Goal: Contribute content: Contribute content

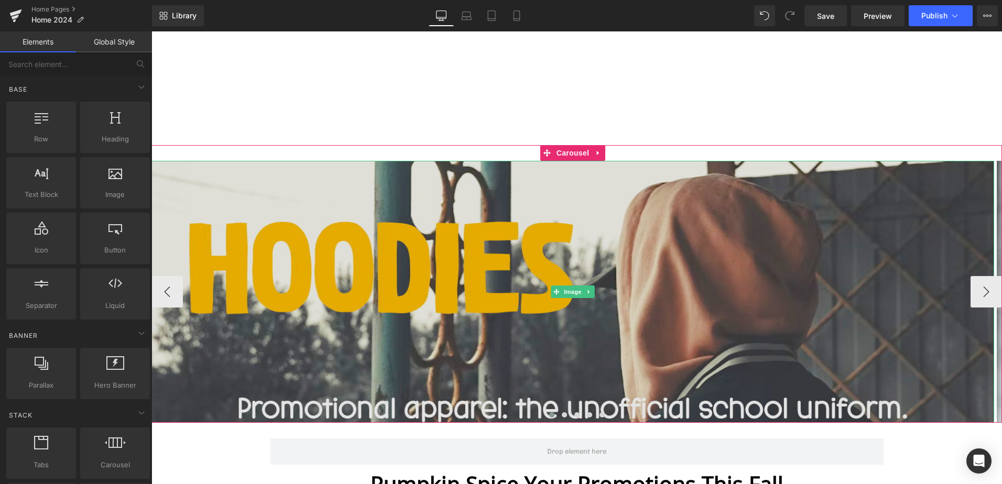
drag, startPoint x: 574, startPoint y: 295, endPoint x: 571, endPoint y: 302, distance: 7.8
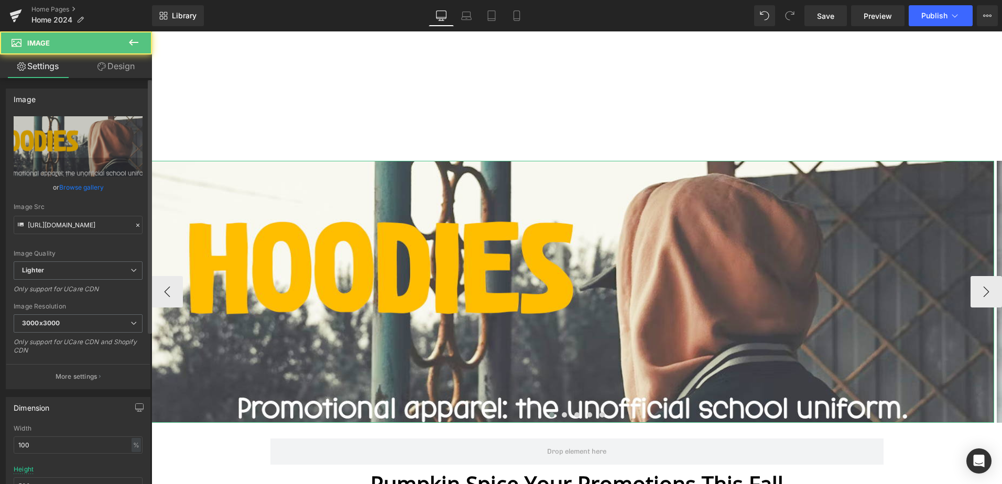
click at [94, 190] on link "Browse gallery" at bounding box center [81, 187] width 45 height 18
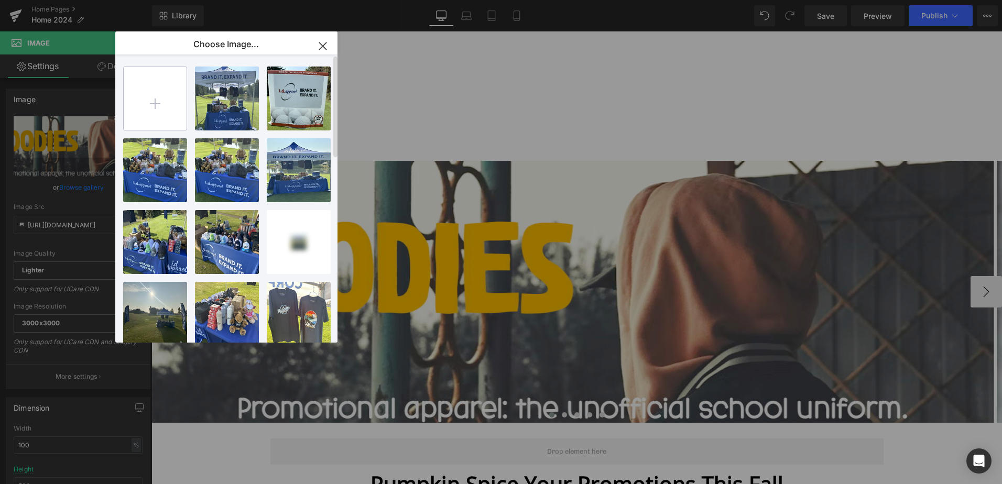
click at [145, 99] on input "file" at bounding box center [155, 98] width 63 height 63
type input "C:\fakepath\Hoodies.png"
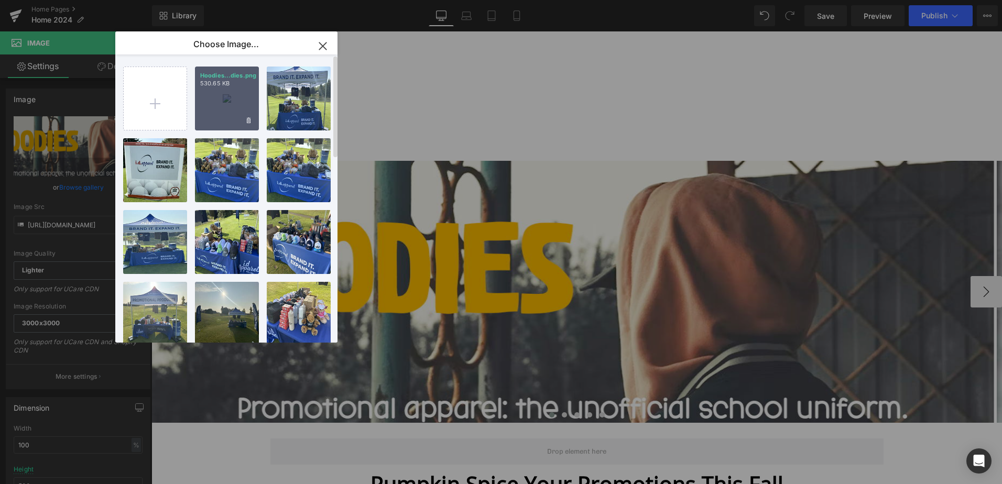
click at [224, 107] on div "Hoodies...dies.png 530.65 KB" at bounding box center [227, 99] width 64 height 64
type input "[URL][DOMAIN_NAME]"
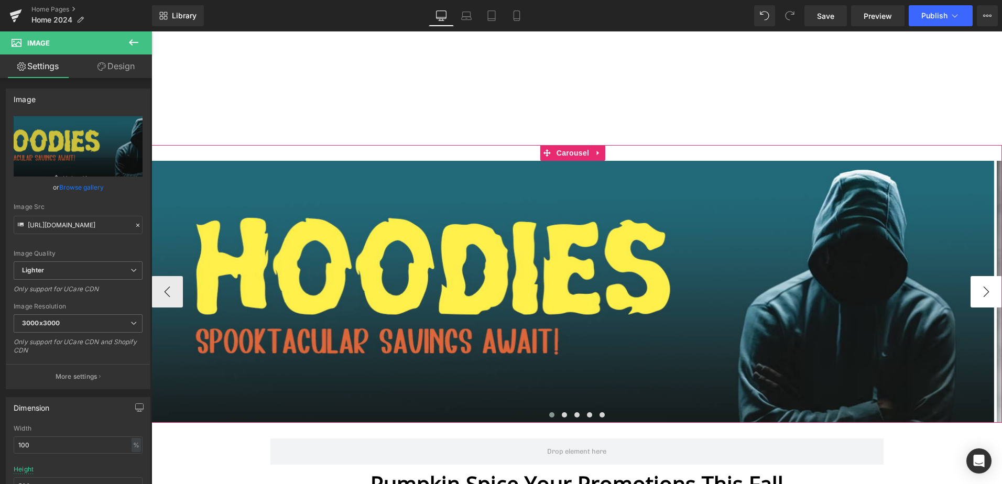
click at [979, 295] on button "›" at bounding box center [986, 291] width 31 height 31
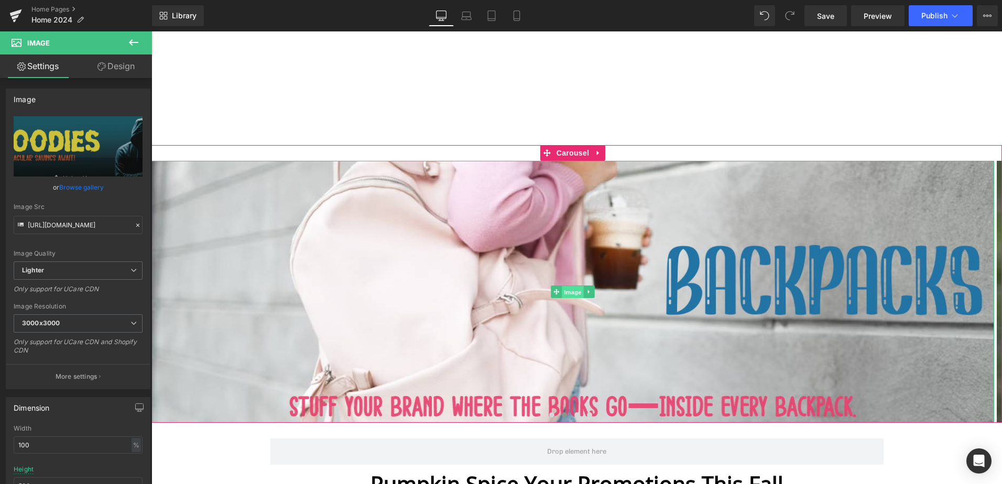
click at [575, 289] on span "Image" at bounding box center [573, 292] width 22 height 13
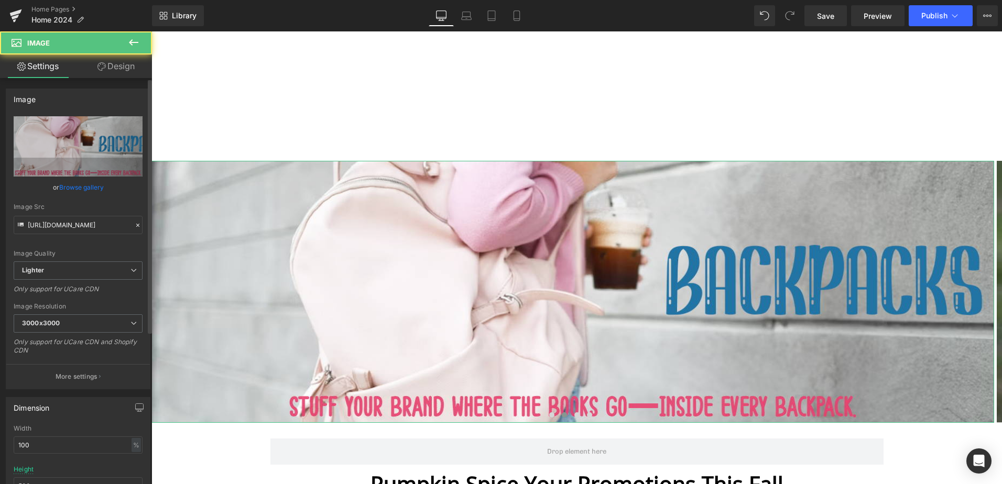
click at [88, 185] on link "Browse gallery" at bounding box center [81, 187] width 45 height 18
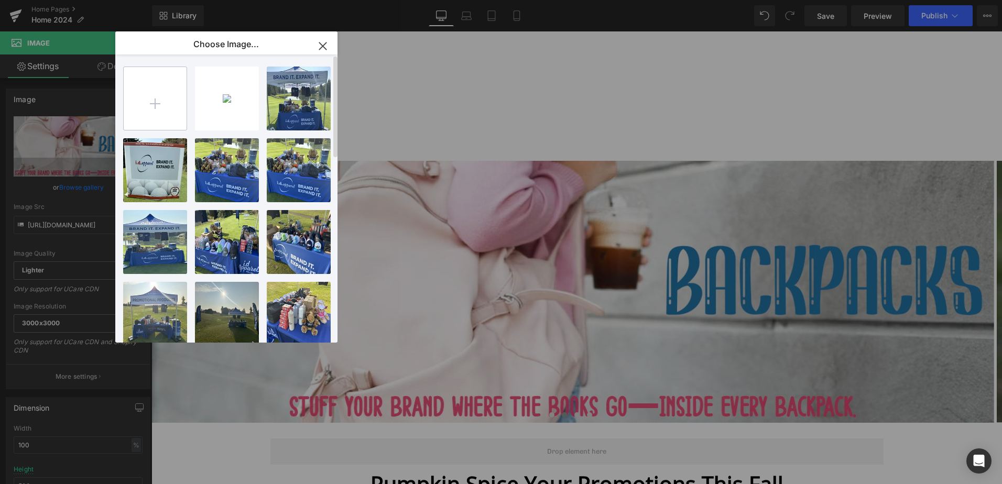
click at [150, 100] on input "file" at bounding box center [155, 98] width 63 height 63
type input "C:\fakepath\Candy.png"
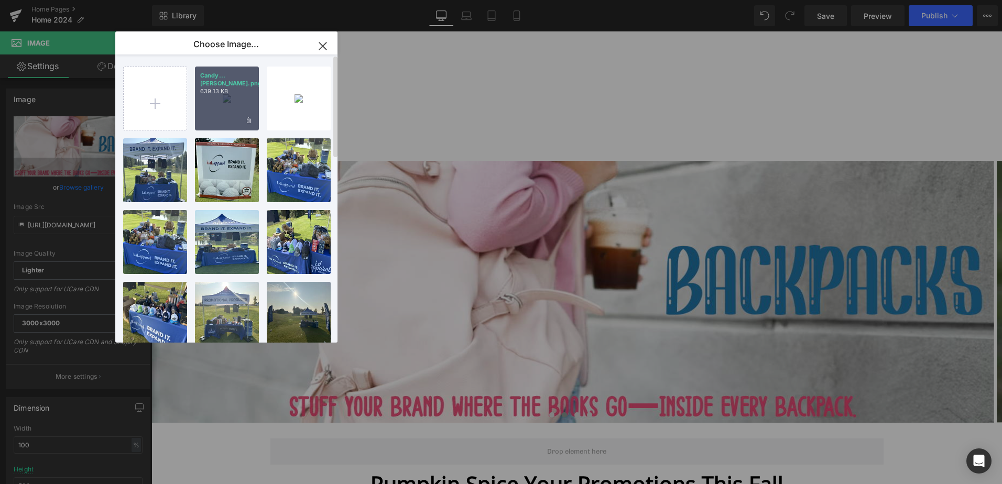
drag, startPoint x: 237, startPoint y: 88, endPoint x: 20, endPoint y: 90, distance: 216.5
click at [237, 88] on div "Candy...[PERSON_NAME].png 639.13 KB" at bounding box center [227, 99] width 64 height 64
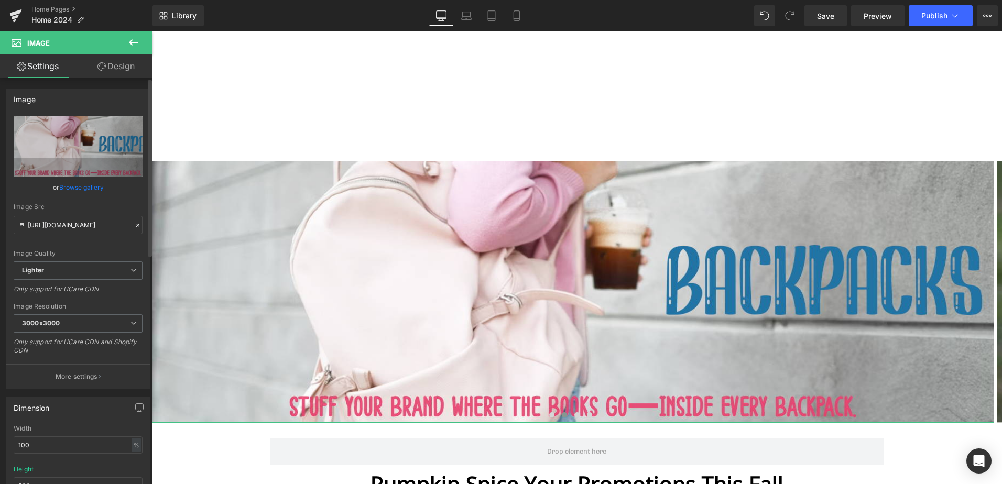
click at [79, 188] on link "Browse gallery" at bounding box center [81, 187] width 45 height 18
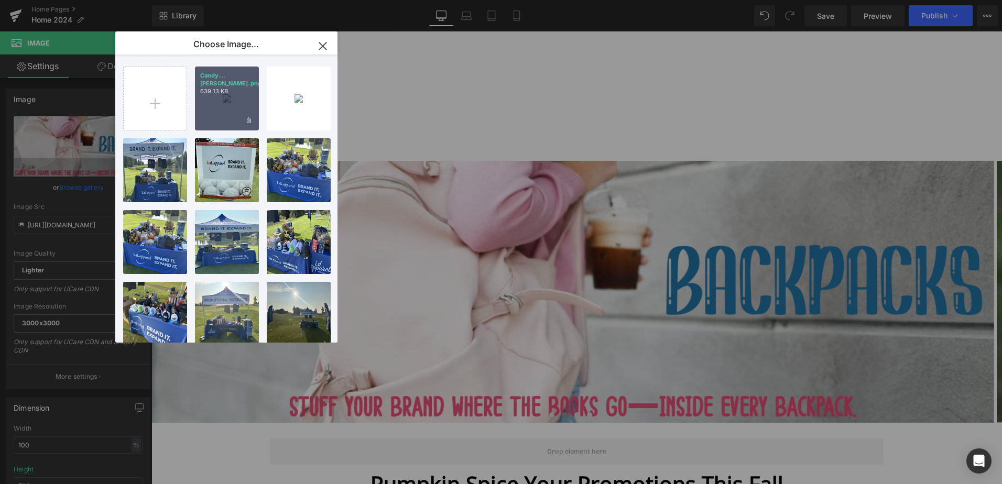
click at [222, 104] on div "Candy...[PERSON_NAME].png 639.13 KB" at bounding box center [227, 99] width 64 height 64
type input "[URL][DOMAIN_NAME]"
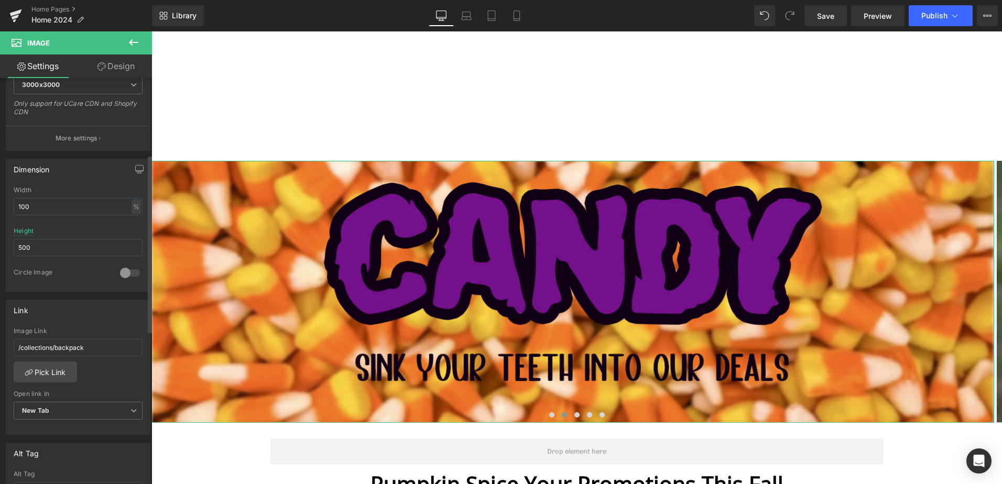
scroll to position [315, 0]
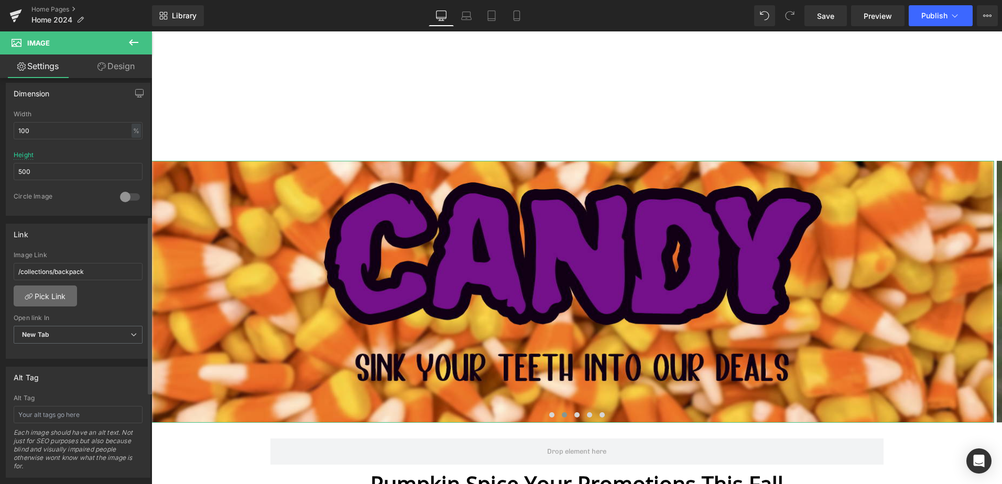
click at [51, 298] on link "Pick Link" at bounding box center [45, 296] width 63 height 21
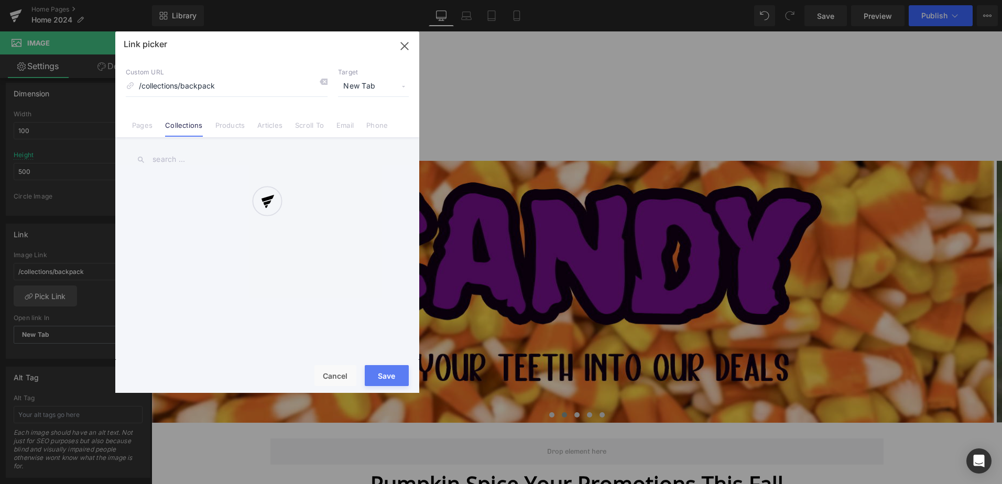
click at [174, 156] on input "text" at bounding box center [267, 160] width 283 height 24
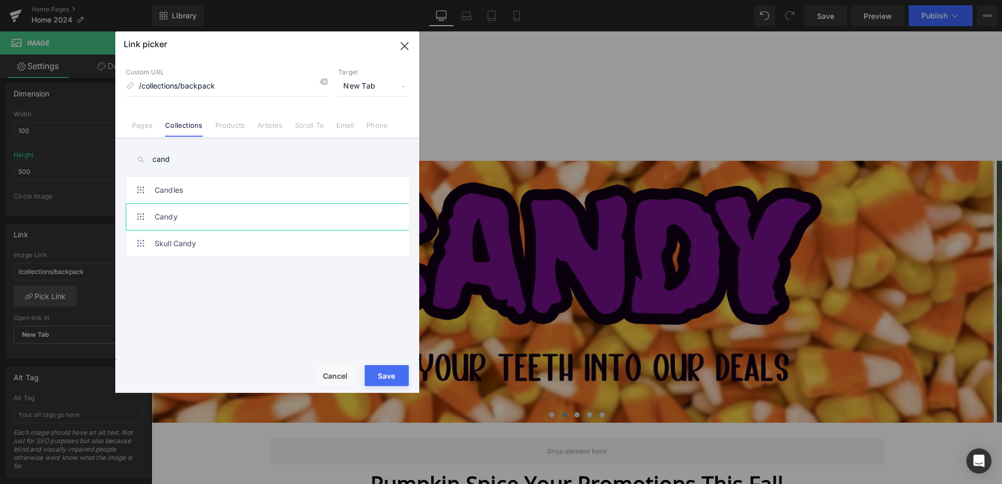
type input "cand"
click at [174, 210] on link "Candy" at bounding box center [270, 217] width 231 height 26
type input "/collections/[PERSON_NAME]-food"
click at [393, 377] on button "Save" at bounding box center [387, 375] width 44 height 21
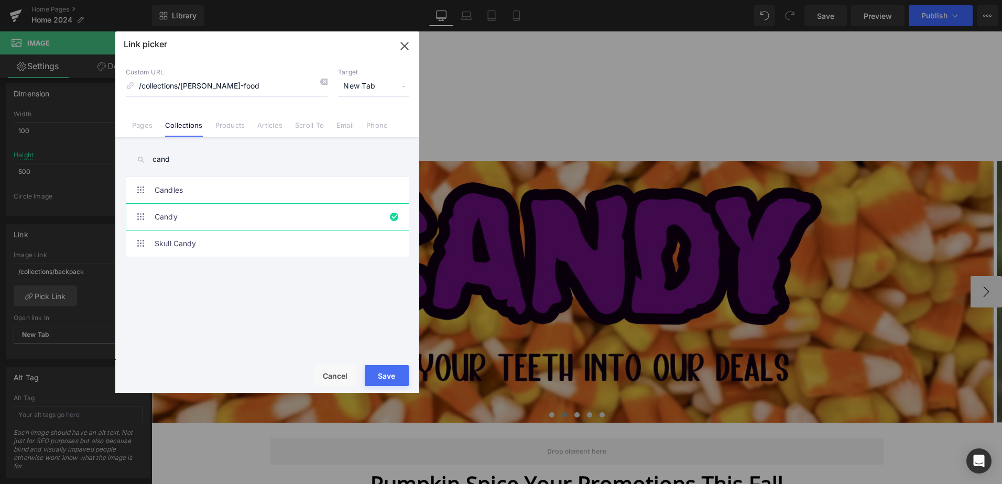
type input "/collections/[PERSON_NAME]-food"
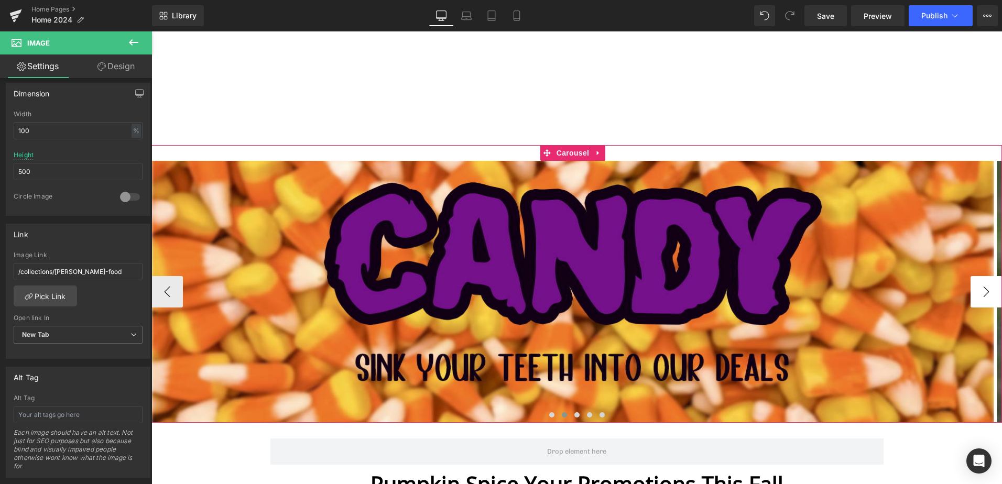
drag, startPoint x: 976, startPoint y: 291, endPoint x: 968, endPoint y: 294, distance: 8.8
click at [976, 291] on button "›" at bounding box center [986, 291] width 31 height 31
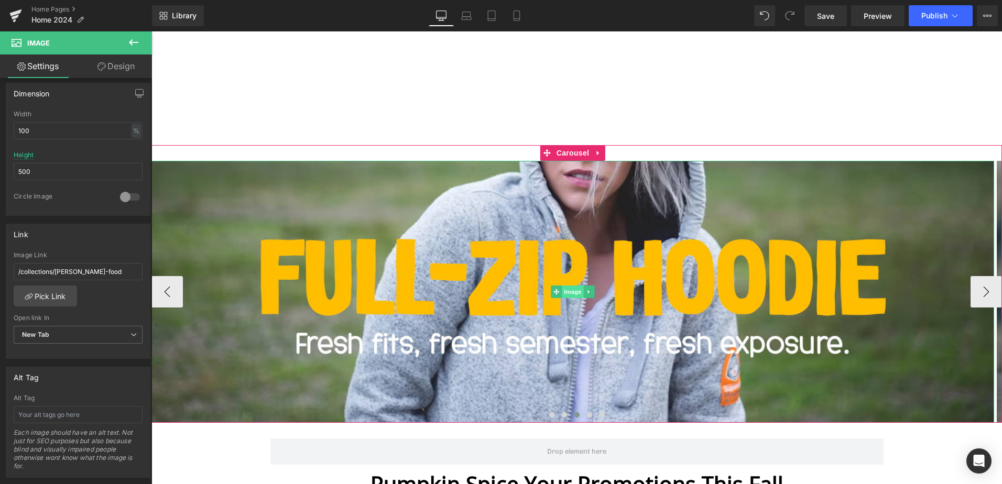
click at [575, 295] on span "Image" at bounding box center [573, 292] width 22 height 13
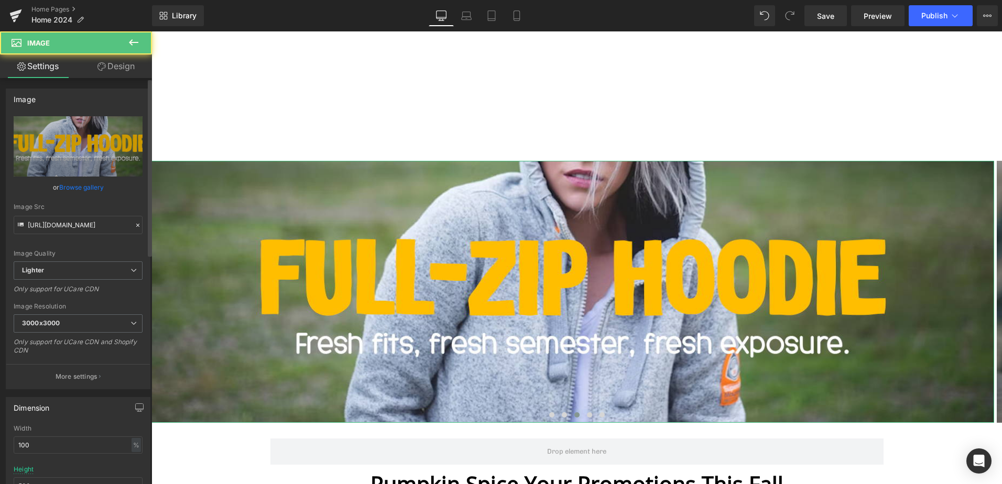
click at [91, 188] on link "Browse gallery" at bounding box center [81, 187] width 45 height 18
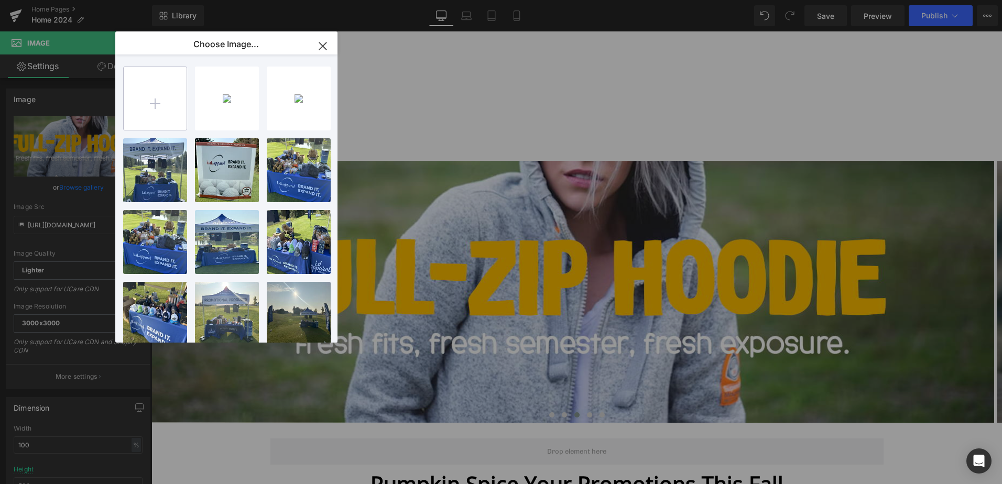
click at [149, 105] on input "file" at bounding box center [155, 98] width 63 height 63
type input "C:\fakepath\Lightweight Jackets.png"
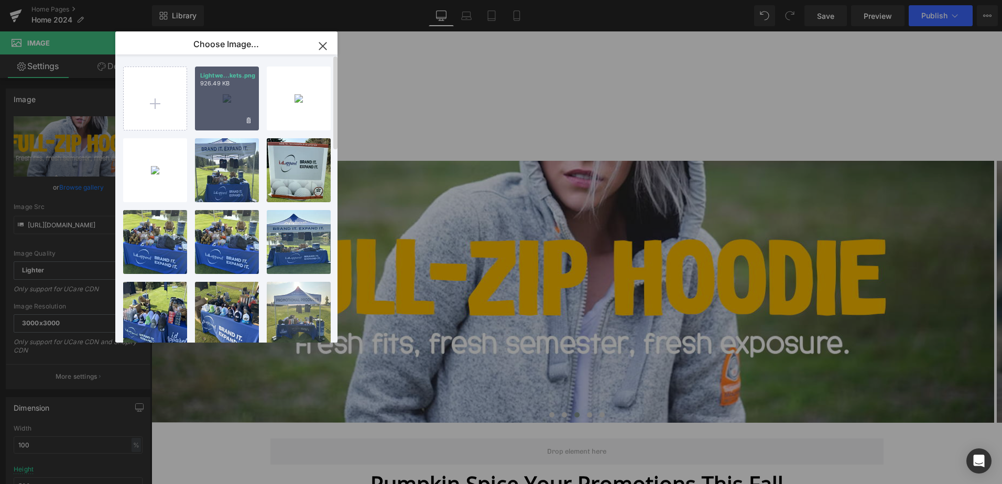
drag, startPoint x: 221, startPoint y: 91, endPoint x: 49, endPoint y: 94, distance: 172.0
click at [221, 91] on div "Lightwe...kets.png 926.49 KB" at bounding box center [227, 99] width 64 height 64
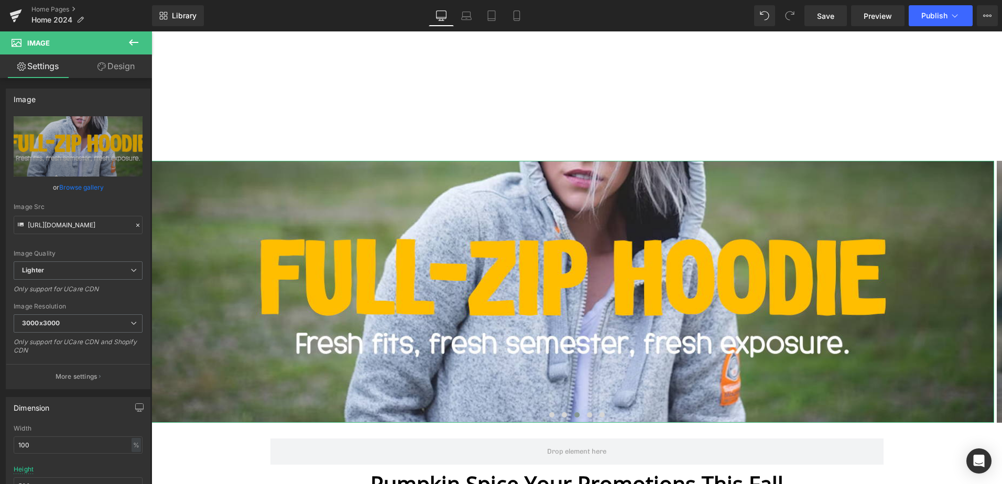
click at [82, 187] on link "Browse gallery" at bounding box center [81, 187] width 45 height 18
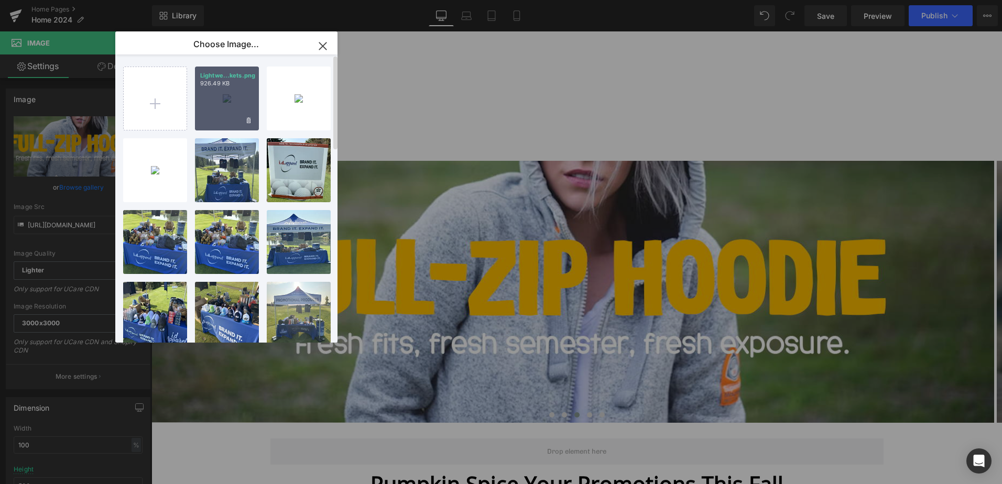
click at [216, 107] on div "Lightwe...kets.png 926.49 KB" at bounding box center [227, 99] width 64 height 64
type input "[URL][DOMAIN_NAME]"
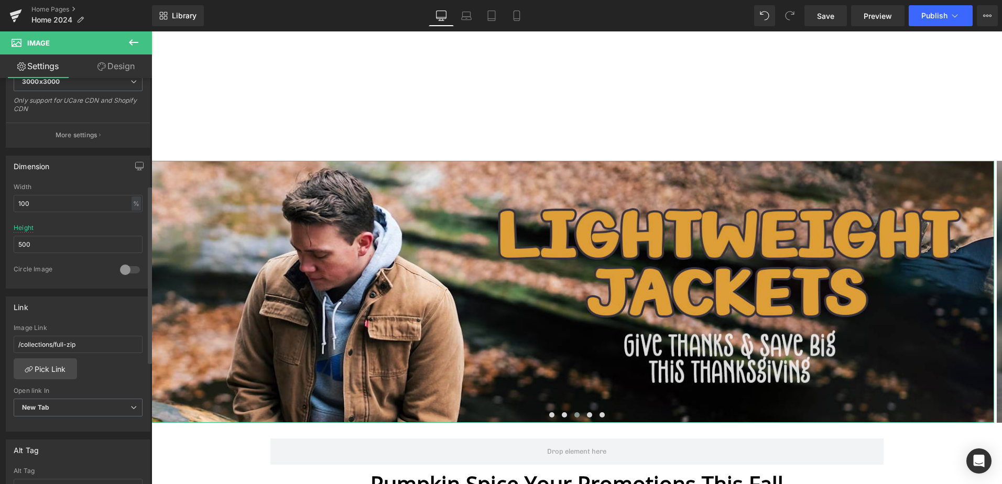
scroll to position [245, 0]
click at [58, 368] on link "Pick Link" at bounding box center [45, 365] width 63 height 21
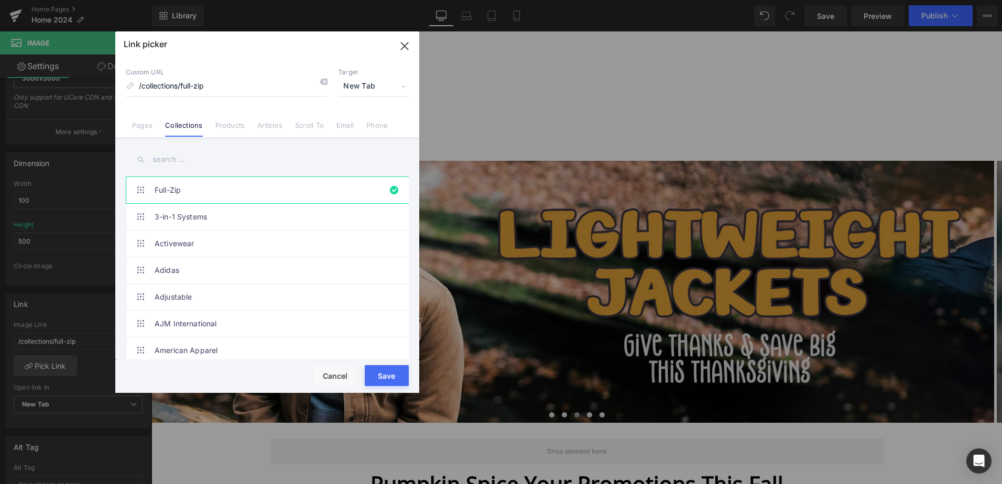
click at [183, 161] on input "text" at bounding box center [267, 160] width 283 height 24
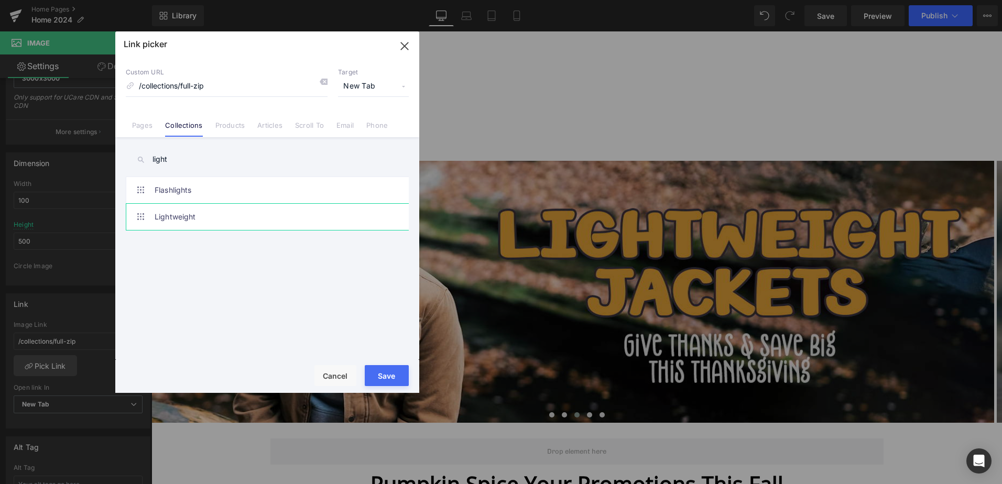
type input "light"
click at [235, 215] on link "Lightweight" at bounding box center [270, 217] width 231 height 26
type input "/collections/lightweight"
click at [387, 373] on button "Save" at bounding box center [387, 375] width 44 height 21
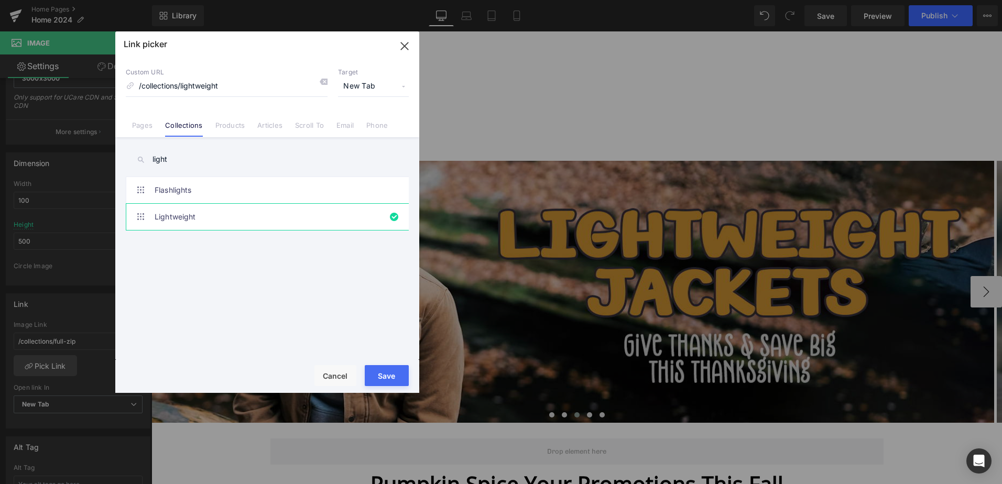
type input "/collections/lightweight"
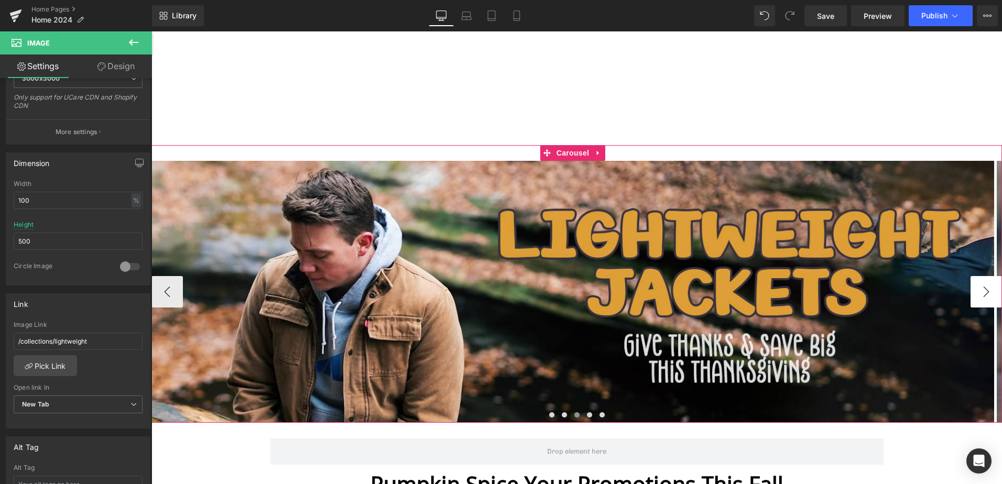
click at [982, 295] on button "›" at bounding box center [986, 291] width 31 height 31
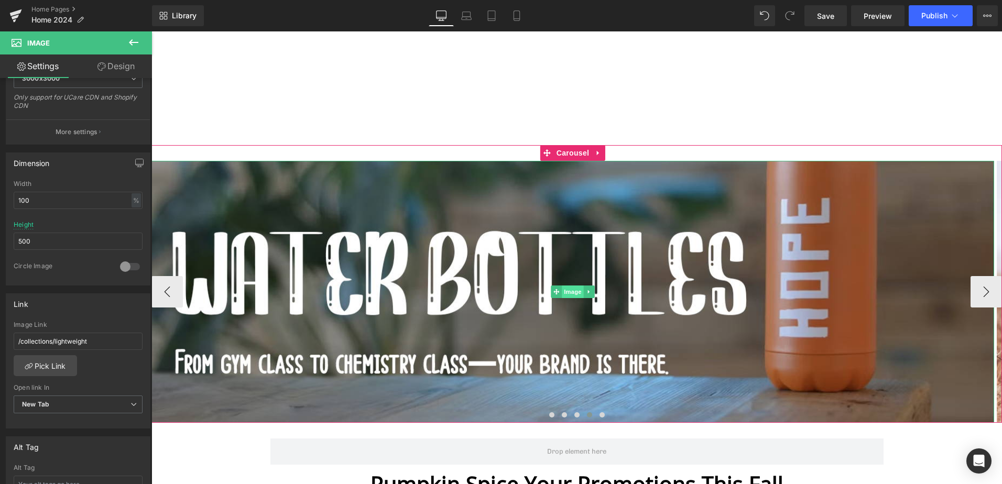
click at [569, 294] on span "Image" at bounding box center [573, 292] width 22 height 13
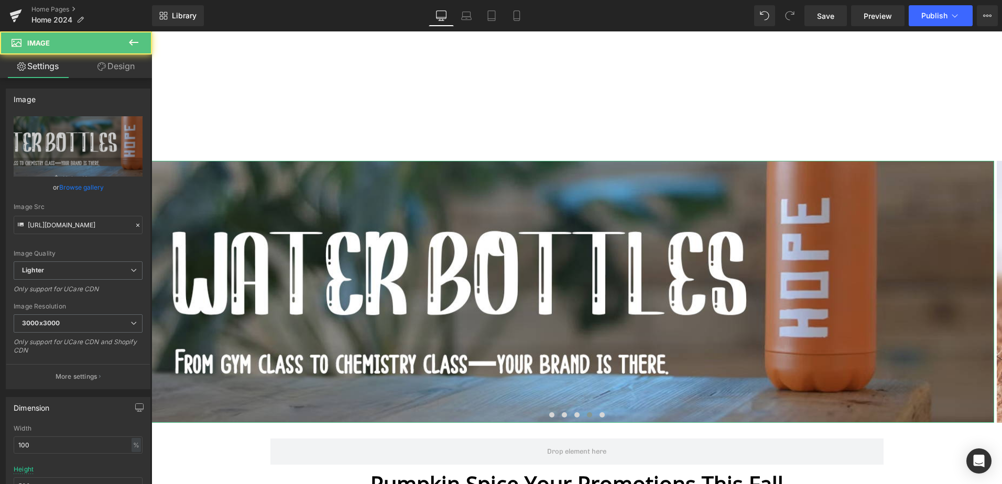
click at [88, 191] on link "Browse gallery" at bounding box center [81, 187] width 45 height 18
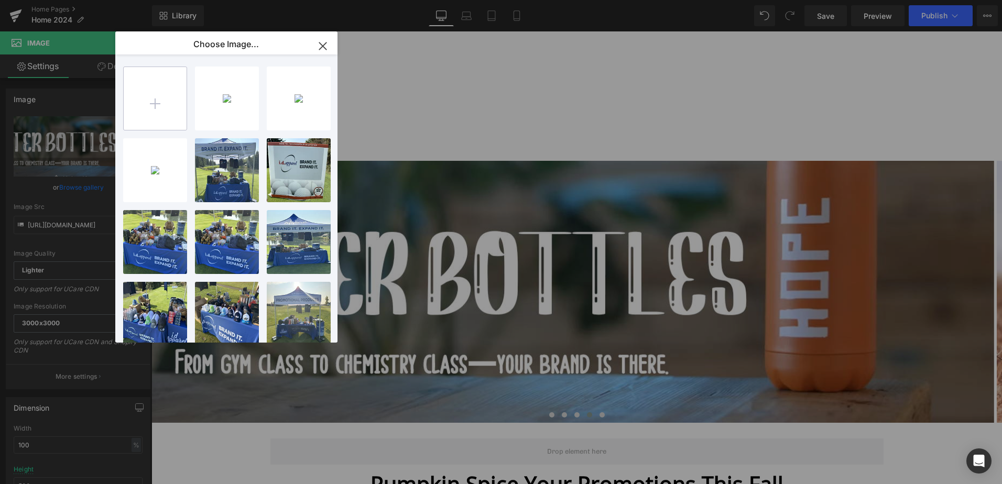
click at [148, 106] on input "file" at bounding box center [155, 98] width 63 height 63
type input "C:\fakepath\Tote Bags.png"
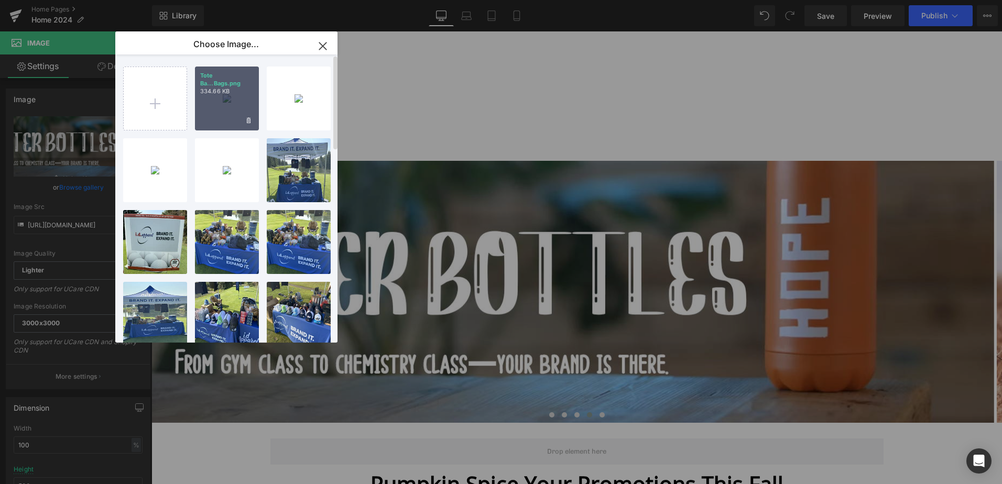
click at [229, 102] on div "Tote Ba...Bags.png 334.66 KB" at bounding box center [227, 99] width 64 height 64
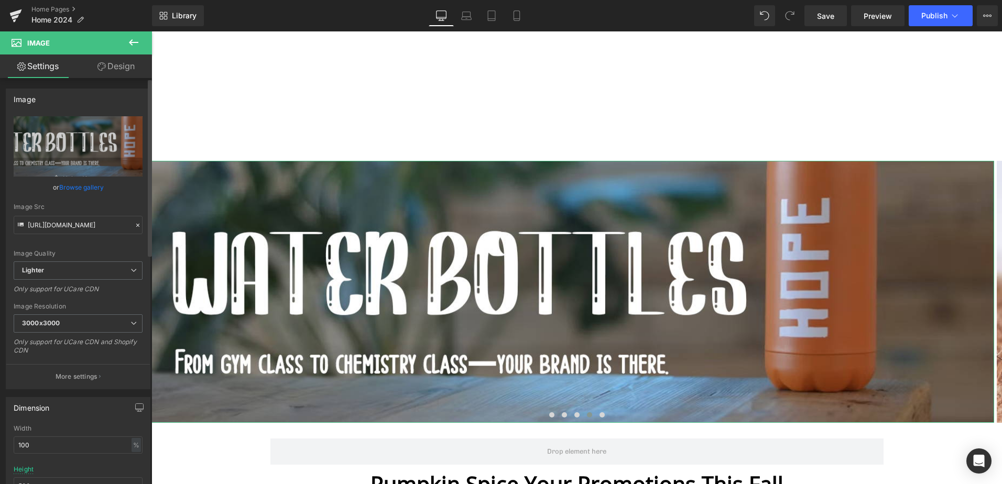
click at [92, 188] on link "Browse gallery" at bounding box center [81, 187] width 45 height 18
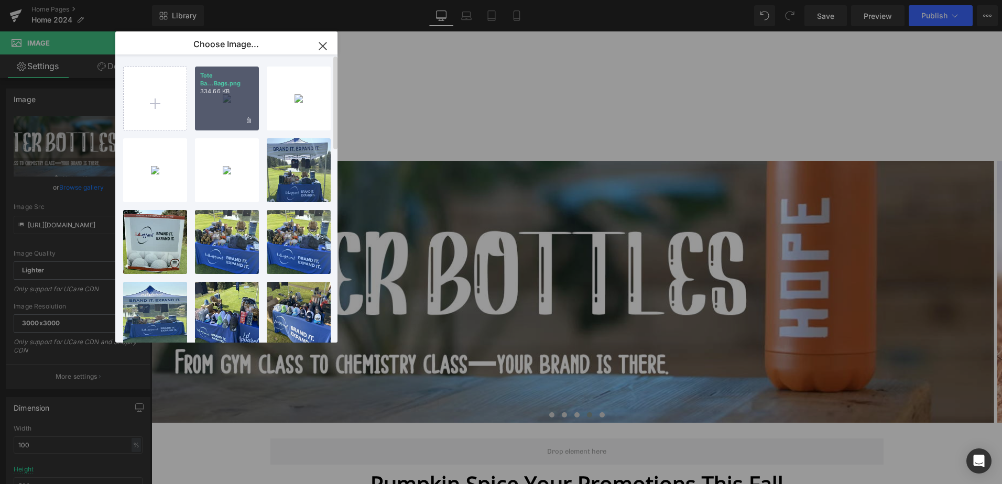
click at [244, 70] on div "Tote Ba...Bags.png 334.66 KB" at bounding box center [227, 99] width 64 height 64
type input "[URL][DOMAIN_NAME]"
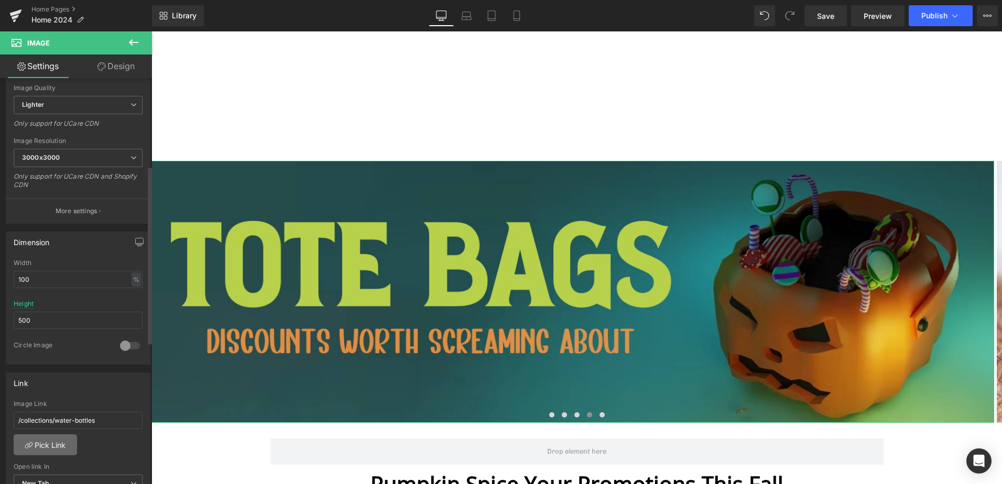
scroll to position [210, 0]
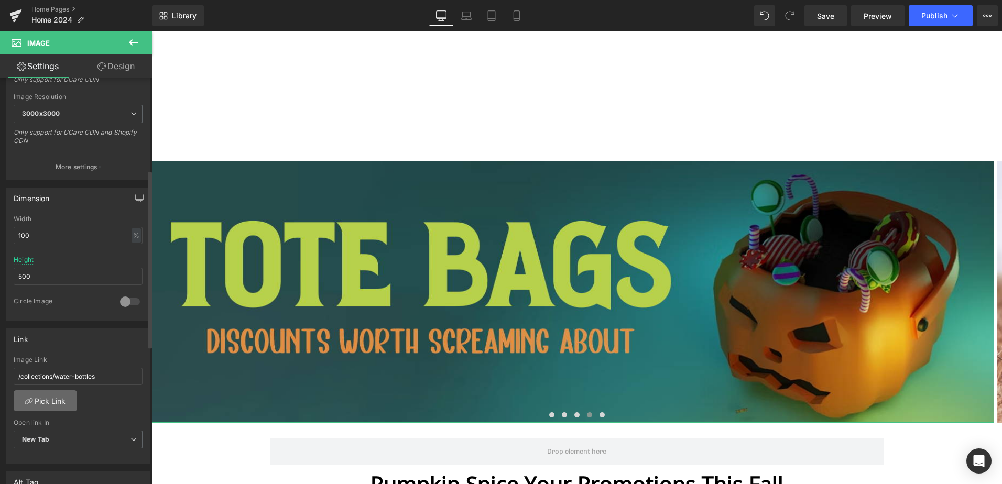
click at [52, 399] on link "Pick Link" at bounding box center [45, 401] width 63 height 21
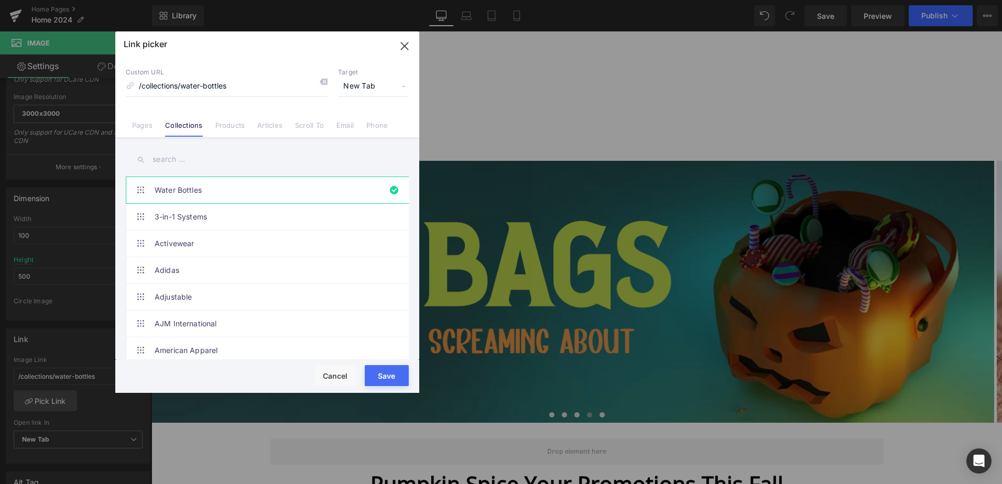
click at [197, 160] on input "text" at bounding box center [267, 160] width 283 height 24
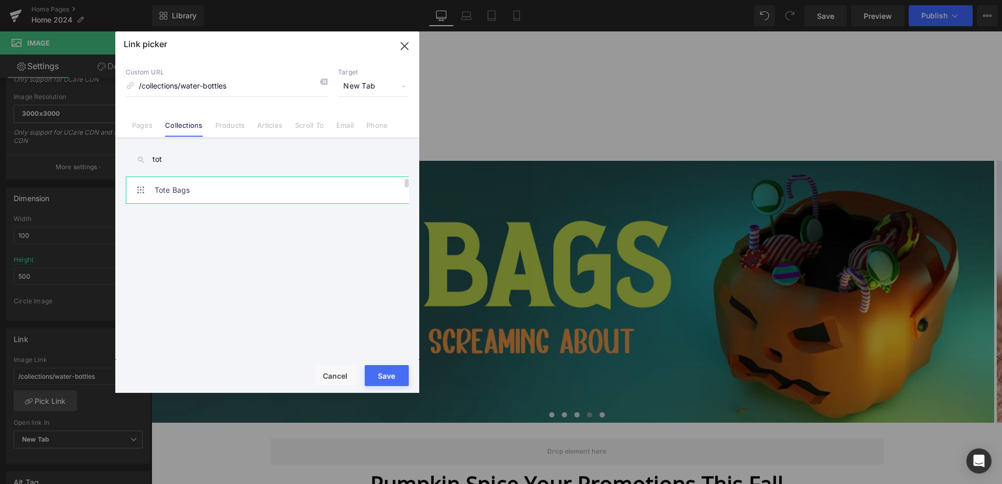
type input "tot"
click at [192, 189] on link "Tote Bags" at bounding box center [270, 190] width 231 height 26
type input "/collections/tote"
click at [388, 377] on button "Save" at bounding box center [387, 375] width 44 height 21
type input "/collections/tote"
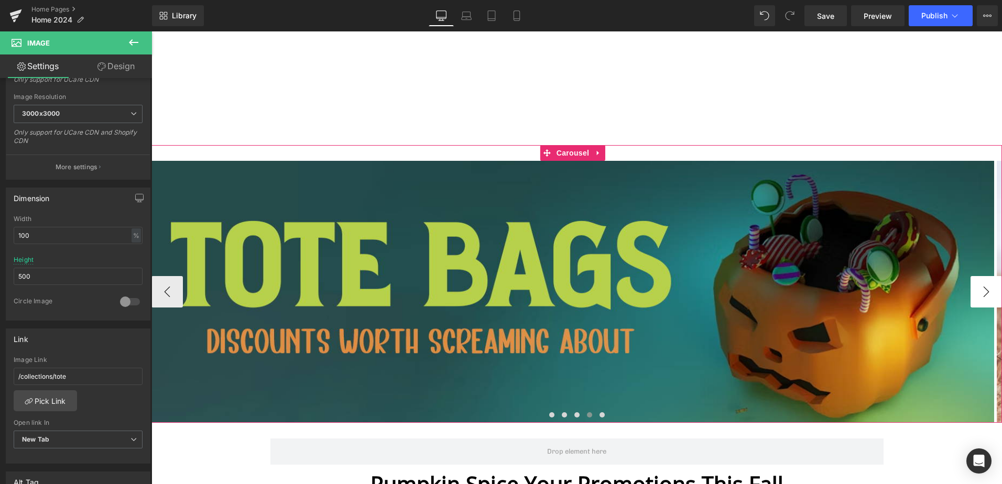
click at [981, 291] on button "›" at bounding box center [986, 291] width 31 height 31
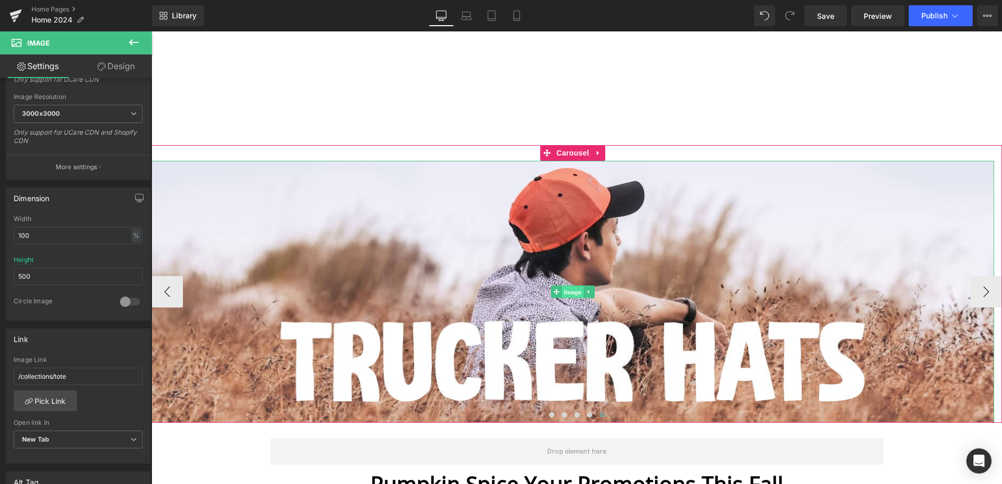
drag, startPoint x: 568, startPoint y: 289, endPoint x: 489, endPoint y: 278, distance: 80.4
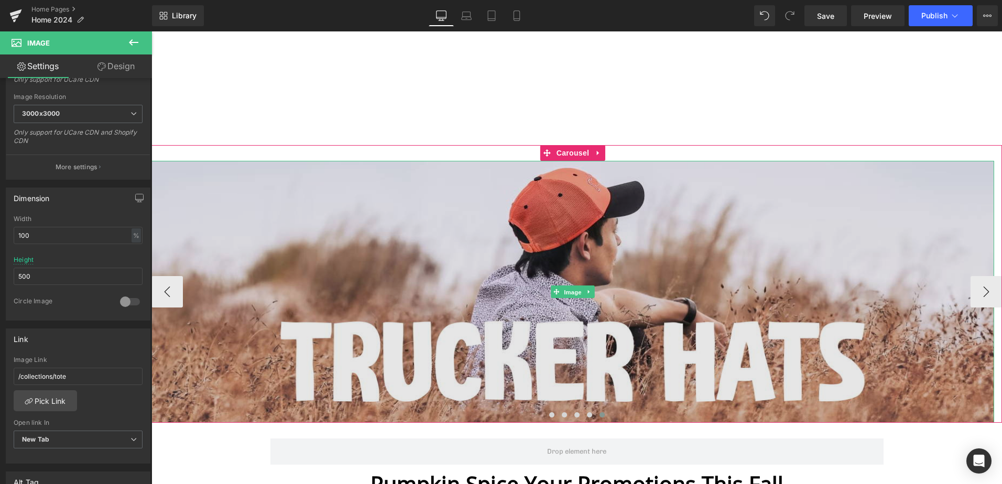
click at [569, 289] on span "Image" at bounding box center [573, 292] width 22 height 13
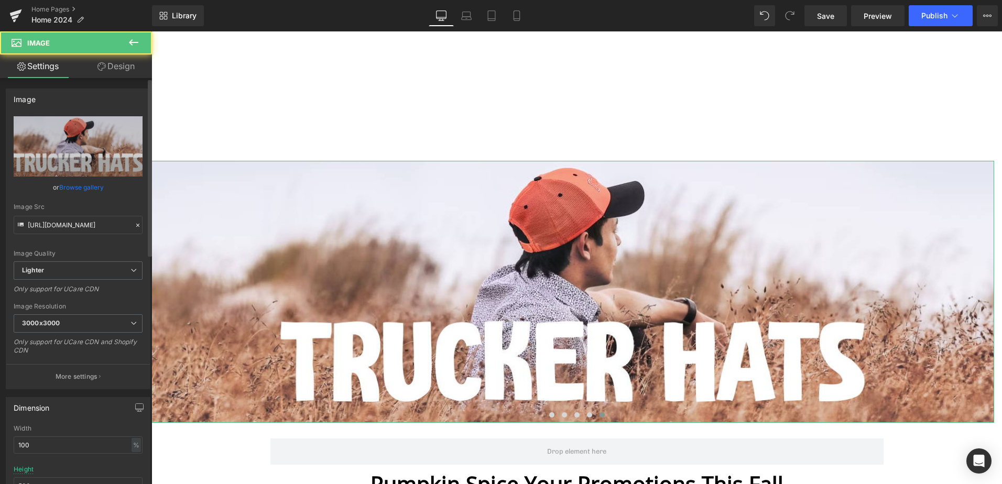
click at [81, 184] on link "Browse gallery" at bounding box center [81, 187] width 45 height 18
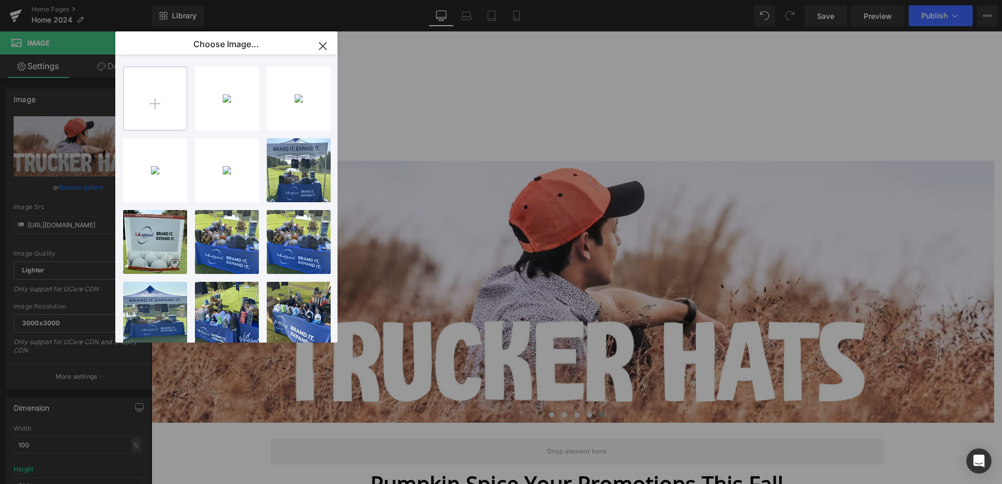
click at [140, 94] on input "file" at bounding box center [155, 98] width 63 height 63
type input "C:\fakepath\Flyers_Catalogues.png"
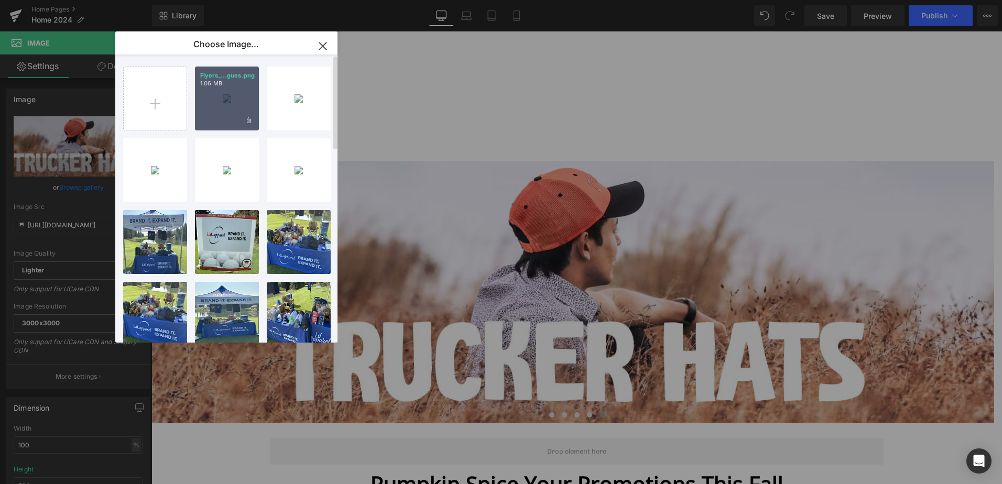
click at [218, 107] on div "Flyers_...gues.png 1.06 MB" at bounding box center [227, 99] width 64 height 64
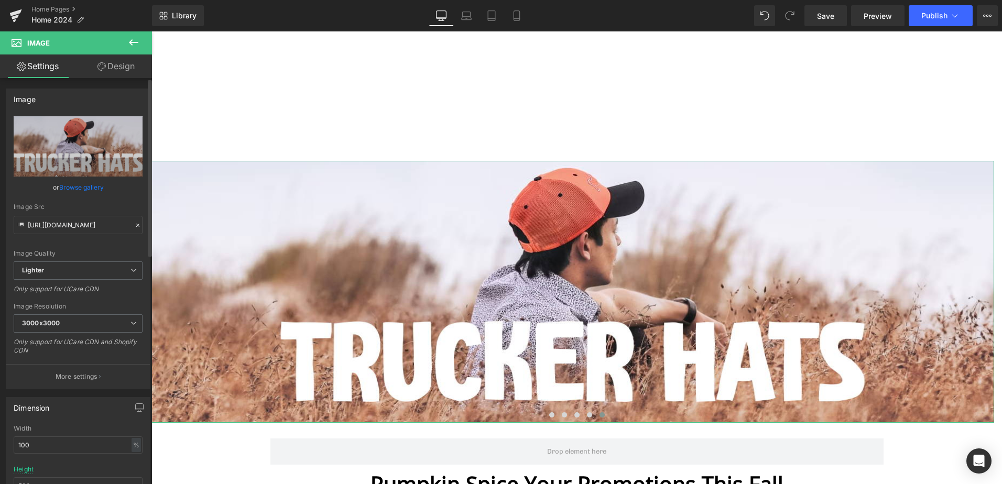
click at [83, 187] on link "Browse gallery" at bounding box center [81, 187] width 45 height 18
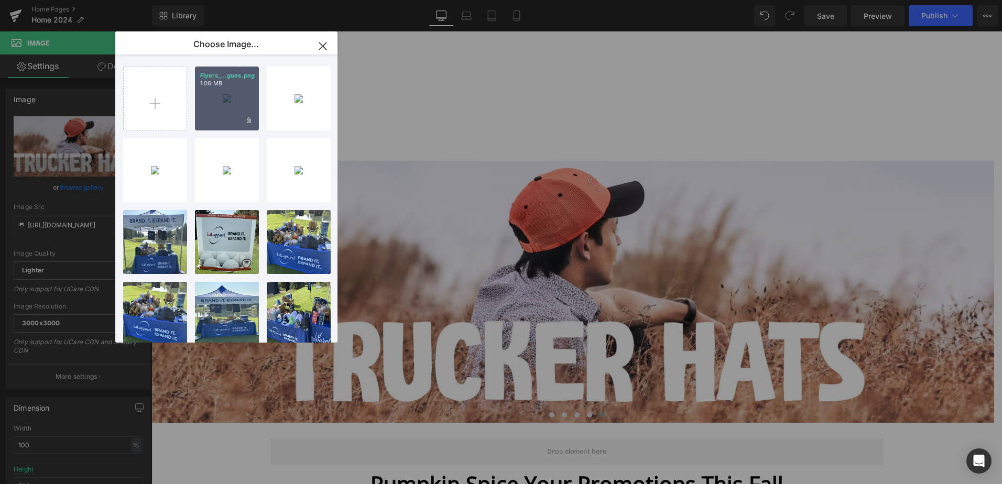
click at [212, 95] on div "Flyers_...gues.png 1.06 MB" at bounding box center [227, 99] width 64 height 64
type input "[URL][DOMAIN_NAME]"
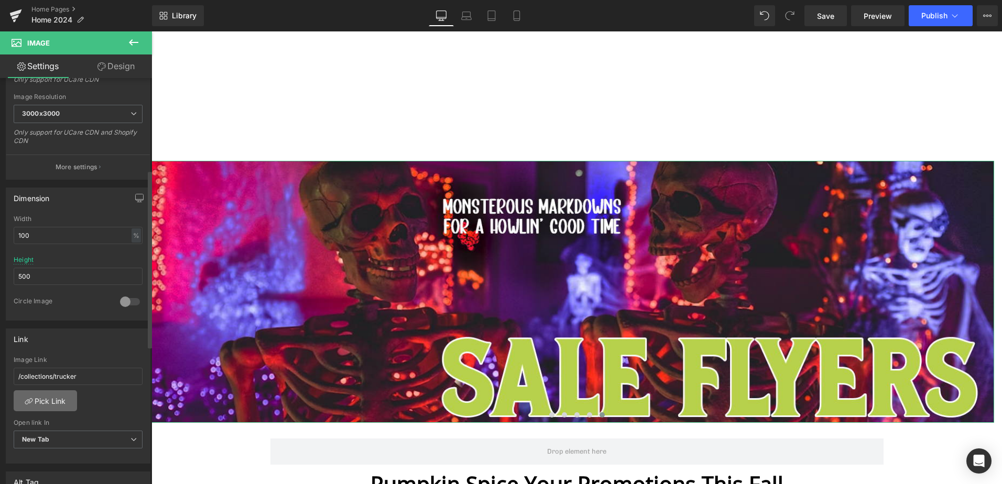
click at [51, 402] on link "Pick Link" at bounding box center [45, 401] width 63 height 21
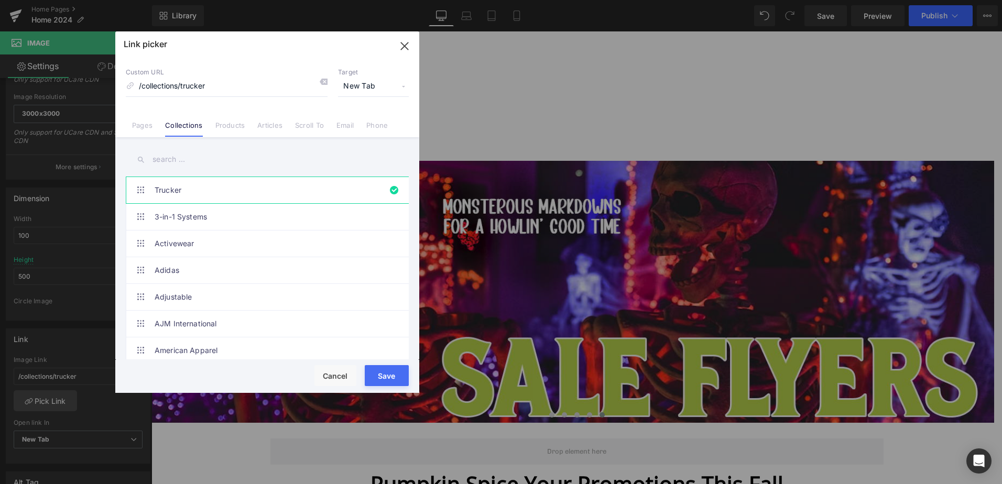
click at [195, 160] on input "text" at bounding box center [267, 160] width 283 height 24
type input "f"
click at [138, 131] on link "Pages" at bounding box center [142, 129] width 20 height 16
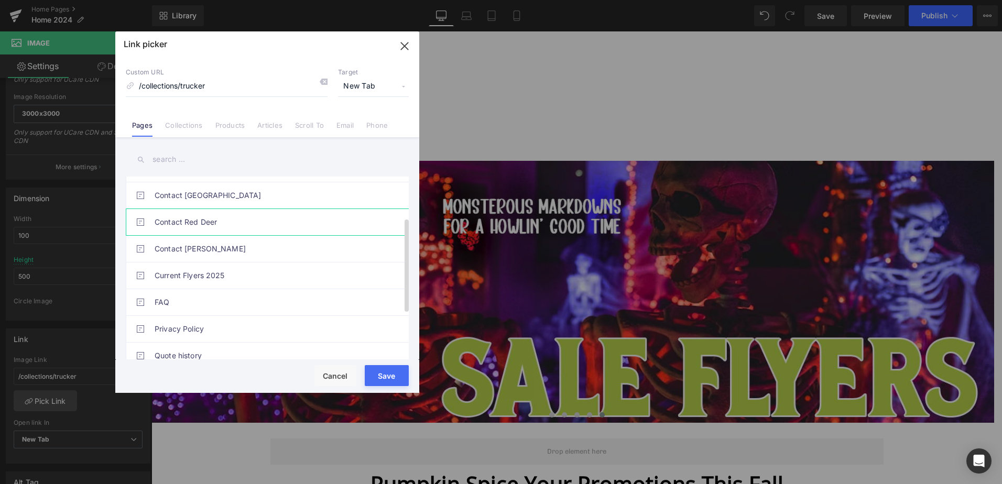
scroll to position [140, 0]
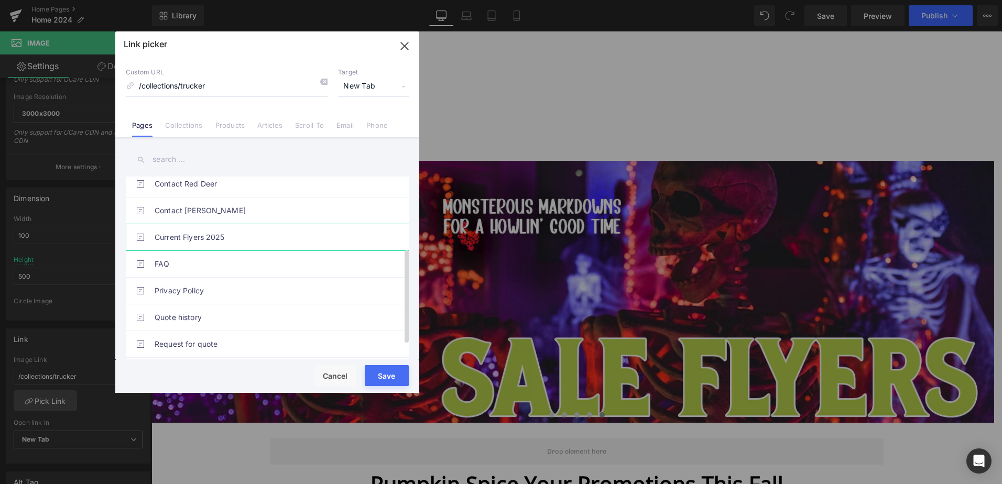
click at [185, 238] on link "Current Flyers 2025" at bounding box center [270, 237] width 231 height 26
type input "/pages/idapparelcurrentflyers"
click at [385, 375] on button "Save" at bounding box center [387, 375] width 44 height 21
type input "/pages/idapparelcurrentflyers"
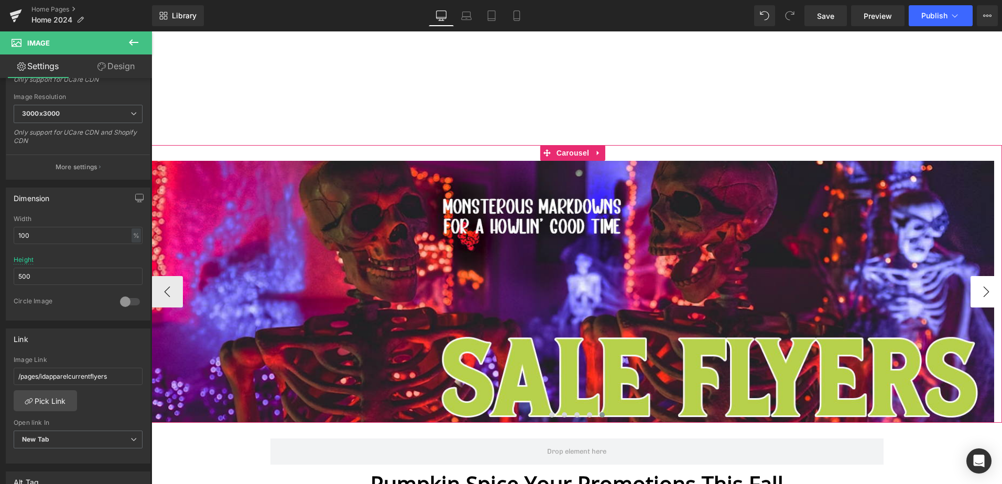
click at [971, 294] on button "›" at bounding box center [986, 291] width 31 height 31
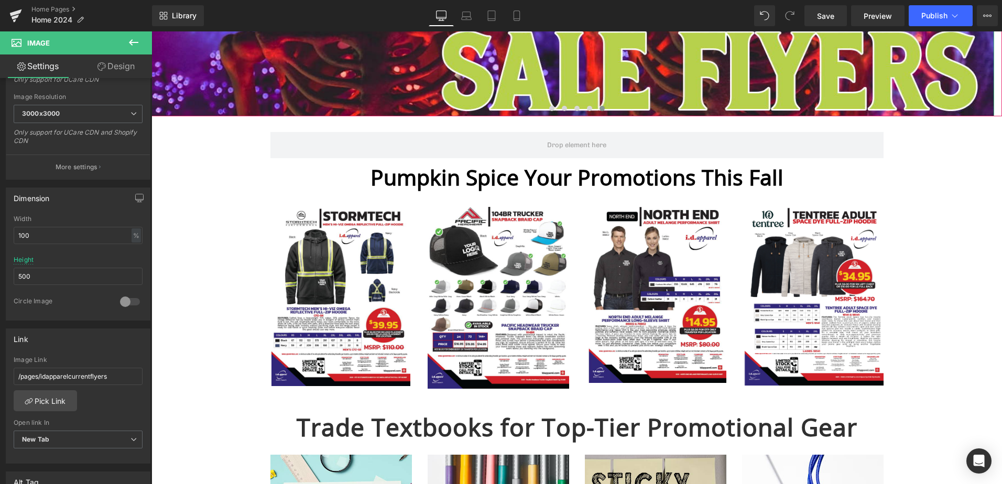
scroll to position [315, 0]
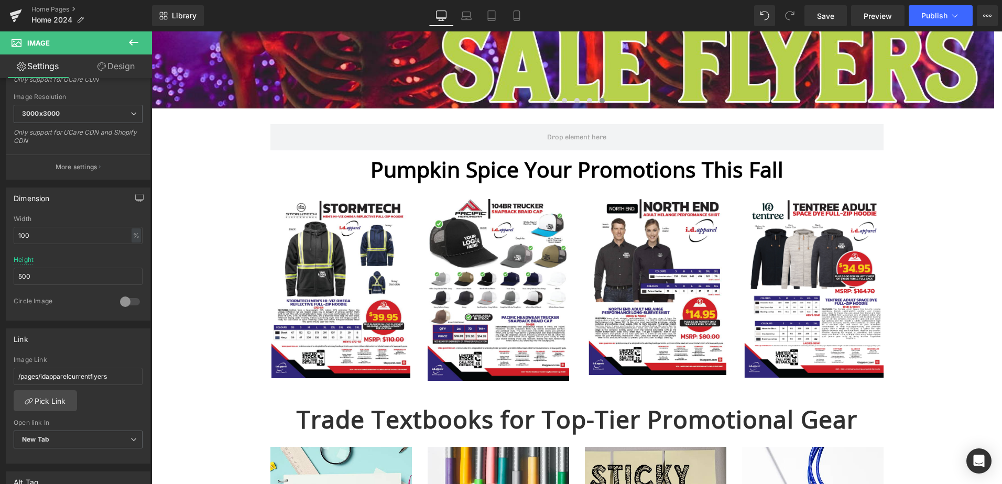
click at [519, 171] on h1 "Pumpkin Spice Your Promotions This Fall" at bounding box center [576, 170] width 851 height 28
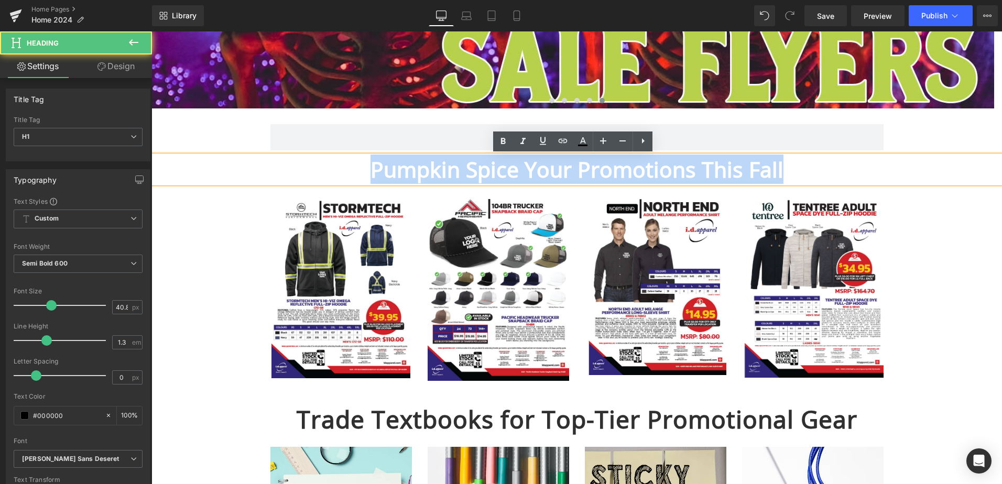
drag, startPoint x: 781, startPoint y: 170, endPoint x: 371, endPoint y: 172, distance: 410.5
click at [371, 172] on h1 "Pumpkin Spice Your Promotions This Fall" at bounding box center [576, 170] width 851 height 28
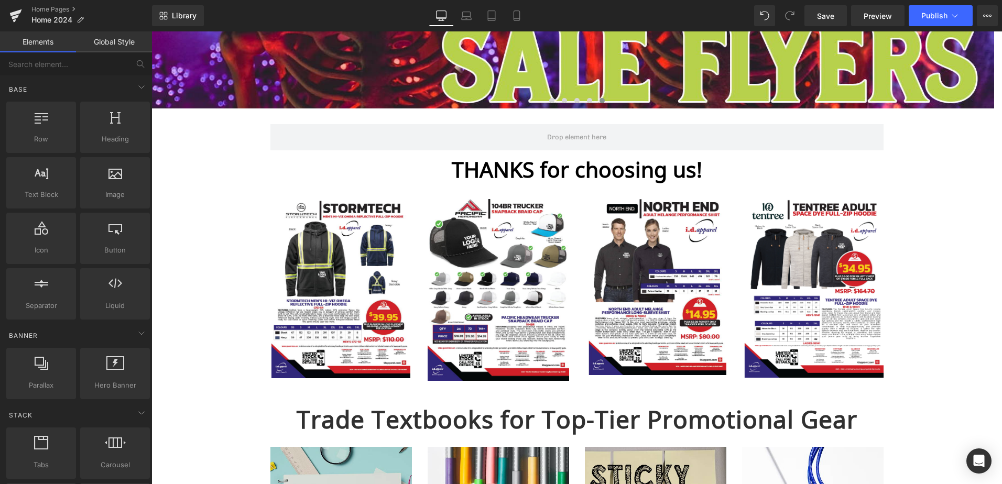
scroll to position [524, 0]
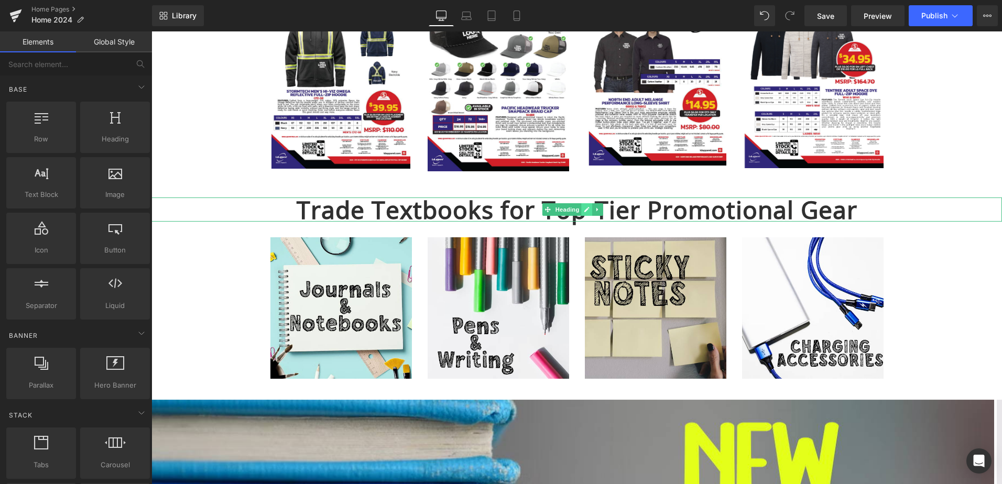
click at [582, 211] on link at bounding box center [587, 209] width 11 height 13
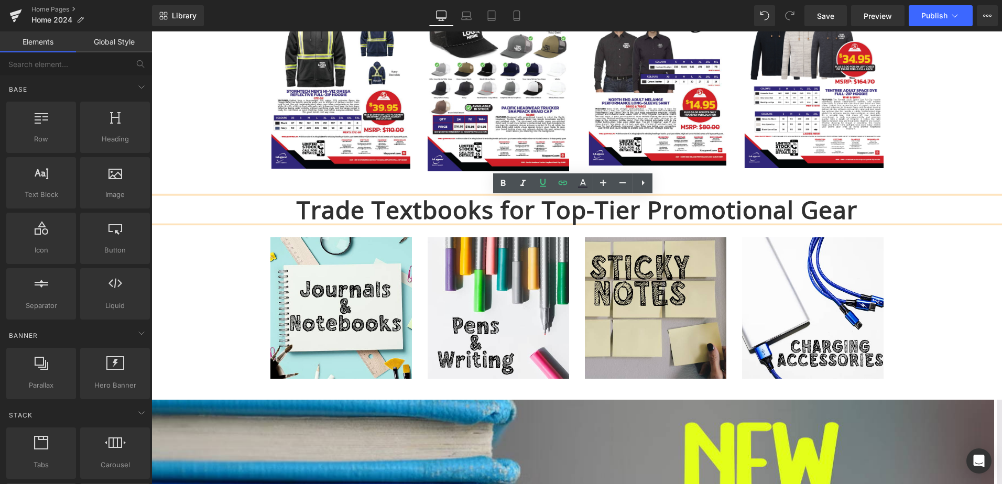
click at [658, 212] on h1 "Trade Textbooks for Top-Tier Promotional Gear" at bounding box center [576, 210] width 851 height 24
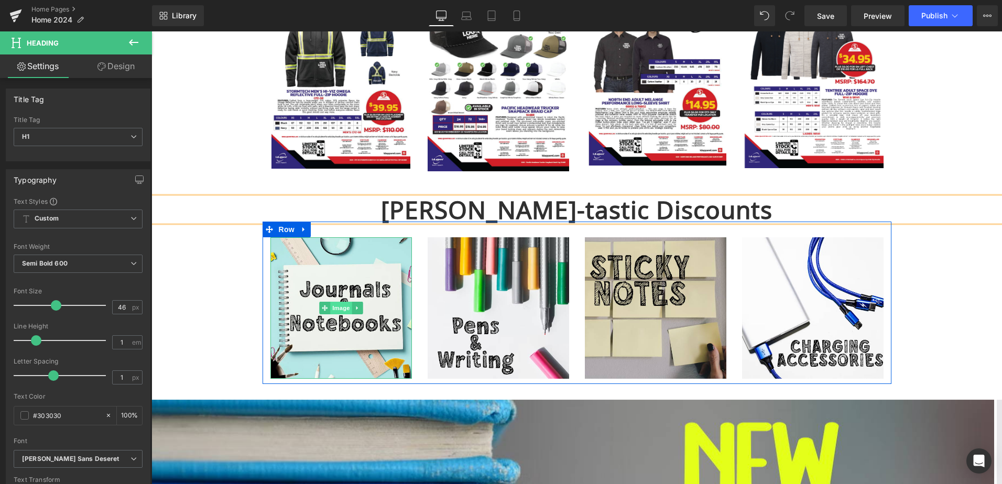
click at [334, 306] on span "Image" at bounding box center [341, 308] width 22 height 13
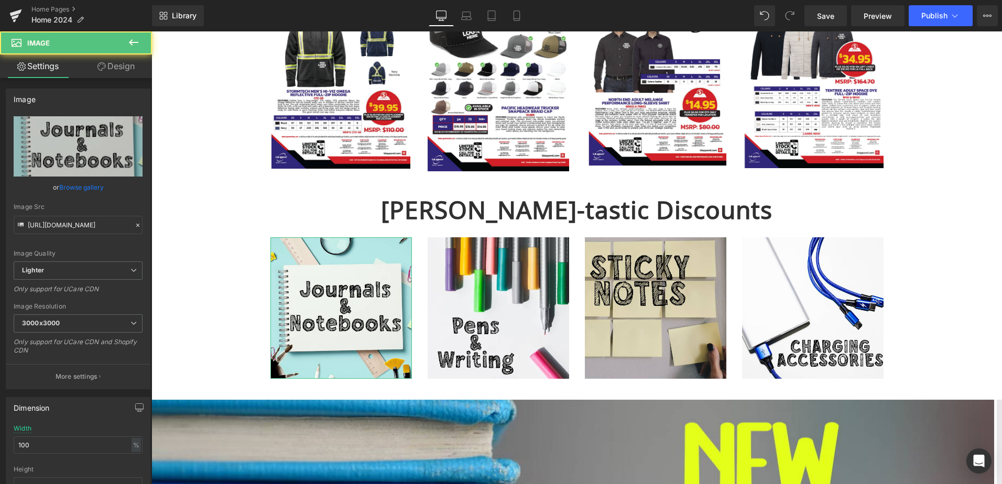
click at [96, 193] on link "Browse gallery" at bounding box center [81, 187] width 45 height 18
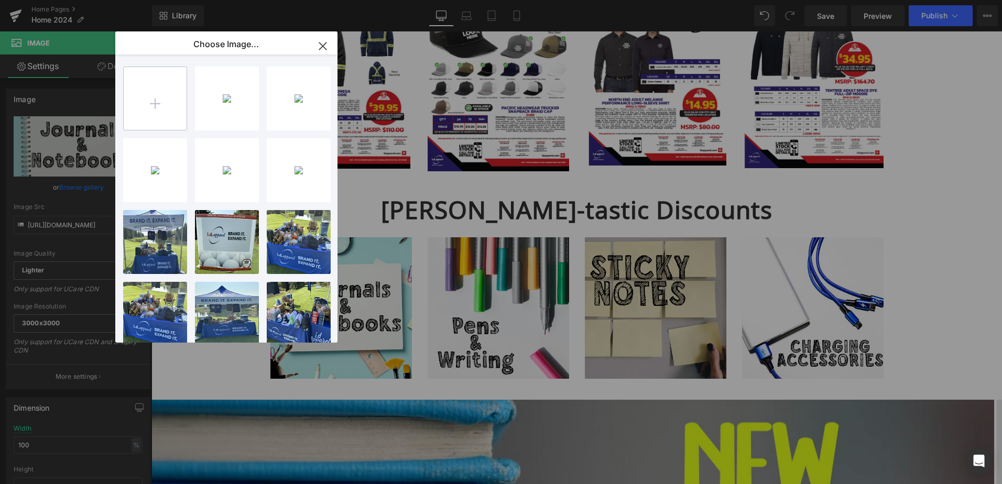
click at [154, 94] on input "file" at bounding box center [155, 98] width 63 height 63
type input "C:\fakepath\Tumblers.png"
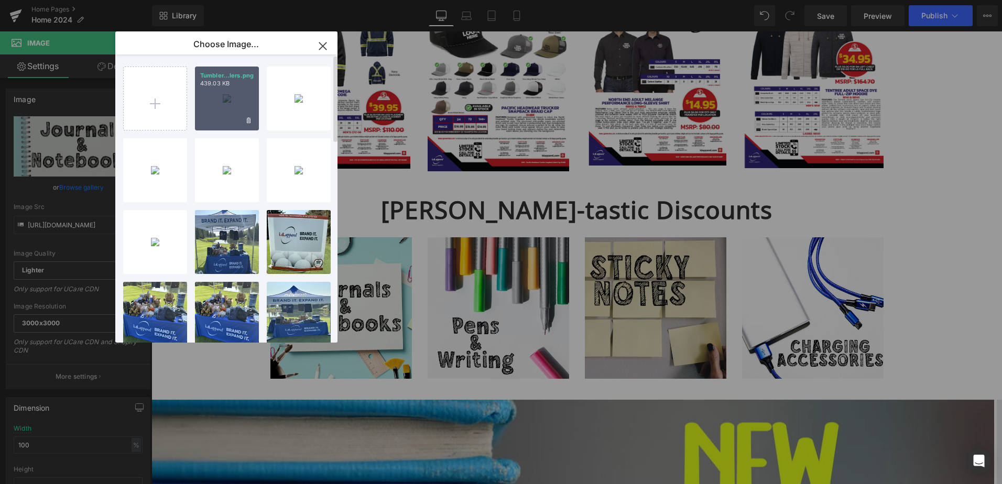
click at [225, 107] on div "Tumbler...lers.png 439.03 KB" at bounding box center [227, 99] width 64 height 64
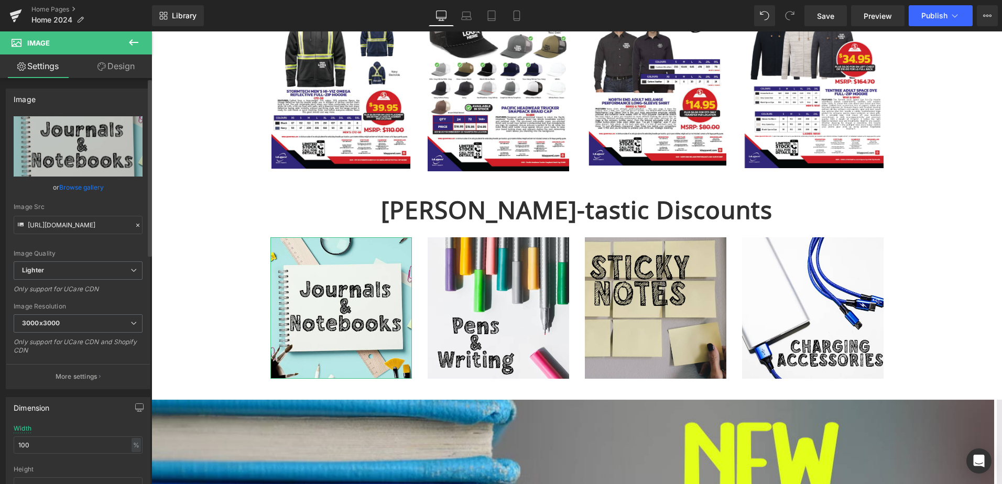
click at [71, 185] on link "Browse gallery" at bounding box center [81, 187] width 45 height 18
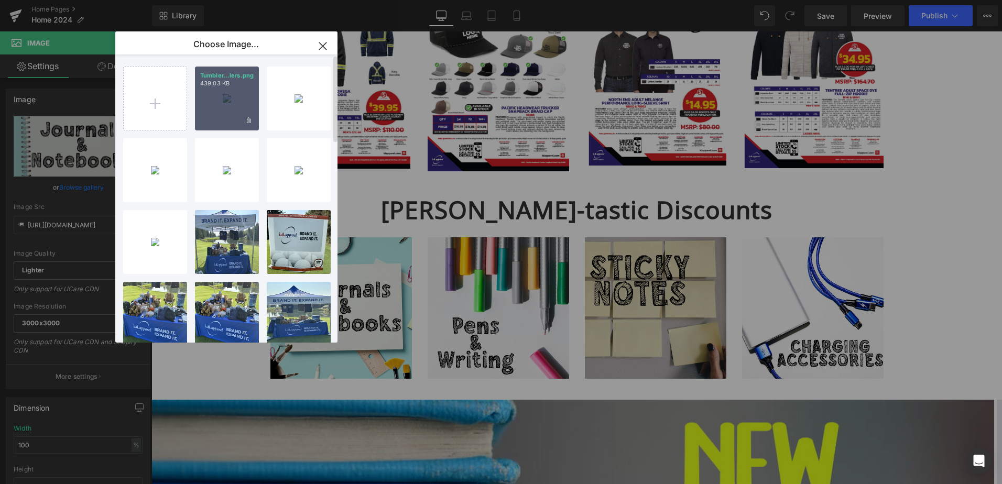
click at [213, 94] on div "Tumbler...lers.png 439.03 KB" at bounding box center [227, 99] width 64 height 64
type input "[URL][DOMAIN_NAME]"
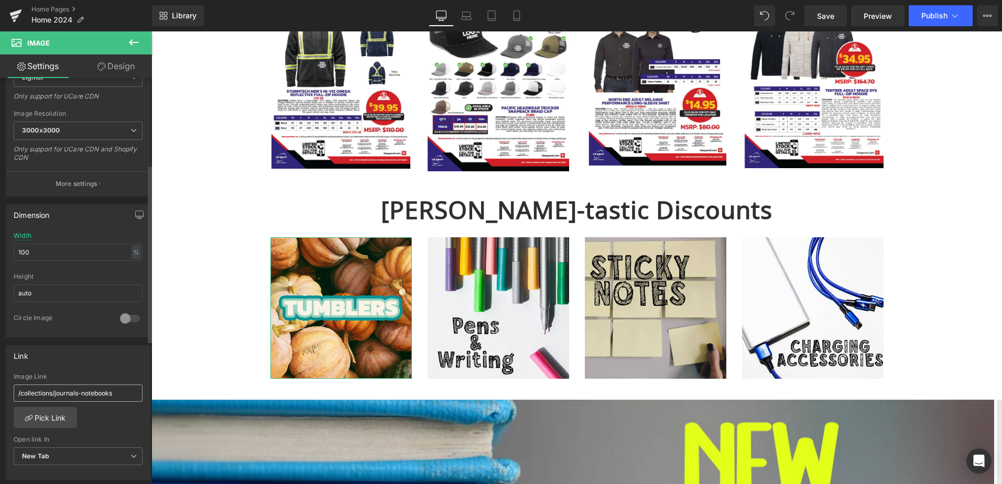
scroll to position [210, 0]
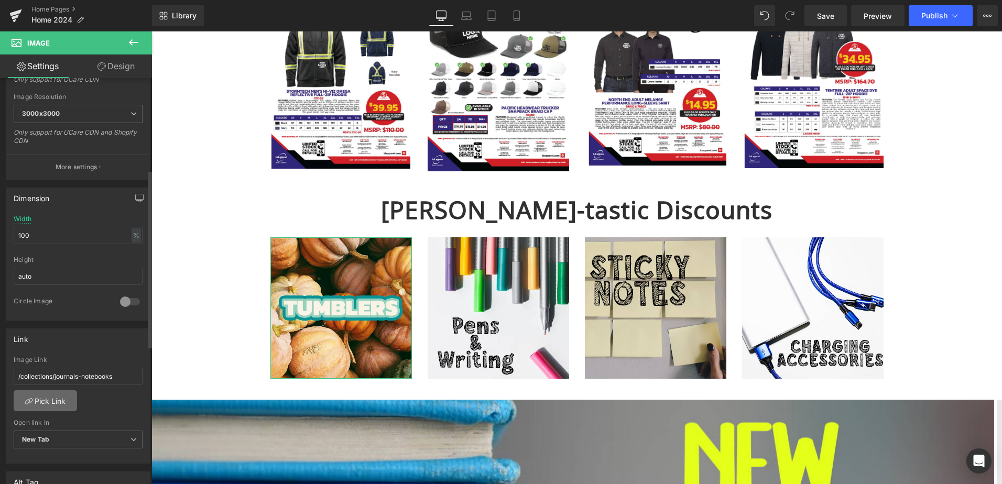
click at [54, 400] on link "Pick Link" at bounding box center [45, 401] width 63 height 21
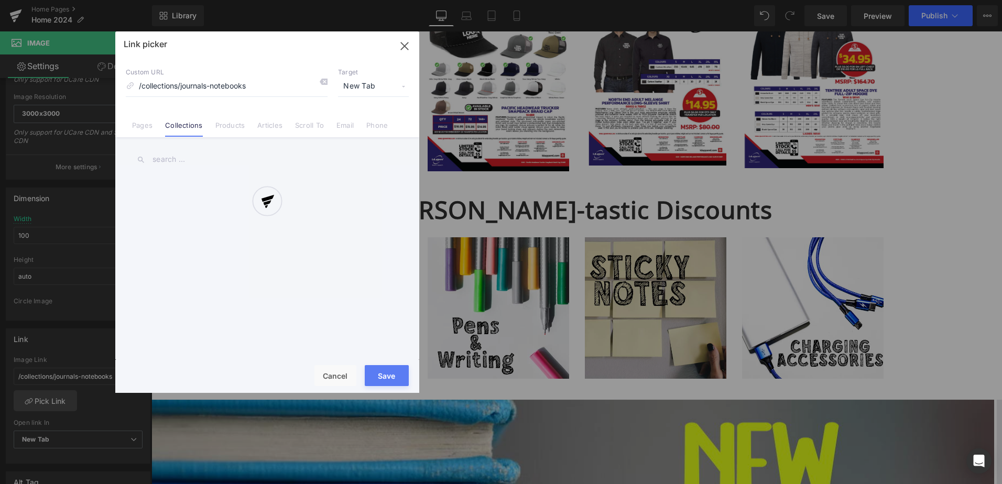
click at [207, 165] on div "Link picker Back to Library Insert Custom URL /collections/journals-notebooks T…" at bounding box center [267, 212] width 304 height 362
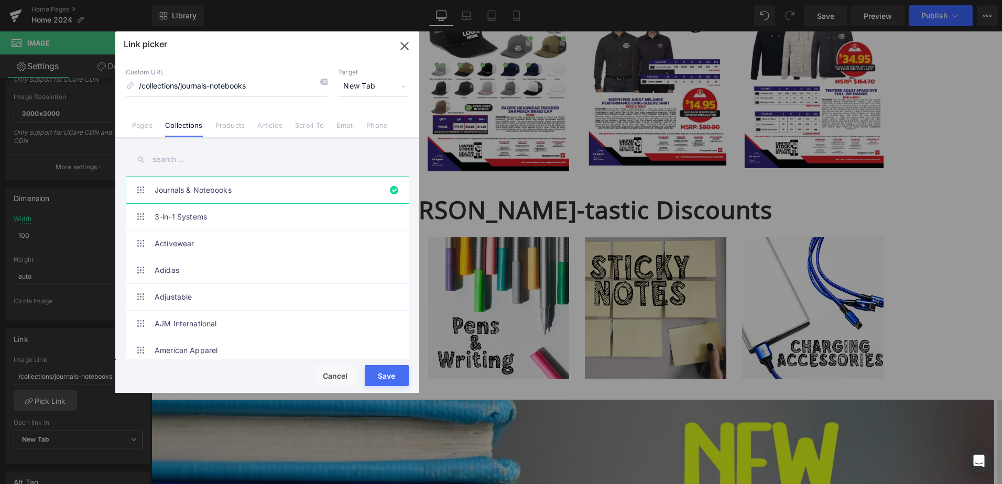
click at [201, 160] on input "text" at bounding box center [267, 160] width 283 height 24
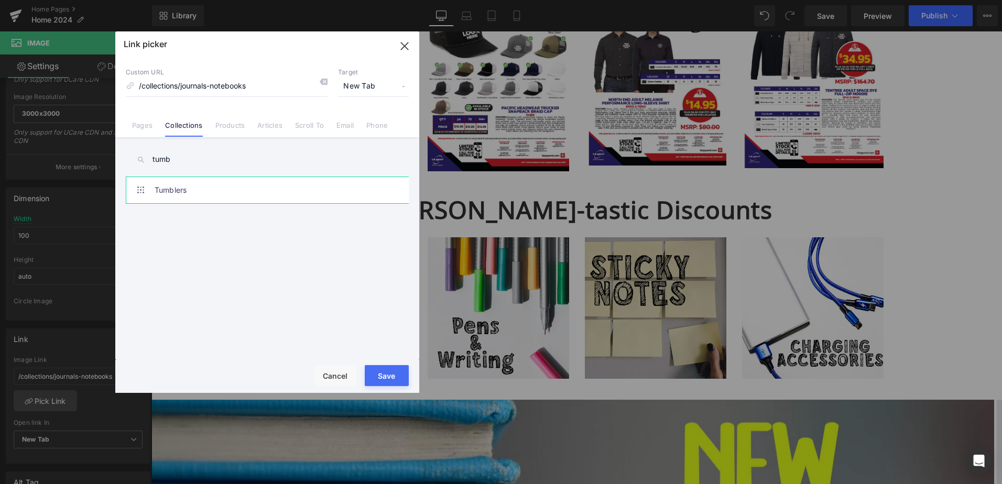
type input "tumb"
click at [183, 193] on link "Tumblers" at bounding box center [270, 190] width 231 height 26
type input "/collections/tumblers"
click at [397, 374] on button "Save" at bounding box center [387, 375] width 44 height 21
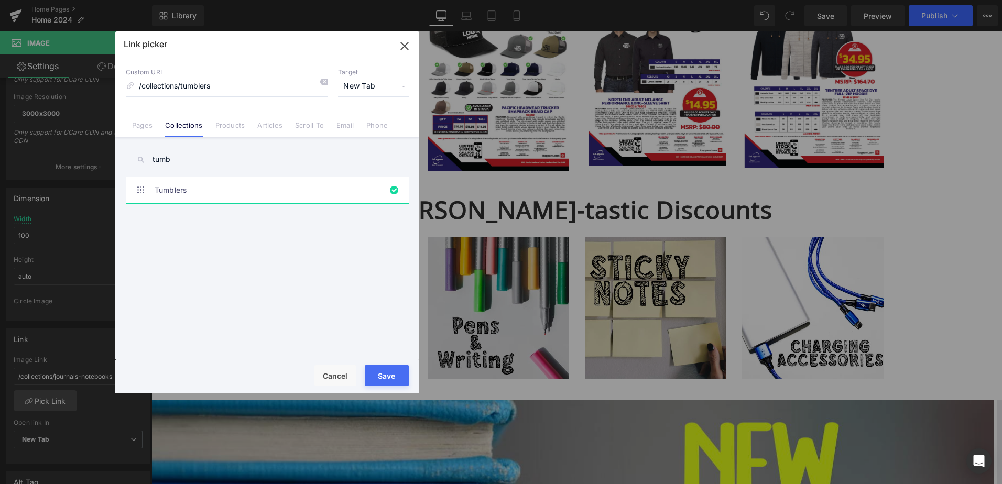
type input "/collections/tumblers"
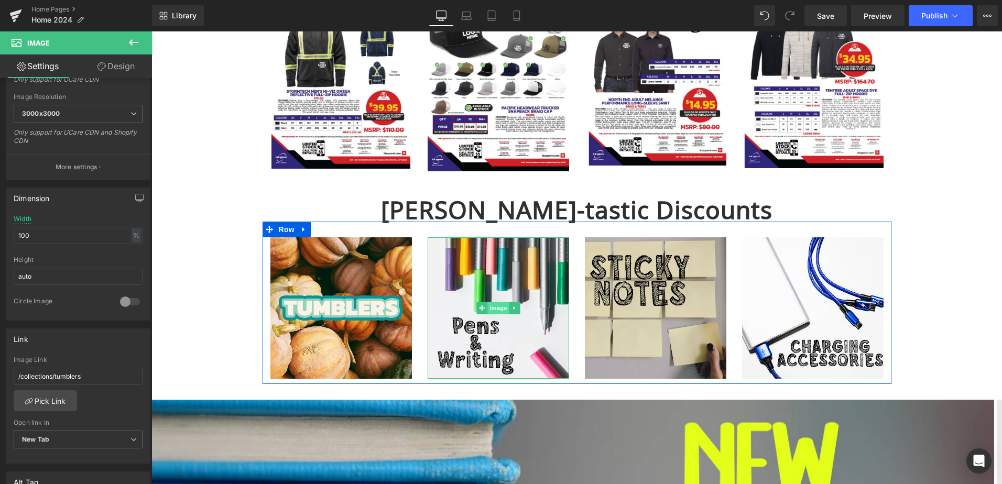
click at [494, 309] on span "Image" at bounding box center [499, 308] width 22 height 13
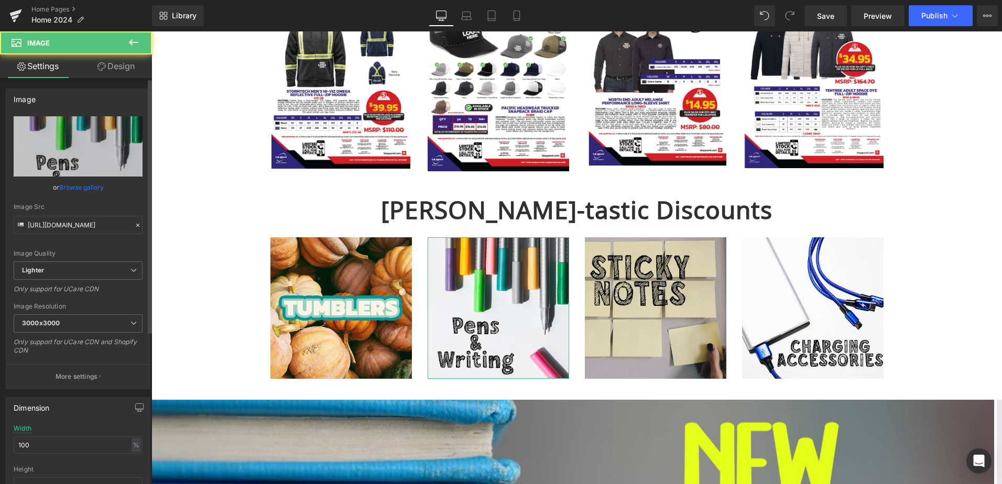
click at [78, 190] on link "Browse gallery" at bounding box center [81, 187] width 45 height 18
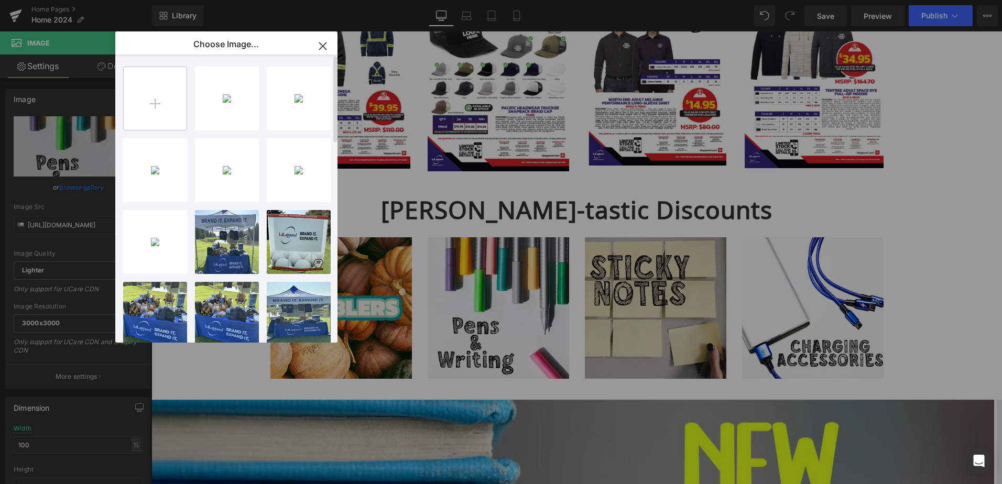
click at [173, 87] on input "file" at bounding box center [155, 98] width 63 height 63
type input "C:\fakepath\Long Sleeve.png"
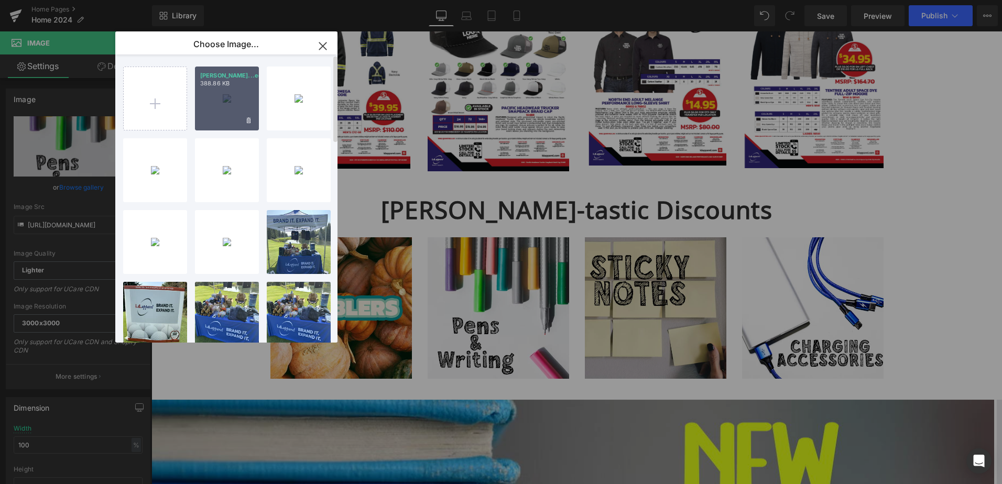
drag, startPoint x: 219, startPoint y: 111, endPoint x: 67, endPoint y: 80, distance: 155.2
click at [219, 111] on div "[PERSON_NAME]...eeve.png 388.86 KB" at bounding box center [227, 99] width 64 height 64
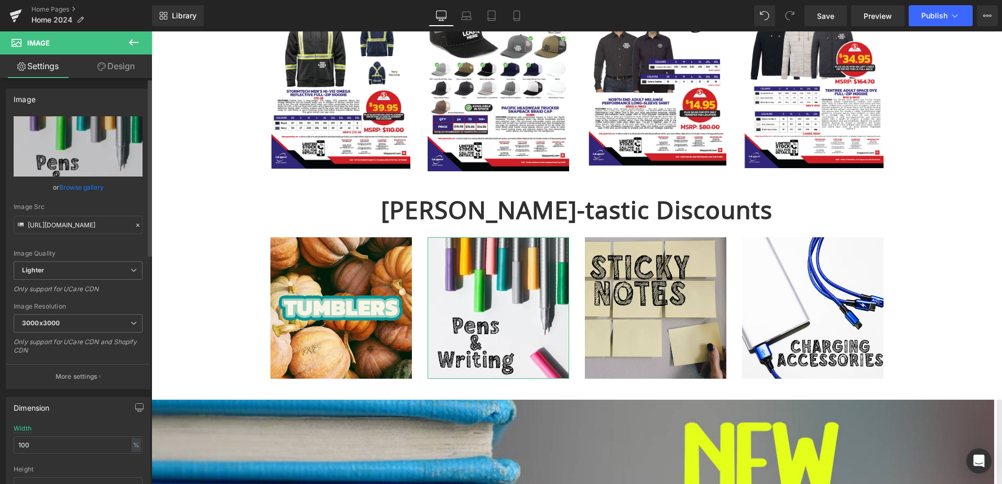
click at [88, 185] on link "Browse gallery" at bounding box center [81, 187] width 45 height 18
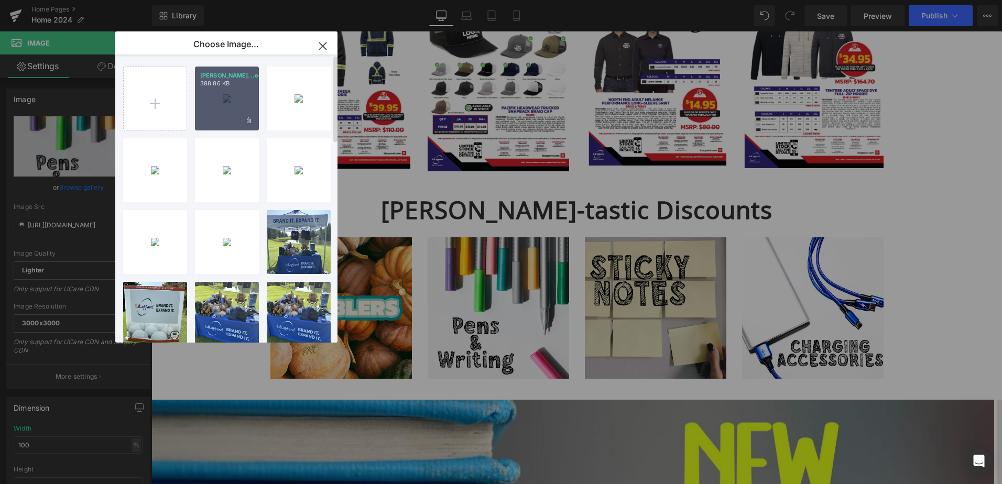
click at [219, 106] on div "[PERSON_NAME]...eeve.png 388.86 KB" at bounding box center [227, 99] width 64 height 64
type input "[URL][DOMAIN_NAME]"
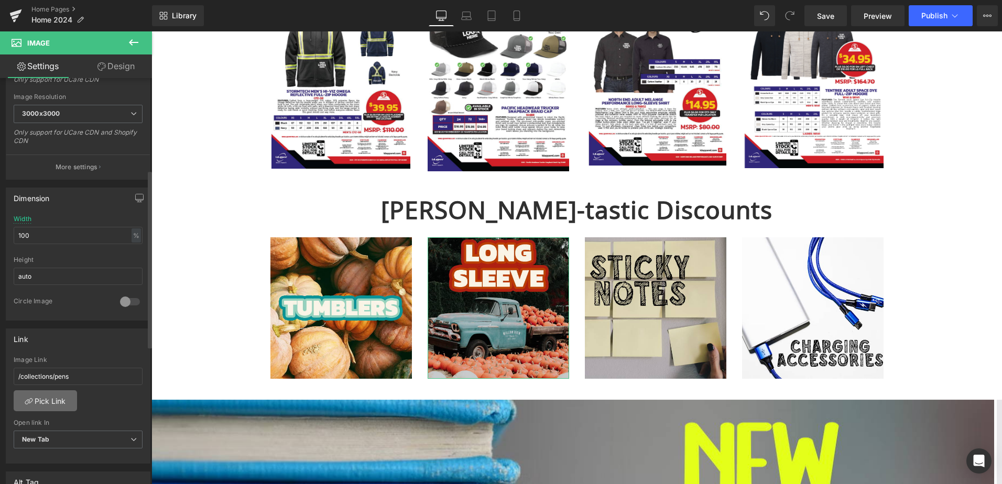
click at [46, 397] on link "Pick Link" at bounding box center [45, 401] width 63 height 21
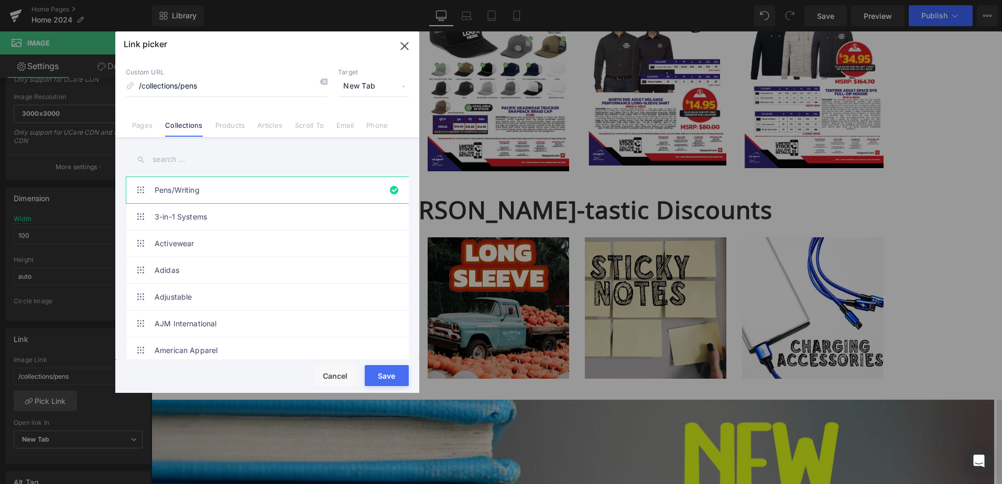
click at [215, 160] on input "text" at bounding box center [267, 160] width 283 height 24
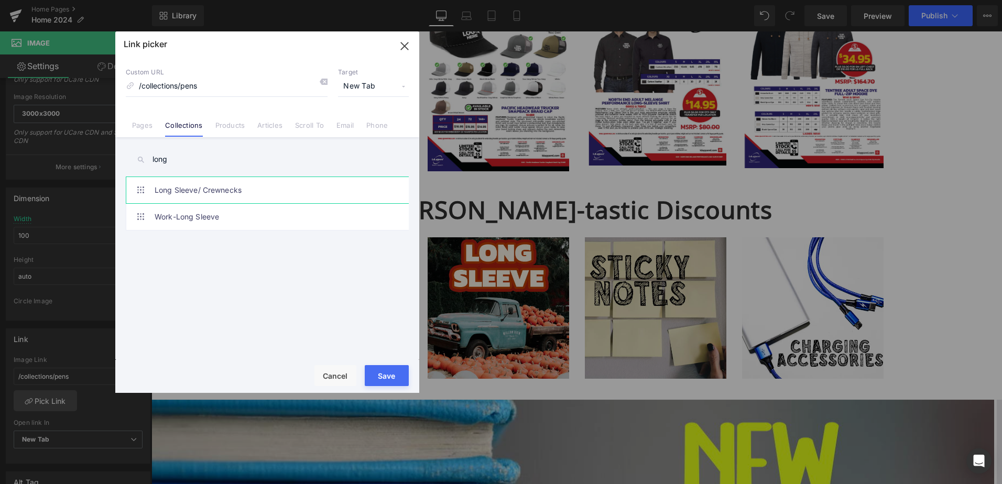
type input "long"
click at [216, 197] on link "Long Sleeve/ Crewnecks" at bounding box center [270, 190] width 231 height 26
type input "/collections/long-sleeve-shirt"
click at [392, 375] on button "Save" at bounding box center [387, 375] width 44 height 21
type input "/collections/long-sleeve-shirt"
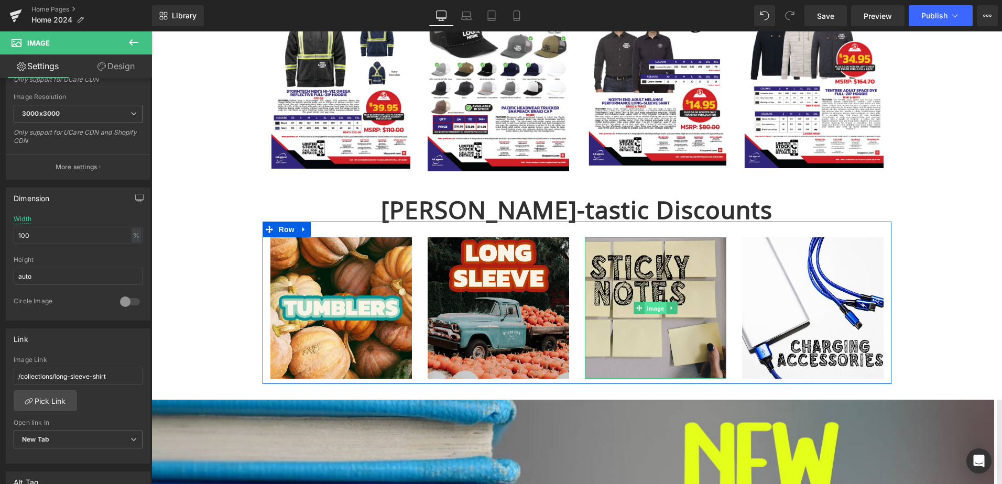
click at [648, 311] on span "Image" at bounding box center [656, 308] width 22 height 13
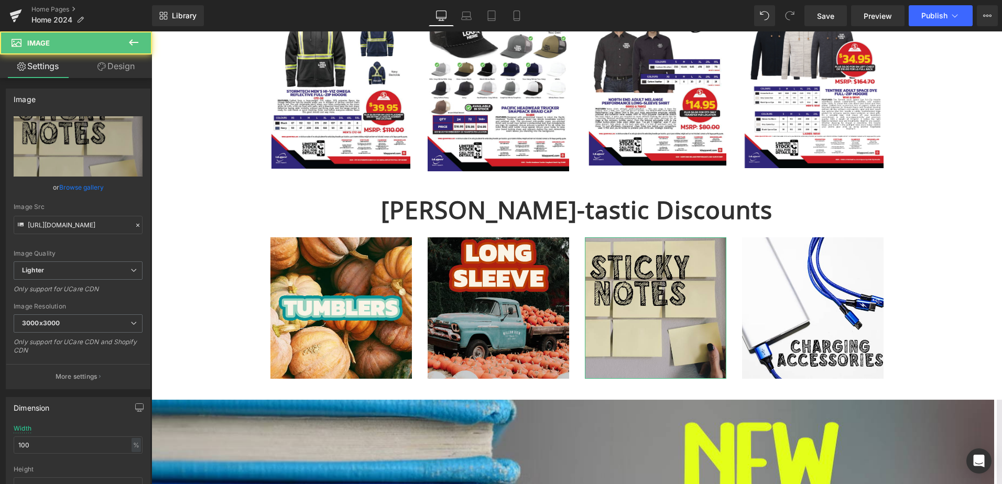
click at [89, 184] on link "Browse gallery" at bounding box center [81, 187] width 45 height 18
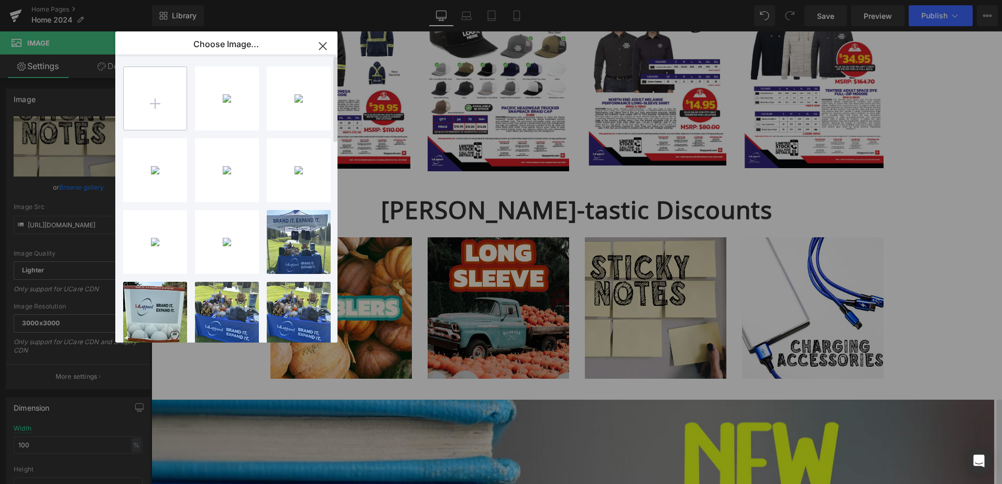
click at [162, 102] on input "file" at bounding box center [155, 98] width 63 height 63
type input "C:\fakepath\Toques.png"
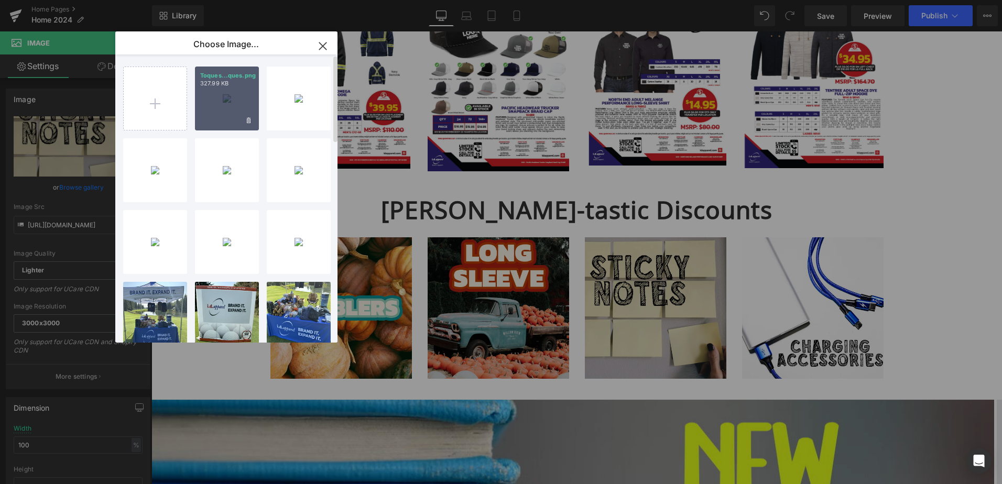
click at [220, 107] on div "Toques...ques.png 327.99 KB" at bounding box center [227, 99] width 64 height 64
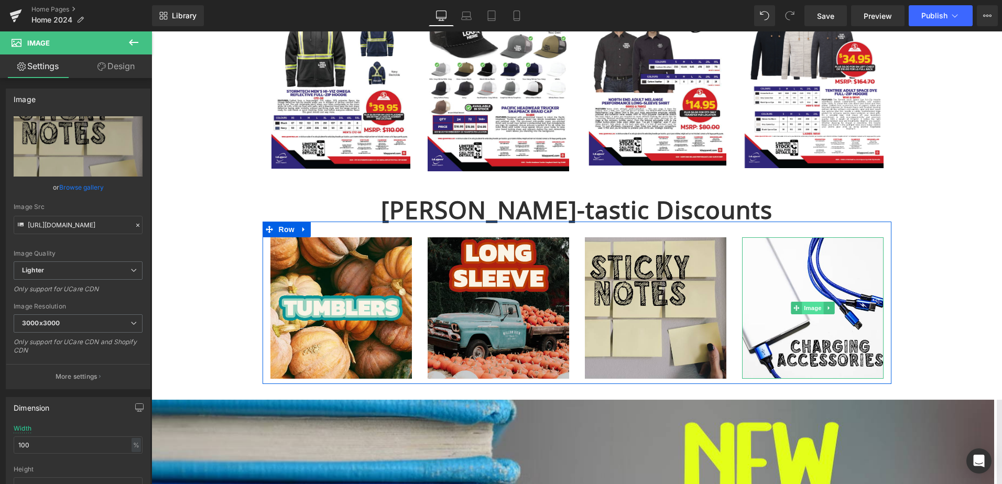
click at [807, 310] on span "Image" at bounding box center [813, 308] width 22 height 13
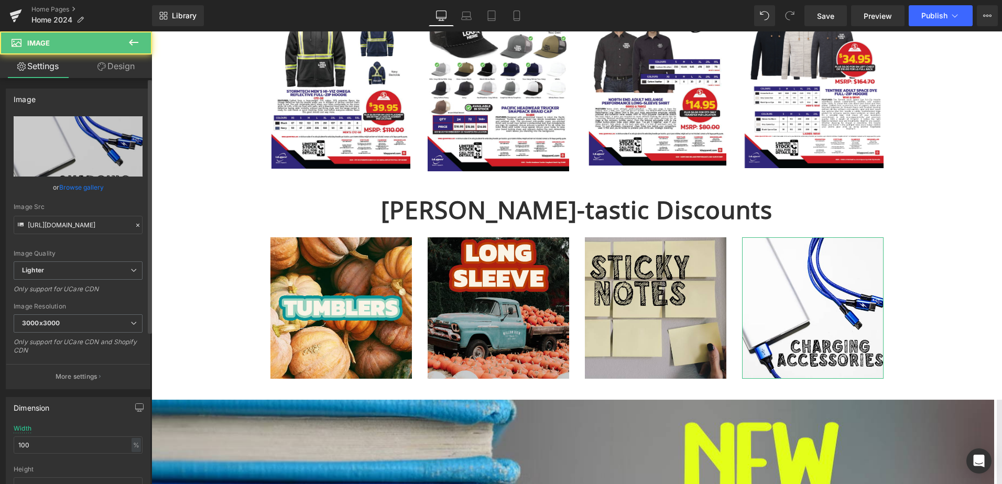
click at [94, 188] on link "Browse gallery" at bounding box center [81, 187] width 45 height 18
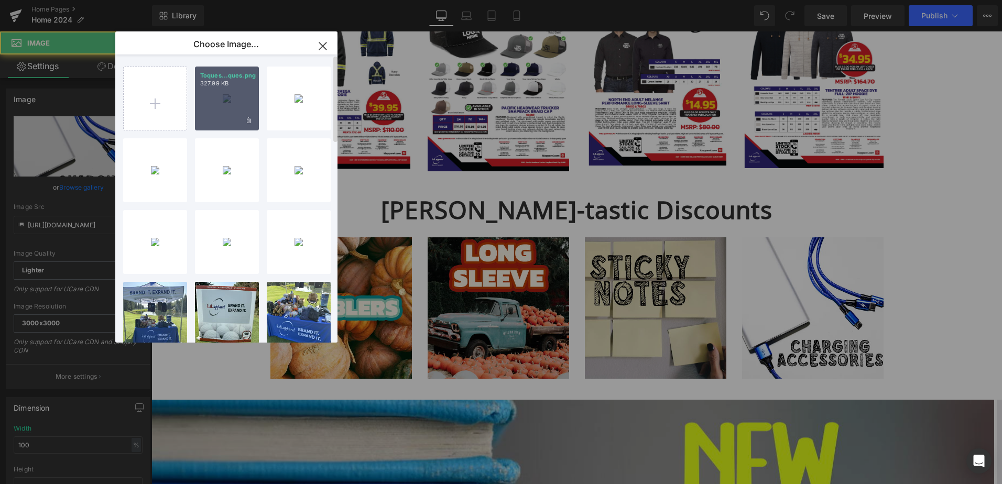
click at [239, 75] on p "Toques...ques.png" at bounding box center [226, 76] width 53 height 8
type input "[URL][DOMAIN_NAME]"
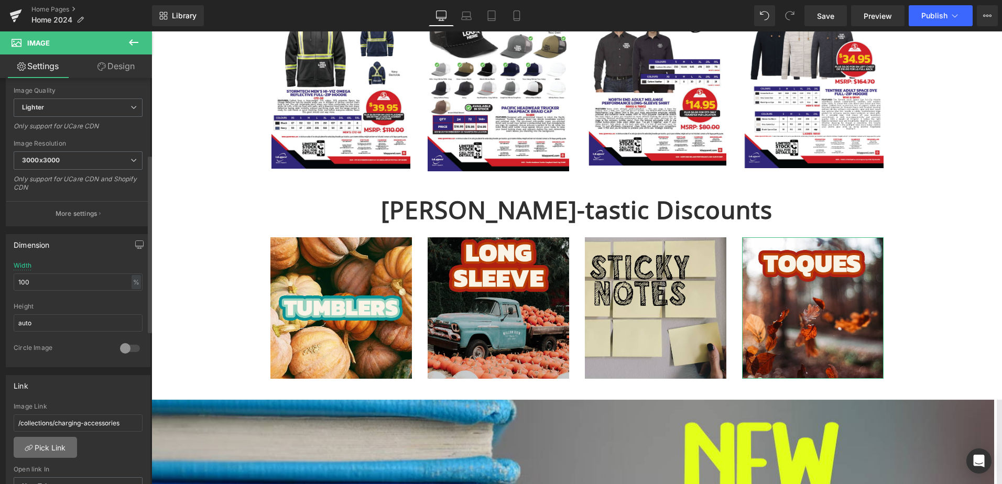
scroll to position [175, 0]
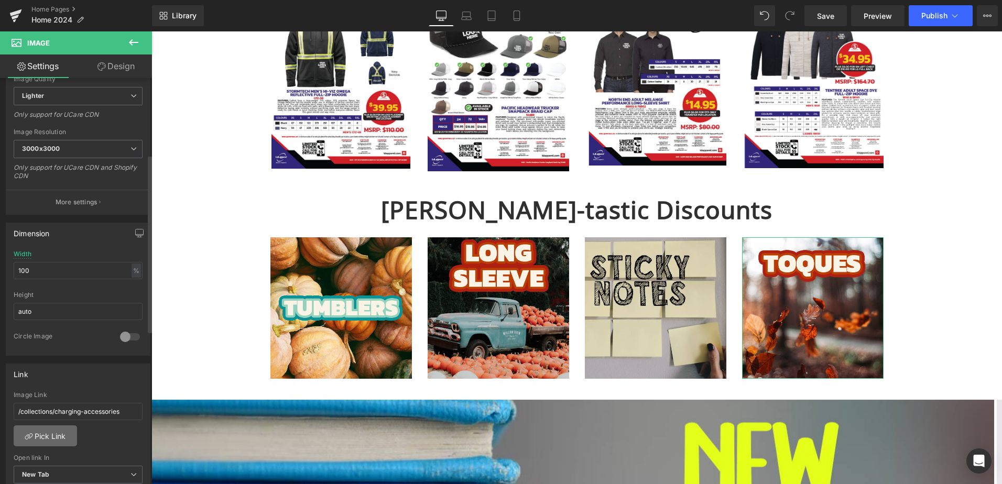
click at [48, 441] on link "Pick Link" at bounding box center [45, 436] width 63 height 21
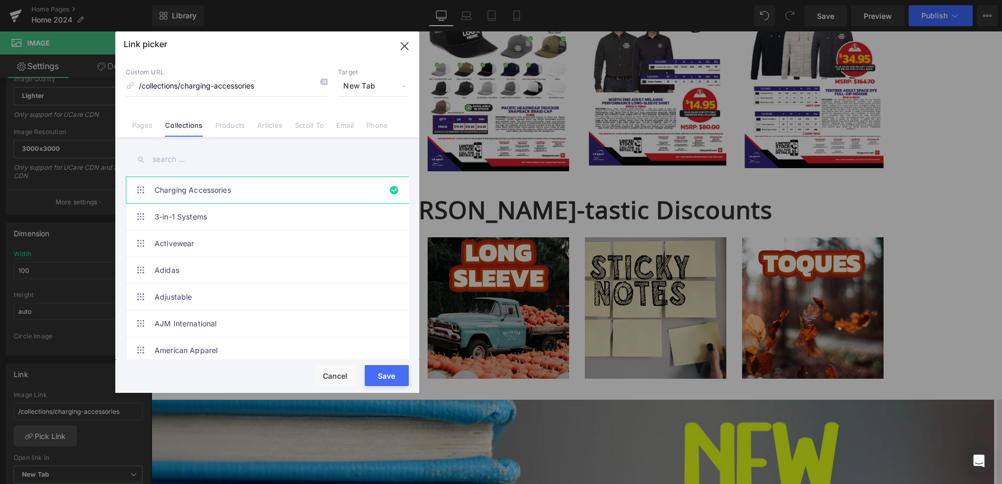
click at [200, 161] on input "text" at bounding box center [267, 160] width 283 height 24
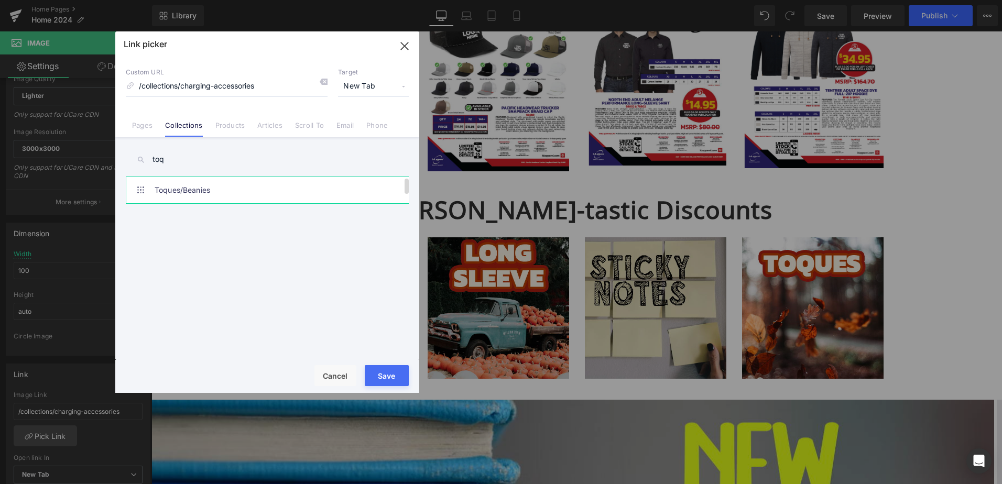
type input "toq"
click at [175, 190] on link "Toques/Beanies" at bounding box center [270, 190] width 231 height 26
type input "/collections/toques-1"
drag, startPoint x: 236, startPoint y: 347, endPoint x: 387, endPoint y: 378, distance: 154.7
click at [387, 378] on button "Save" at bounding box center [387, 375] width 44 height 21
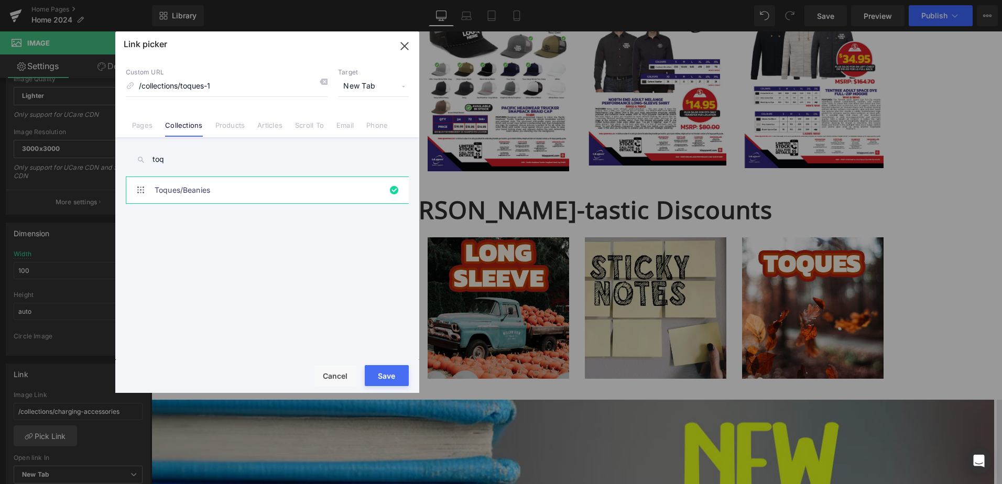
type input "/collections/toques-1"
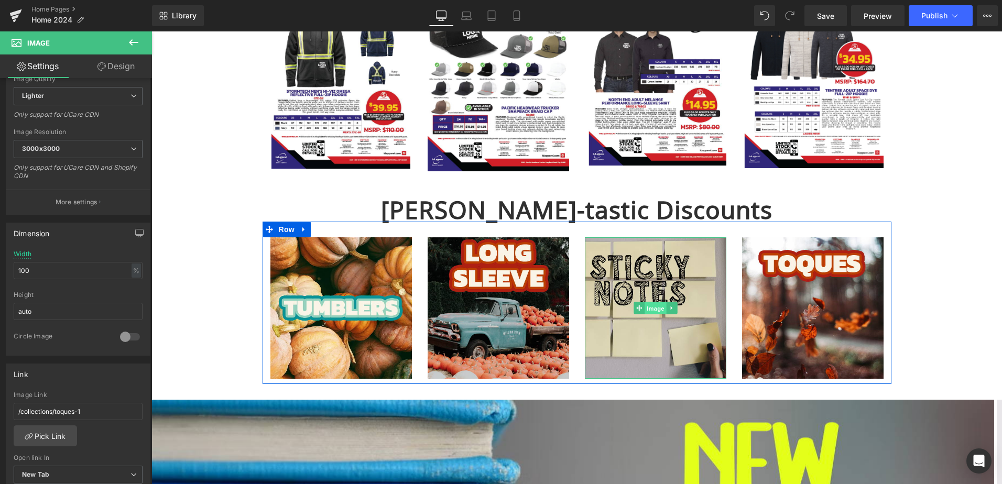
click at [649, 309] on span "Image" at bounding box center [656, 308] width 22 height 13
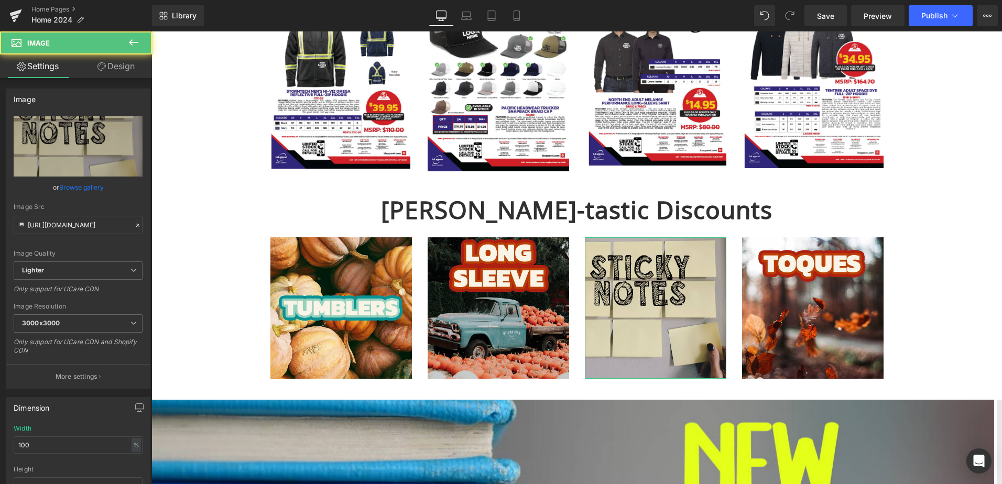
click at [84, 189] on link "Browse gallery" at bounding box center [81, 187] width 45 height 18
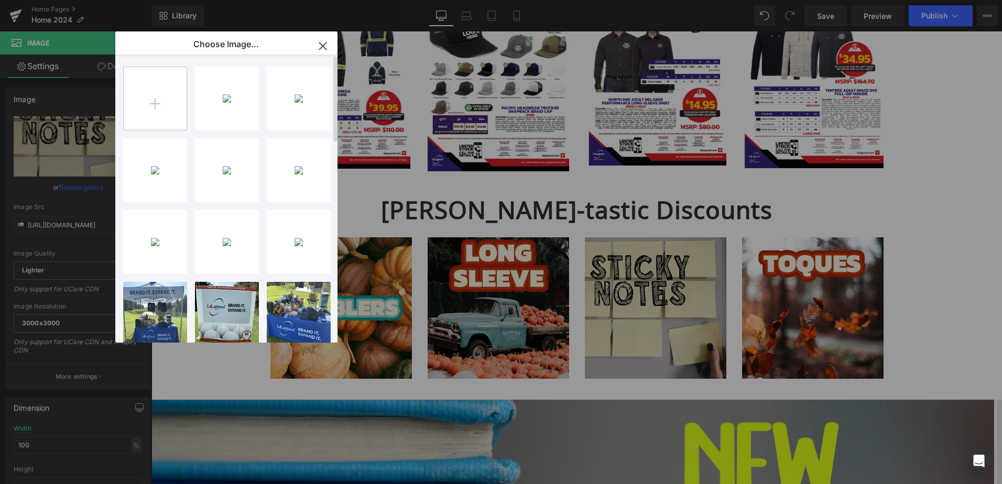
click at [145, 105] on input "file" at bounding box center [155, 98] width 63 height 63
type input "C:\fakepath\Blankets.png"
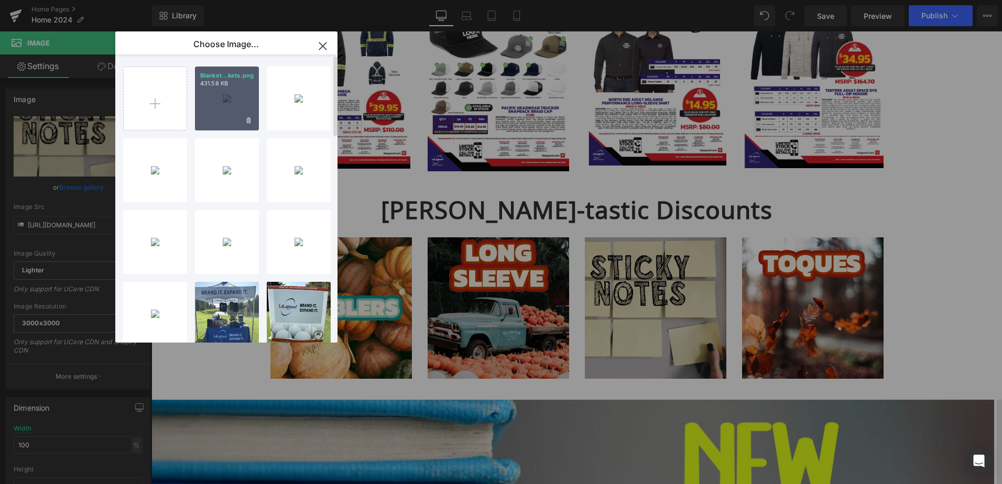
click at [218, 112] on div "Blanket...kets.png 431.58 KB" at bounding box center [227, 99] width 64 height 64
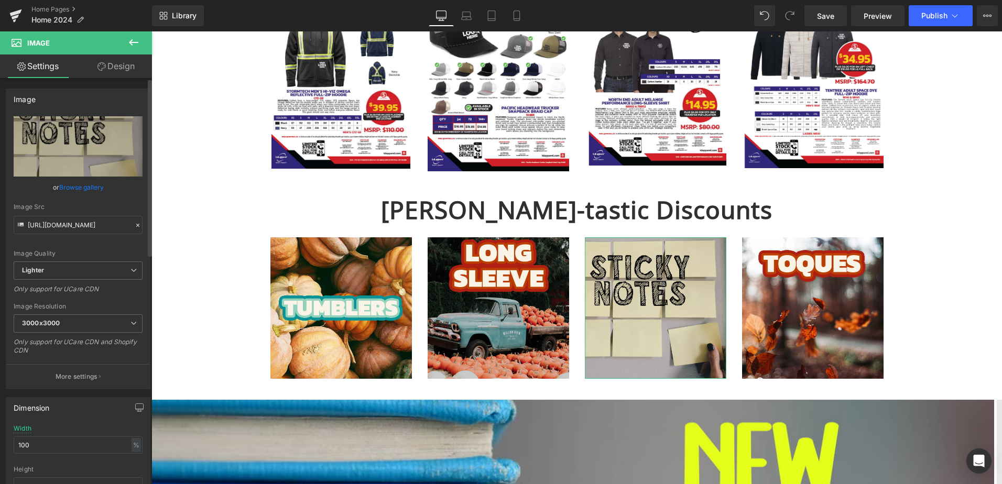
click at [86, 187] on link "Browse gallery" at bounding box center [81, 187] width 45 height 18
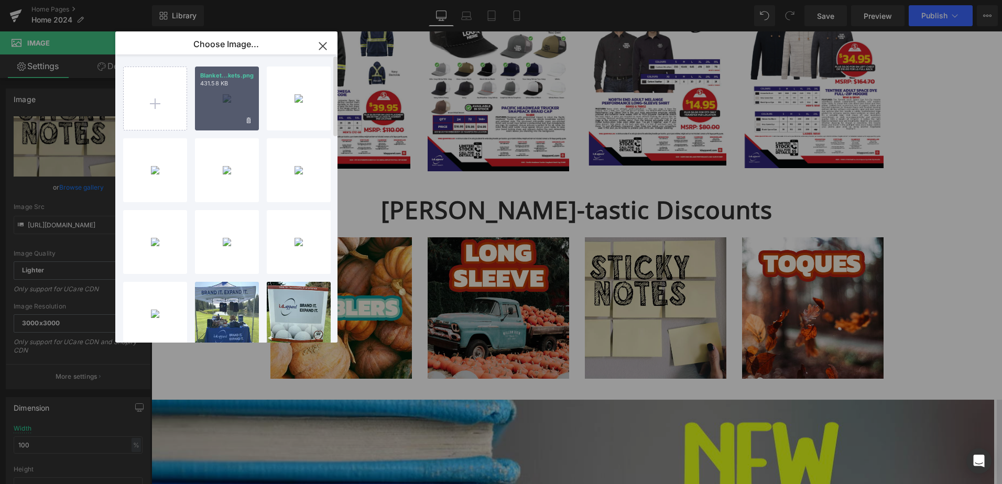
click at [224, 101] on div "Blanket...kets.png 431.58 KB" at bounding box center [227, 99] width 64 height 64
type input "[URL][DOMAIN_NAME]"
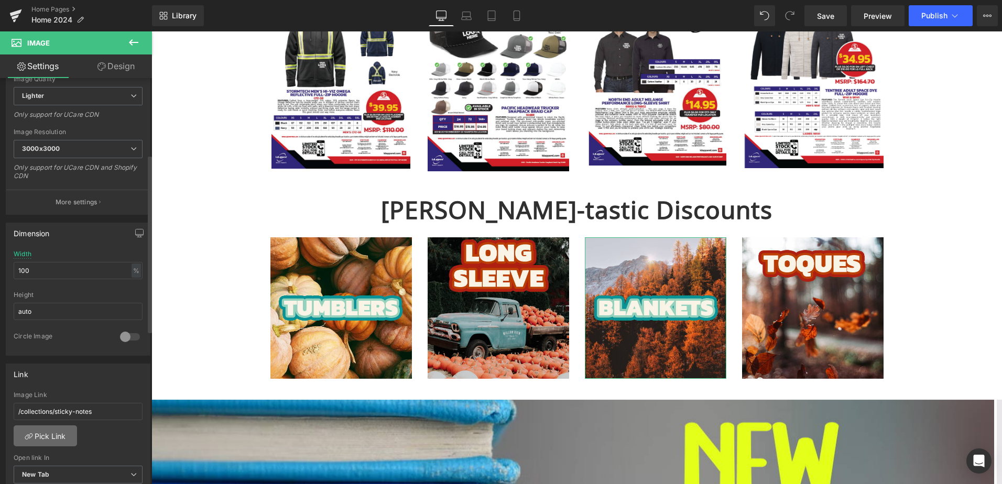
click at [55, 440] on link "Pick Link" at bounding box center [45, 436] width 63 height 21
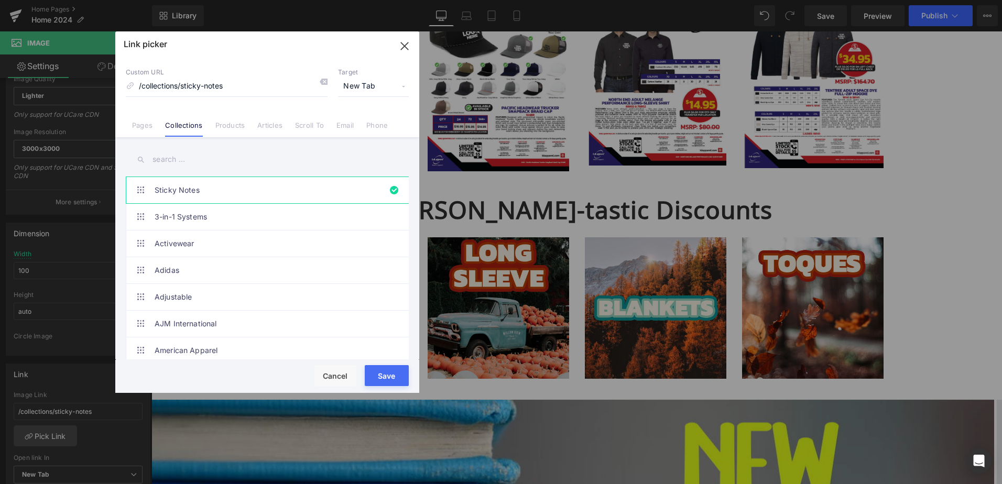
click at [186, 154] on input "text" at bounding box center [267, 160] width 283 height 24
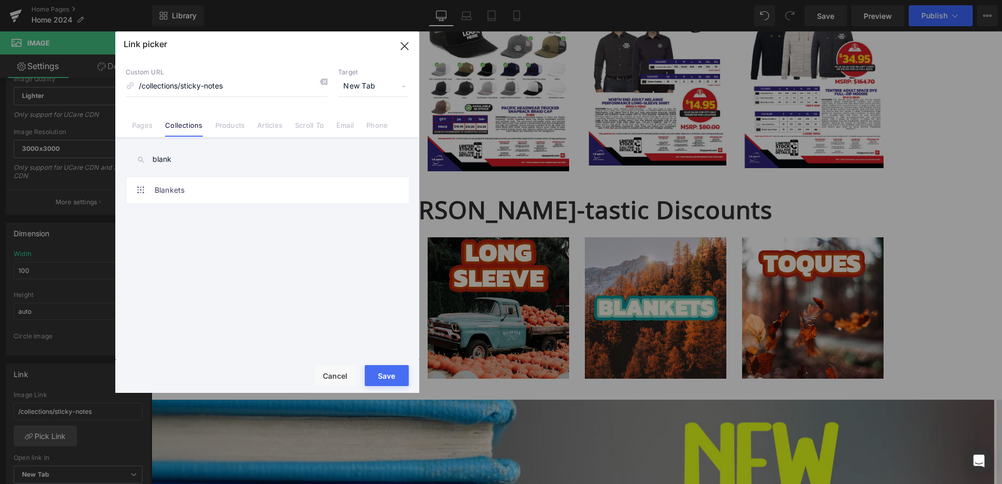
type input "blank"
click at [201, 203] on ul "Sticky Notes 3-in-1 Systems Activewear Adidas Adjustable AJM International Amer…" at bounding box center [269, 190] width 287 height 27
click at [204, 191] on link "Blankets" at bounding box center [270, 190] width 231 height 26
type input "/collections/blankets-1"
click at [386, 379] on button "Save" at bounding box center [387, 375] width 44 height 21
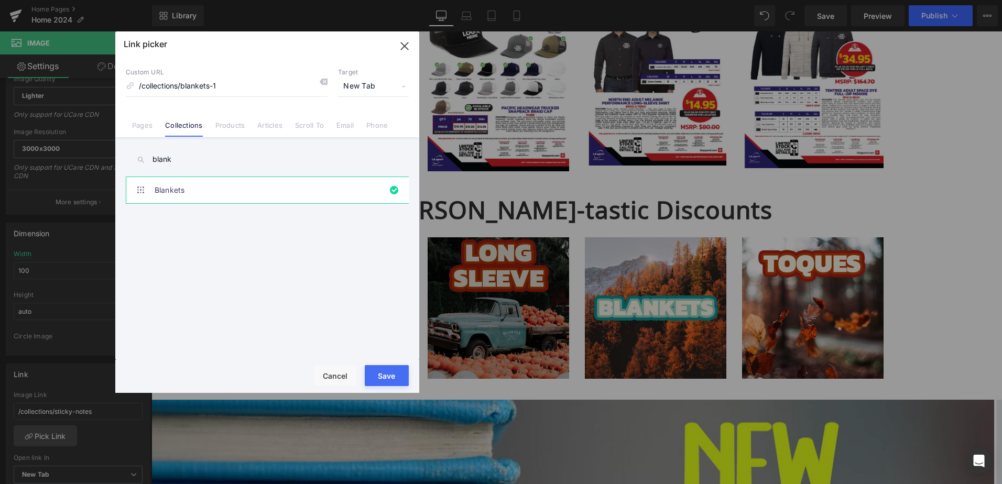
type input "/collections/blankets-1"
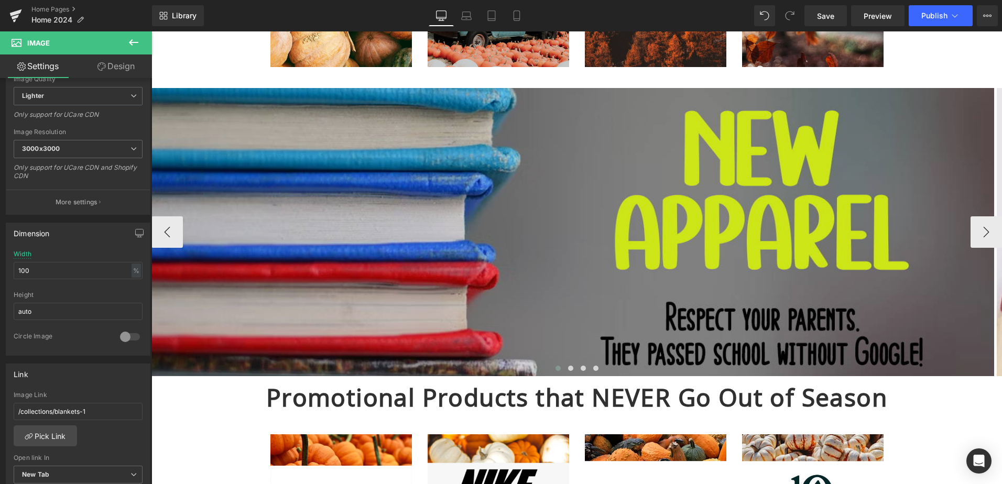
scroll to position [839, 0]
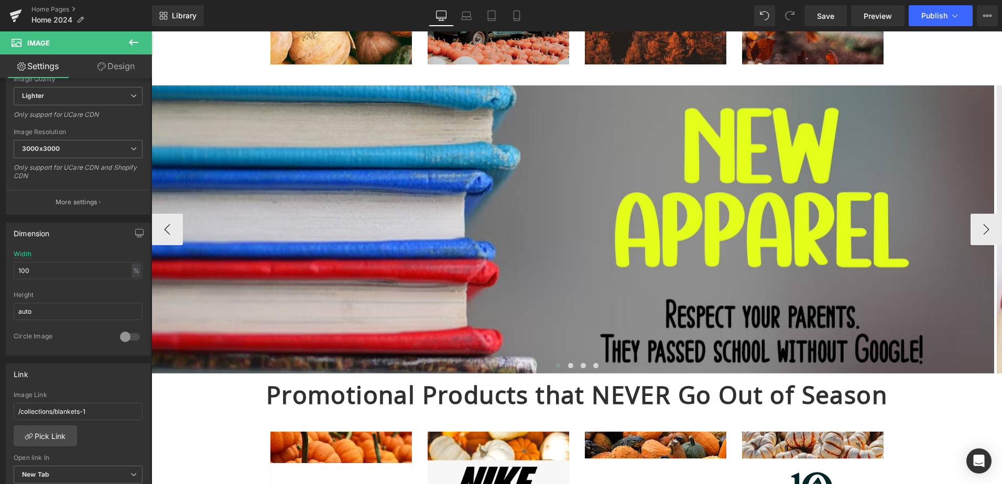
click at [575, 234] on div "Image" at bounding box center [572, 229] width 843 height 288
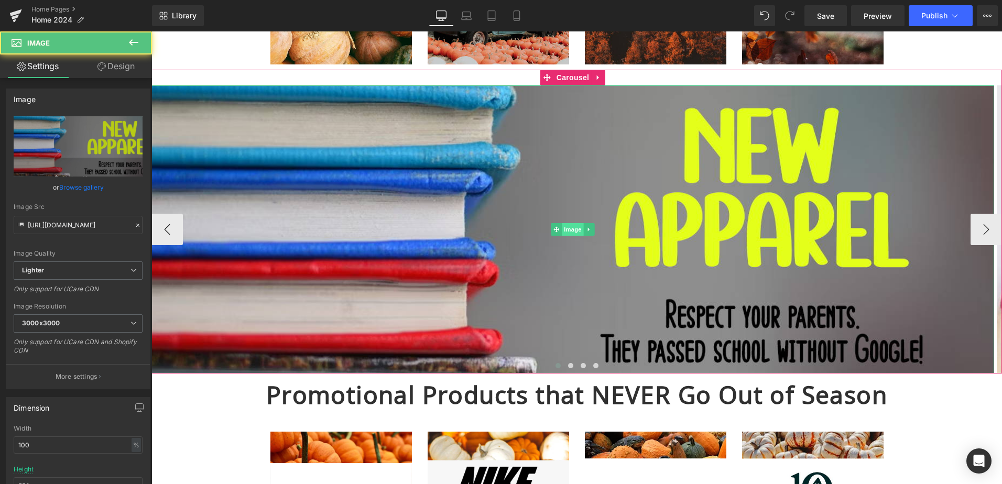
click at [571, 231] on span "Image" at bounding box center [573, 229] width 22 height 13
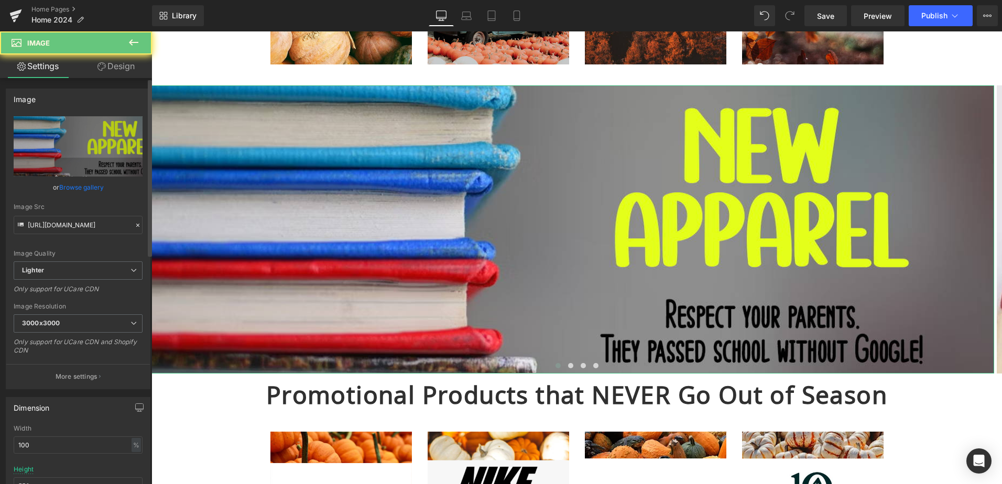
click at [92, 188] on link "Browse gallery" at bounding box center [81, 187] width 45 height 18
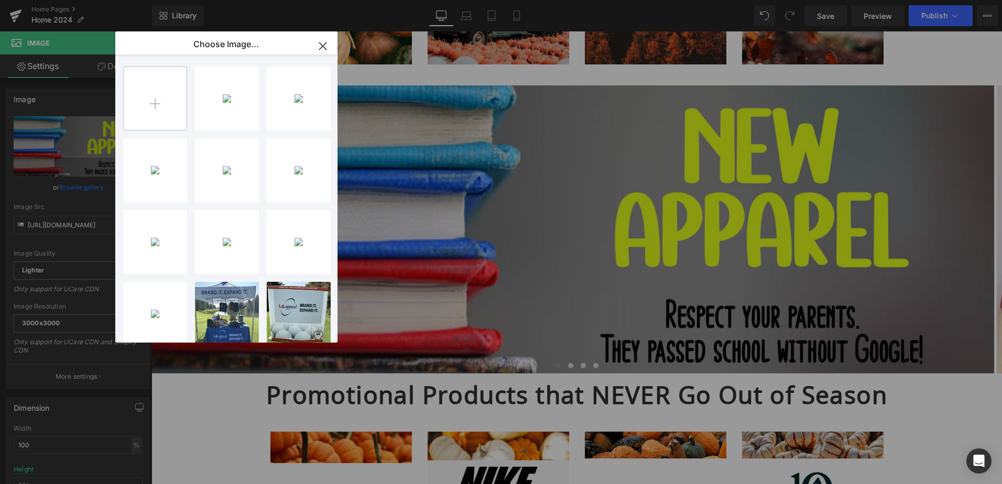
click at [158, 96] on input "file" at bounding box center [155, 98] width 63 height 63
type input "C:\fakepath\New Apparel.png"
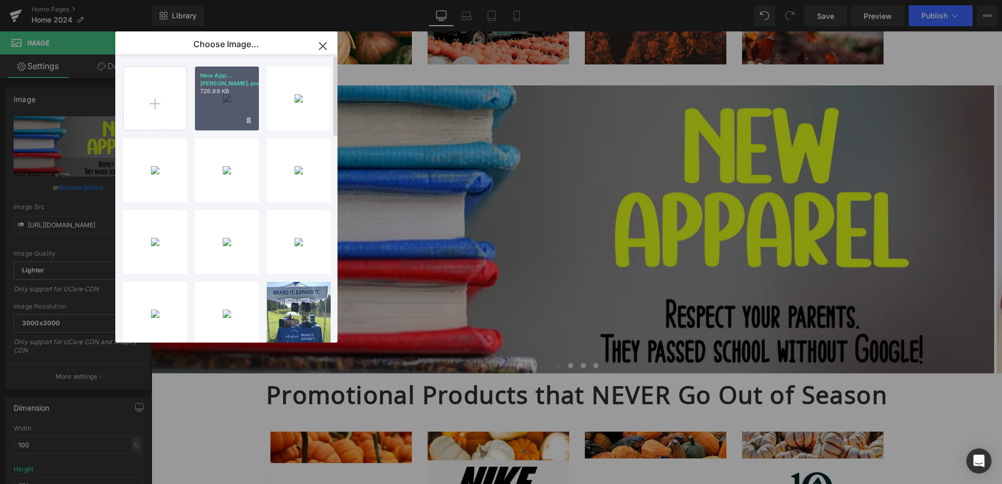
click at [219, 105] on div "New App...[PERSON_NAME].png 726.99 KB" at bounding box center [227, 99] width 64 height 64
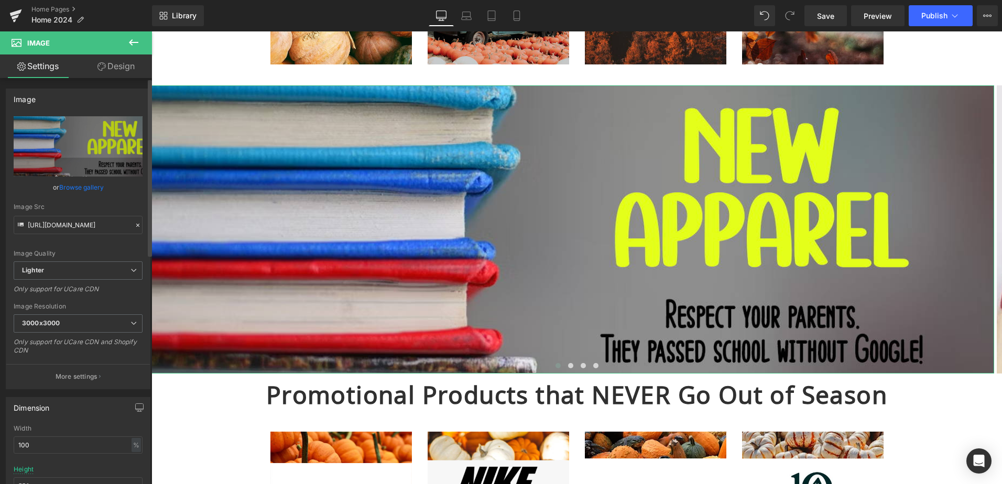
click at [99, 190] on link "Browse gallery" at bounding box center [81, 187] width 45 height 18
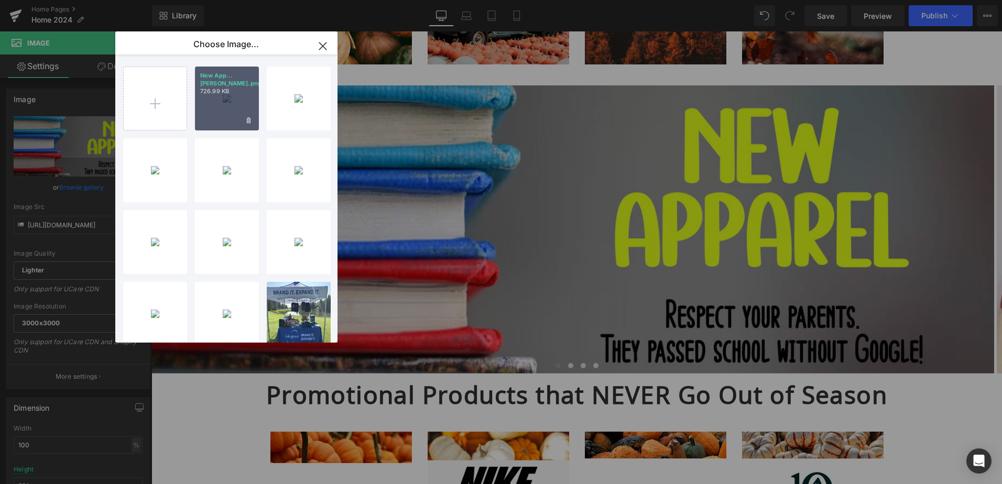
click at [230, 108] on div "New App...[PERSON_NAME].png 726.99 KB" at bounding box center [227, 99] width 64 height 64
type input "[URL][DOMAIN_NAME]"
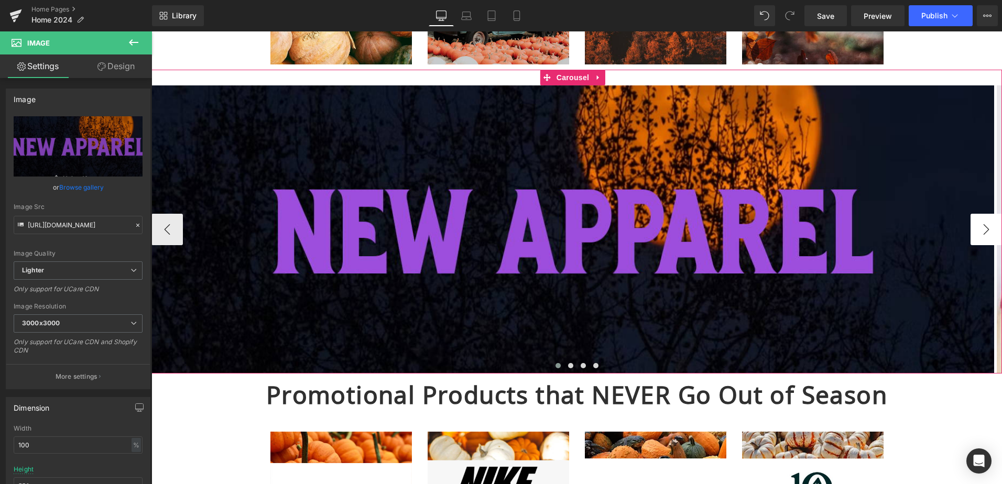
click at [976, 220] on button "›" at bounding box center [986, 229] width 31 height 31
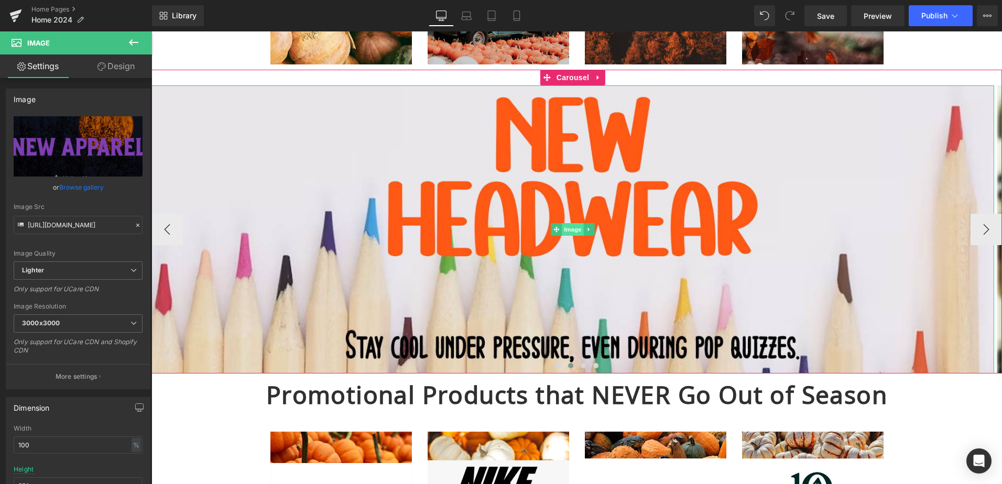
click at [573, 229] on span "Image" at bounding box center [573, 229] width 22 height 13
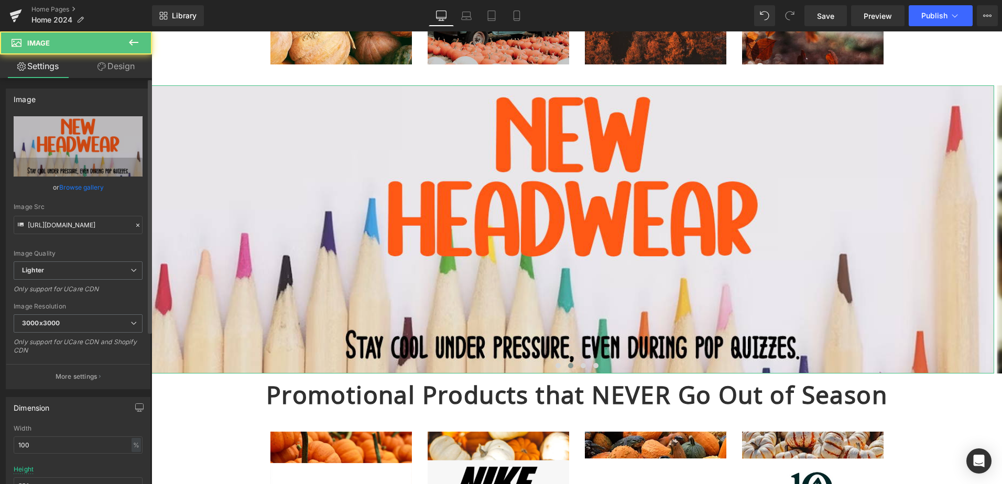
click at [56, 186] on div "or Browse gallery" at bounding box center [78, 187] width 129 height 11
click at [91, 185] on link "Browse gallery" at bounding box center [81, 187] width 45 height 18
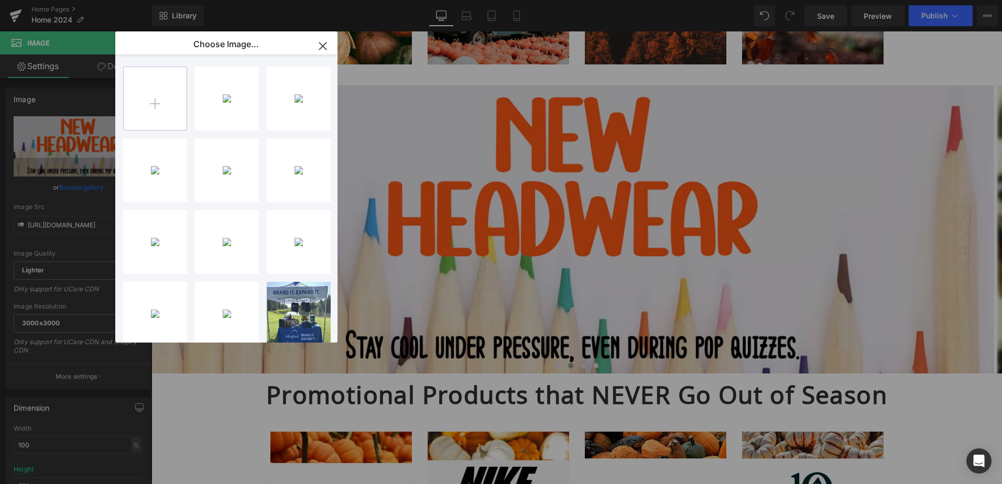
click at [161, 112] on input "file" at bounding box center [155, 98] width 63 height 63
type input "C:\fakepath\New Headwear.png"
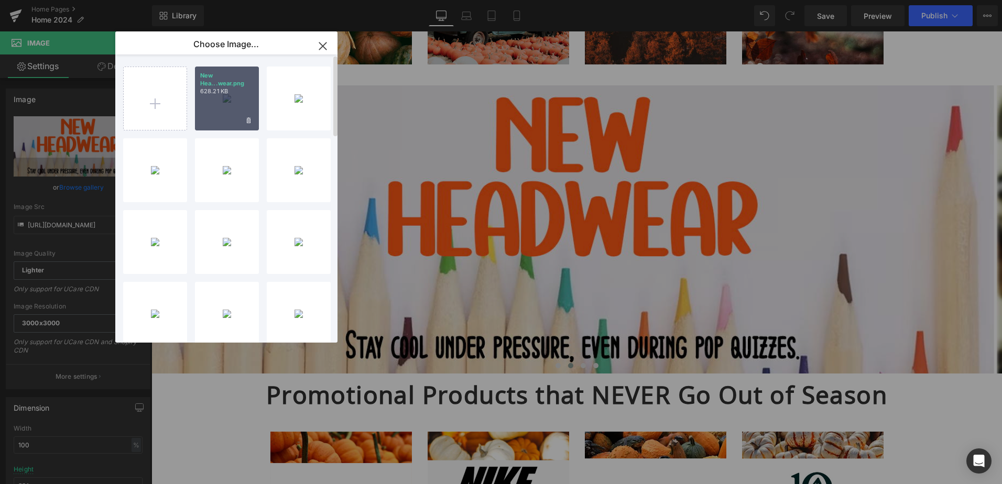
click at [218, 104] on div "New Hea...wear.png 628.21 KB" at bounding box center [227, 99] width 64 height 64
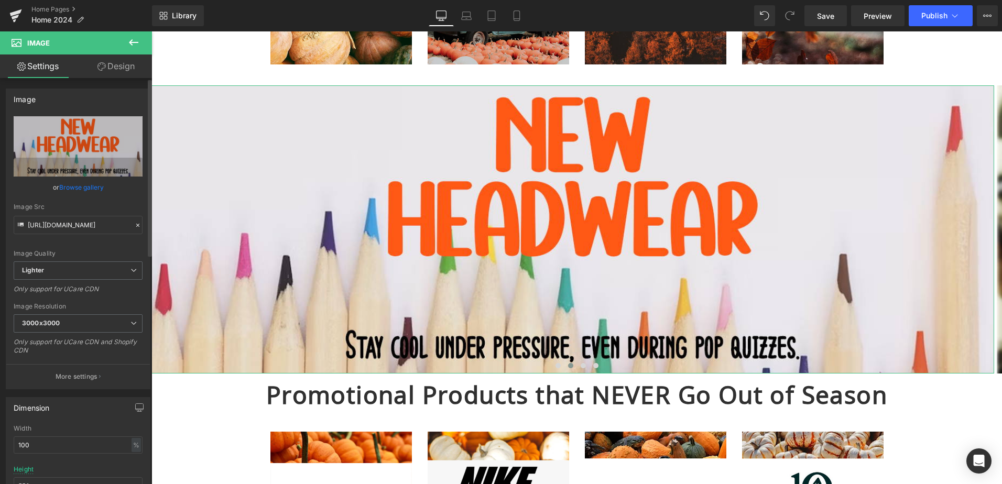
click at [89, 188] on link "Browse gallery" at bounding box center [81, 187] width 45 height 18
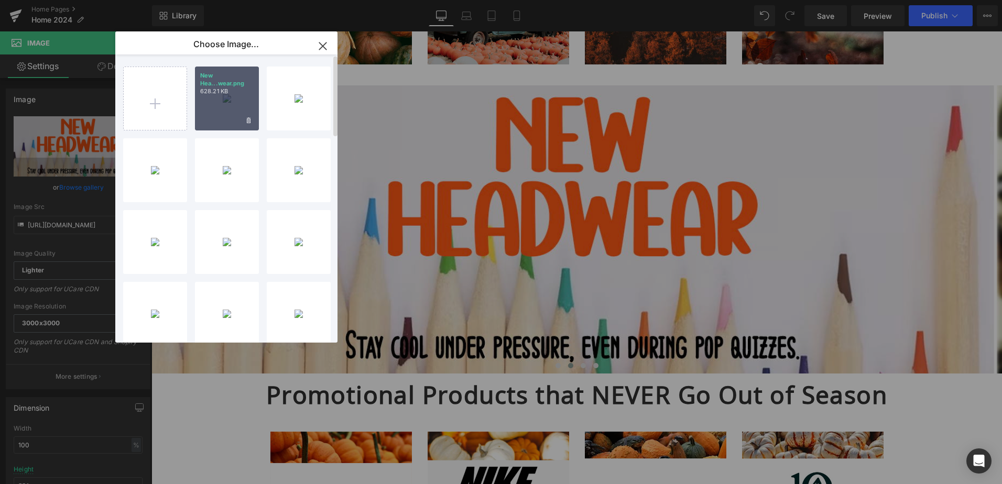
click at [231, 113] on div "New Hea...wear.png 628.21 KB" at bounding box center [227, 99] width 64 height 64
type input "[URL][DOMAIN_NAME]"
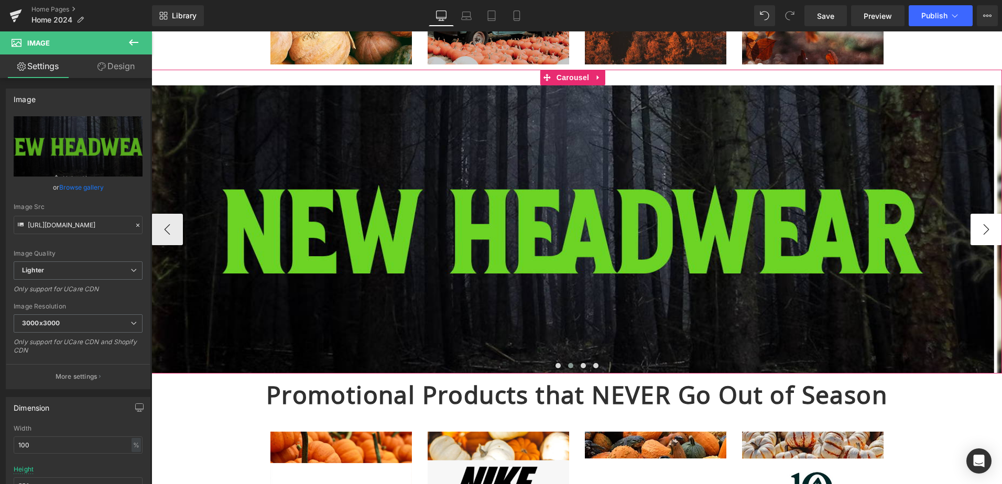
click at [986, 226] on button "›" at bounding box center [986, 229] width 31 height 31
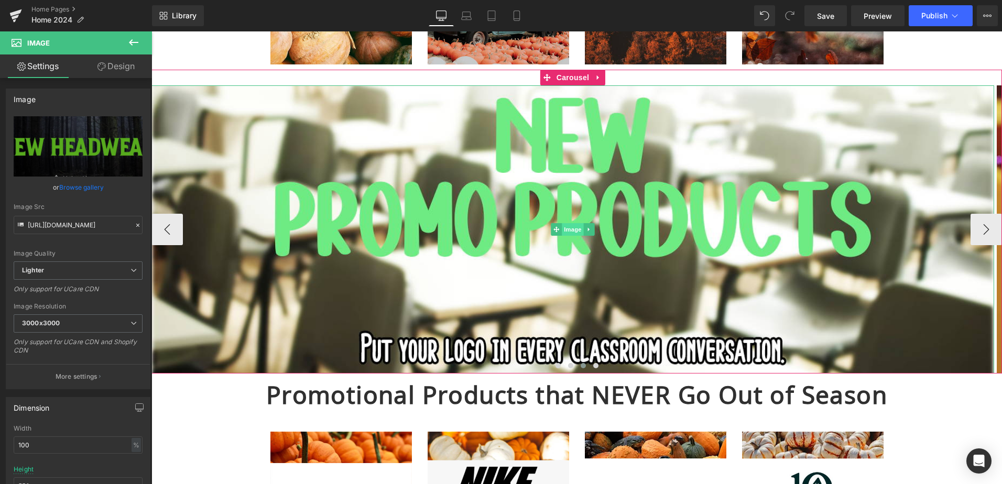
click at [579, 228] on span "Image" at bounding box center [573, 229] width 22 height 13
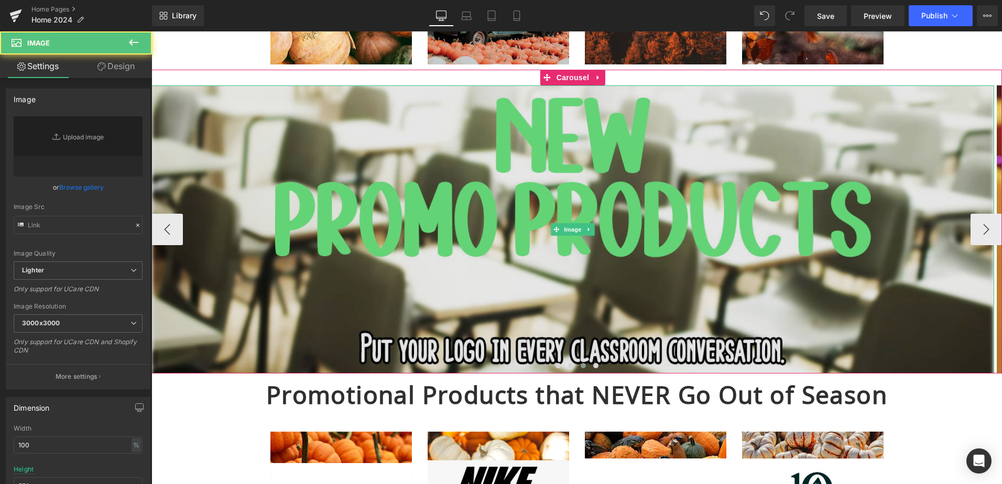
type input "[URL][DOMAIN_NAME]"
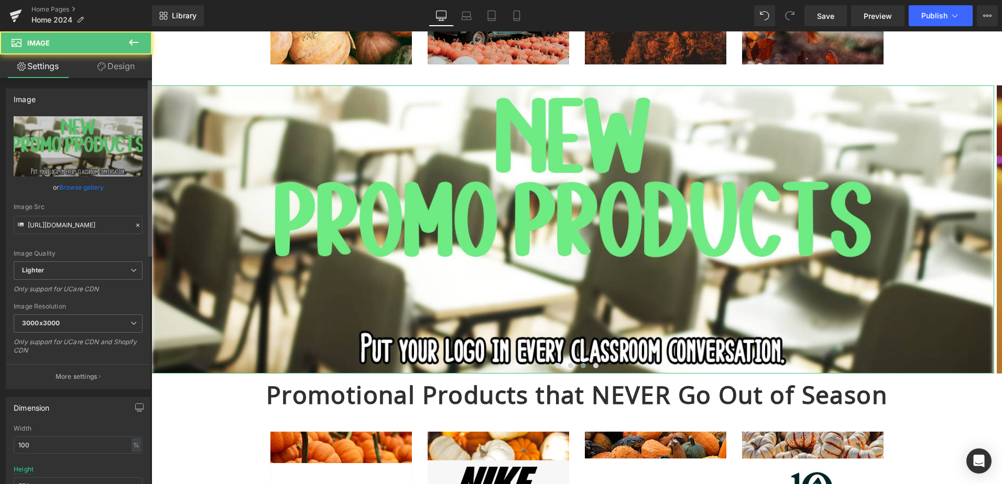
click at [86, 192] on link "Browse gallery" at bounding box center [81, 187] width 45 height 18
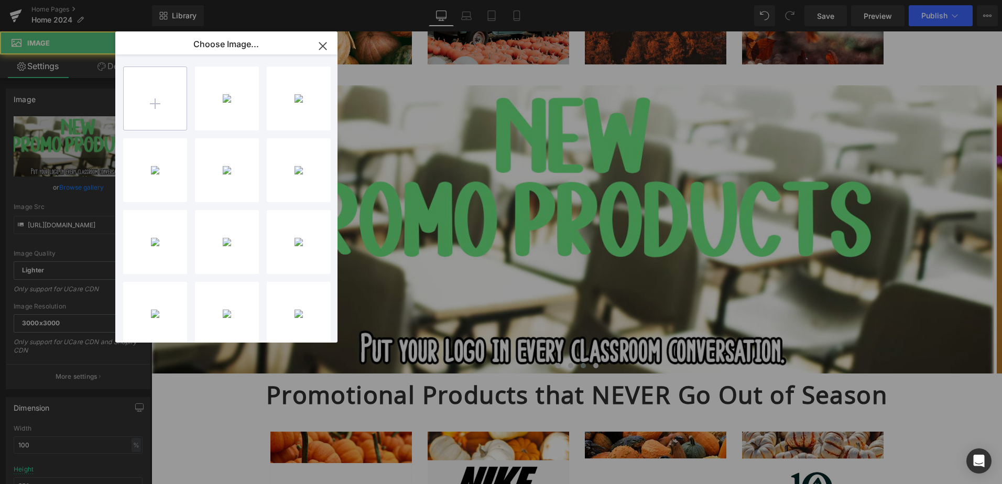
click at [153, 89] on input "file" at bounding box center [155, 98] width 63 height 63
type input "C:\fakepath\New Promo.png"
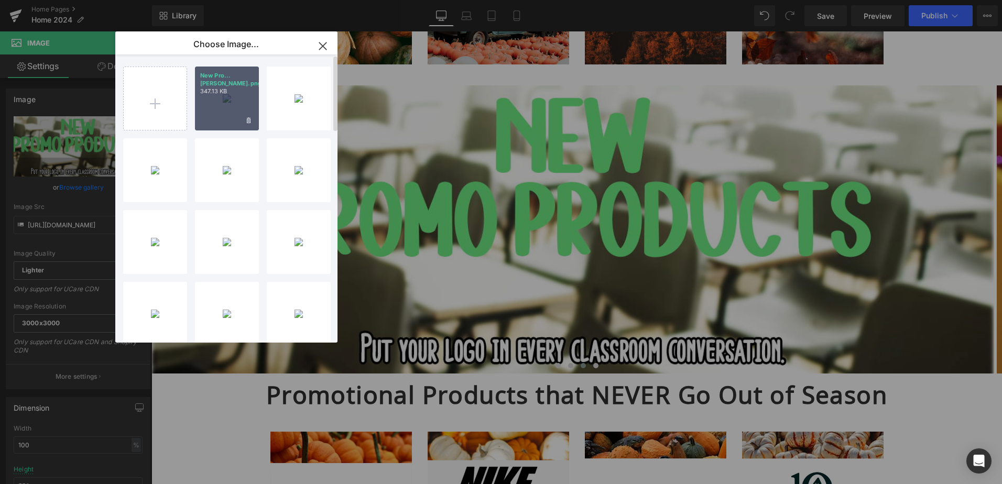
drag, startPoint x: 64, startPoint y: 68, endPoint x: 216, endPoint y: 99, distance: 154.7
click at [216, 99] on div "New Pro...[PERSON_NAME].png 347.13 KB" at bounding box center [227, 99] width 64 height 64
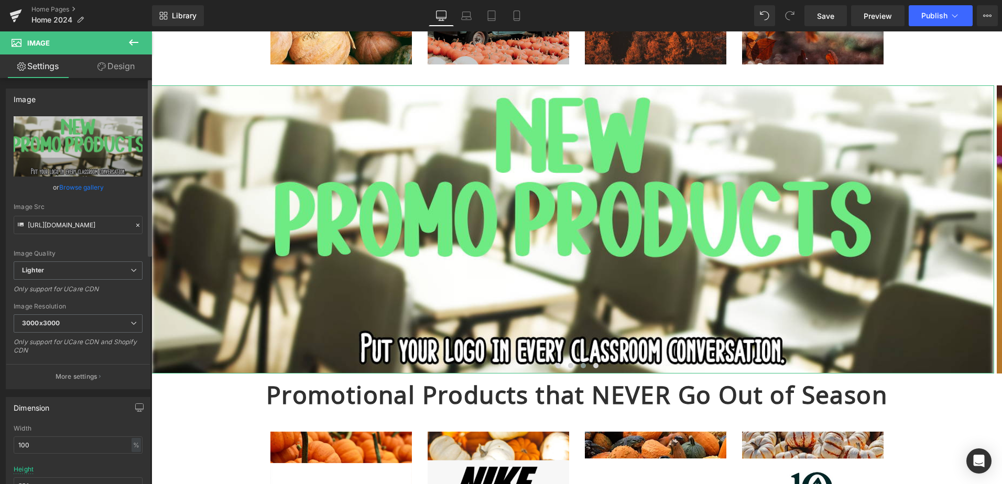
click at [88, 189] on link "Browse gallery" at bounding box center [81, 187] width 45 height 18
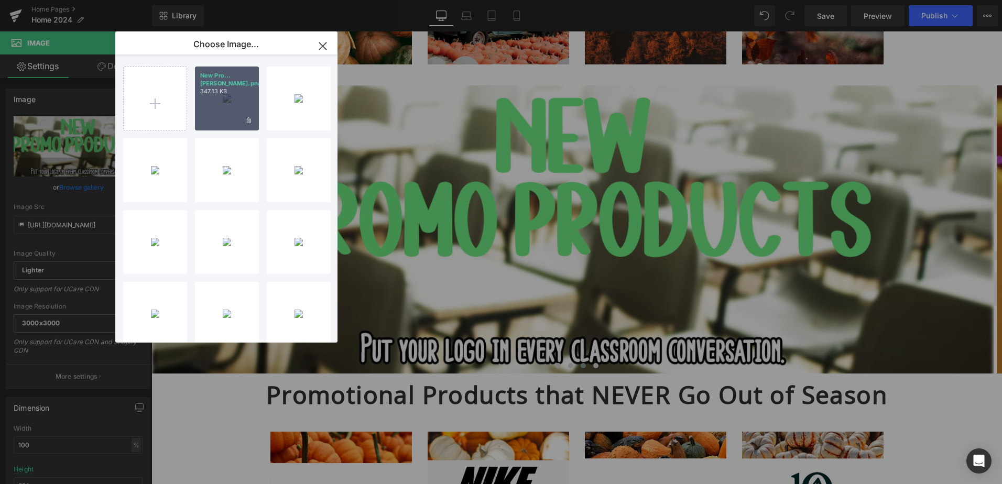
click at [213, 107] on div "New Pro...[PERSON_NAME].png 347.13 KB" at bounding box center [227, 99] width 64 height 64
type input "[URL][DOMAIN_NAME]"
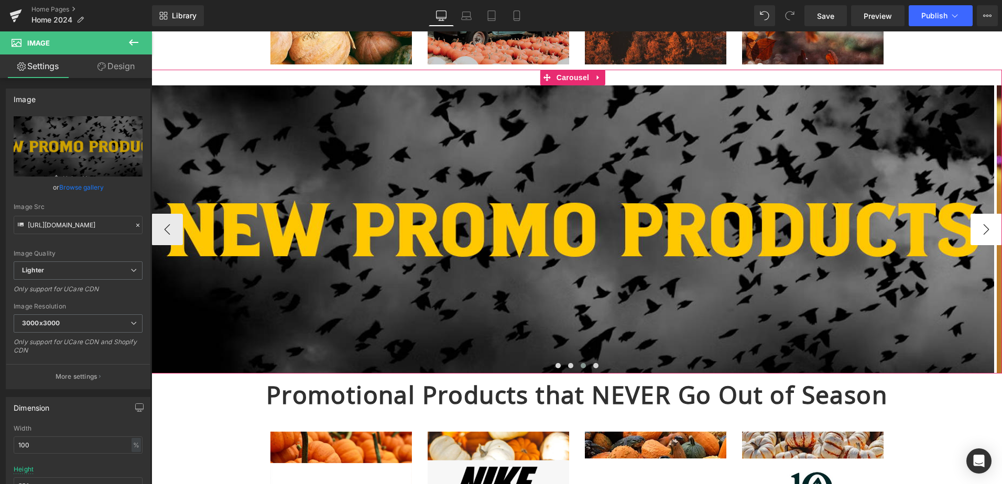
click at [982, 224] on button "›" at bounding box center [986, 229] width 31 height 31
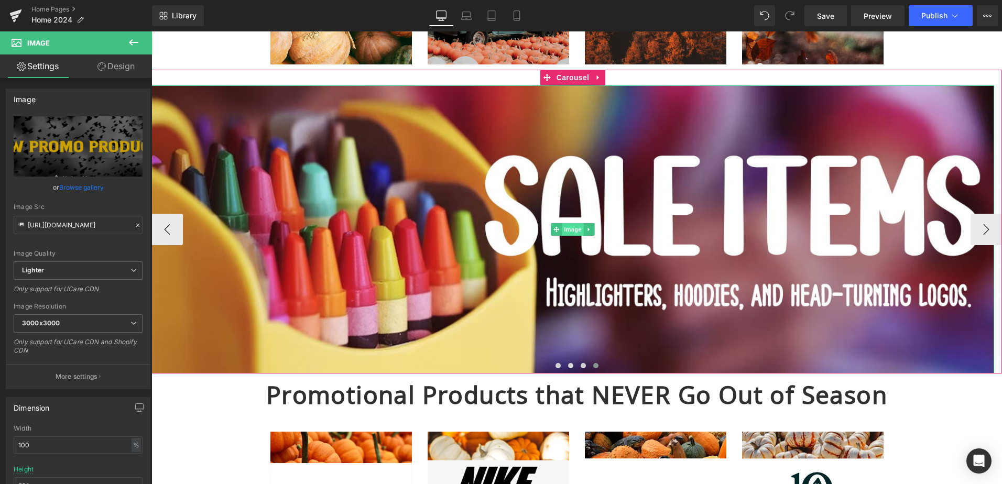
click at [571, 231] on span "Image" at bounding box center [573, 229] width 22 height 13
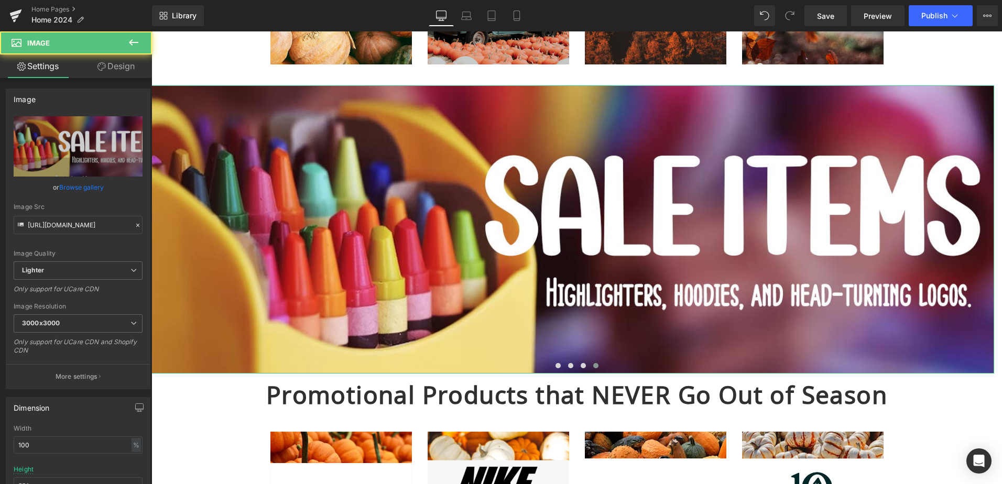
click at [92, 188] on link "Browse gallery" at bounding box center [81, 187] width 45 height 18
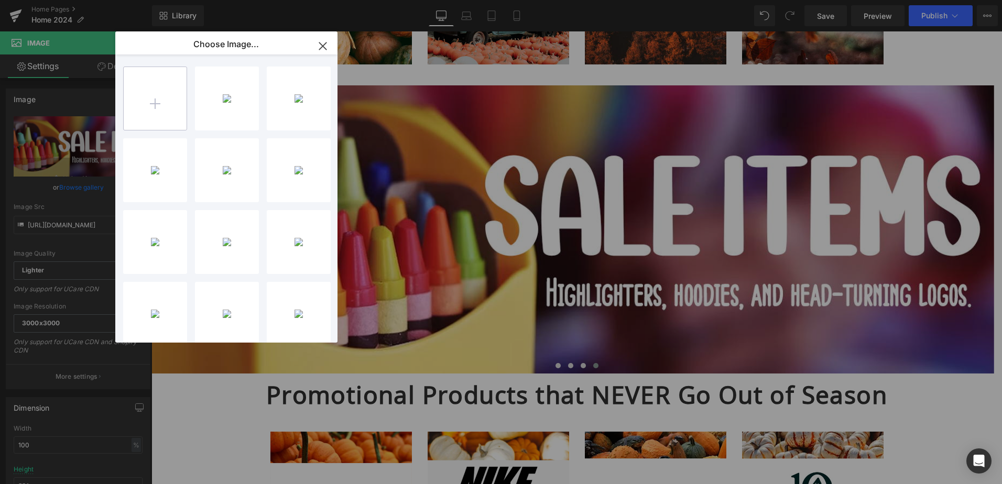
click at [145, 99] on input "file" at bounding box center [155, 98] width 63 height 63
type input "C:\fakepath\Sale Items.png"
click at [223, 93] on div "Sale It...tems.png 729.04 KB" at bounding box center [227, 99] width 64 height 64
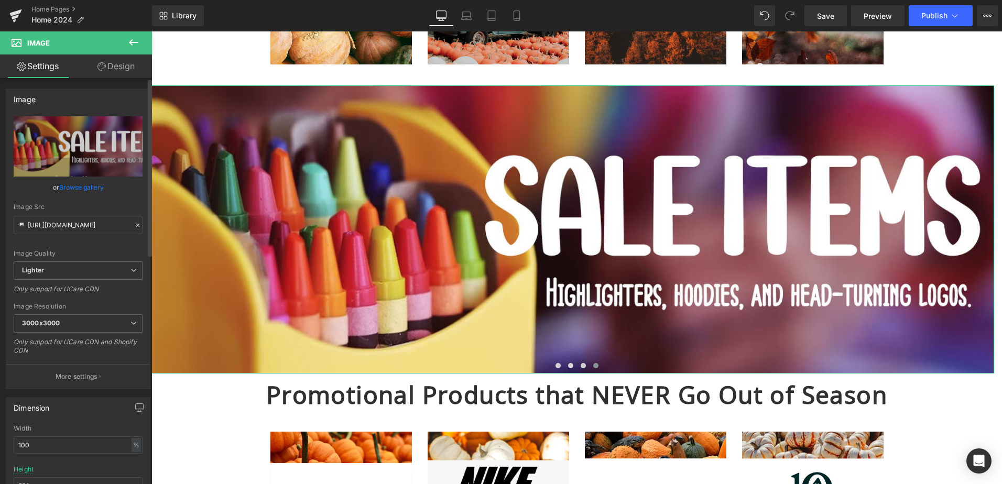
click at [81, 187] on link "Browse gallery" at bounding box center [81, 187] width 45 height 18
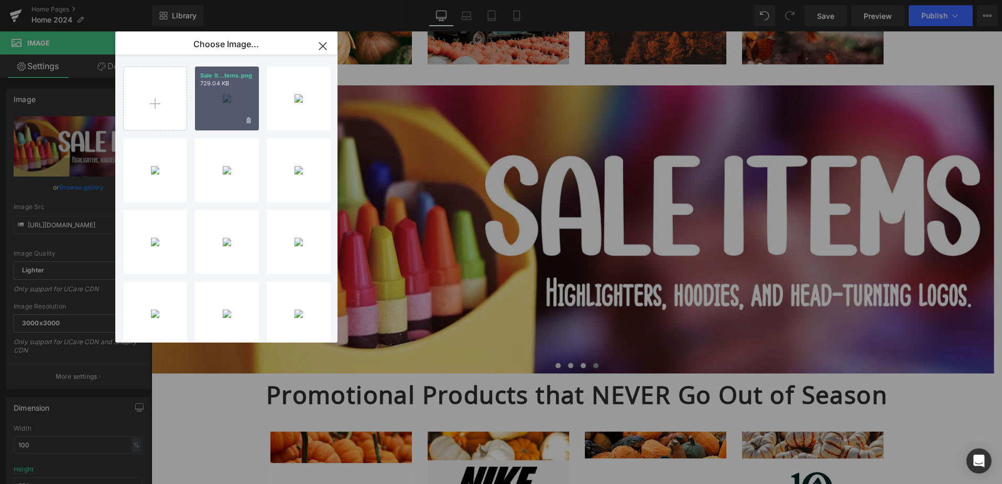
click at [214, 107] on div "Sale It...tems.png 729.04 KB" at bounding box center [227, 99] width 64 height 64
type input "[URL][DOMAIN_NAME]"
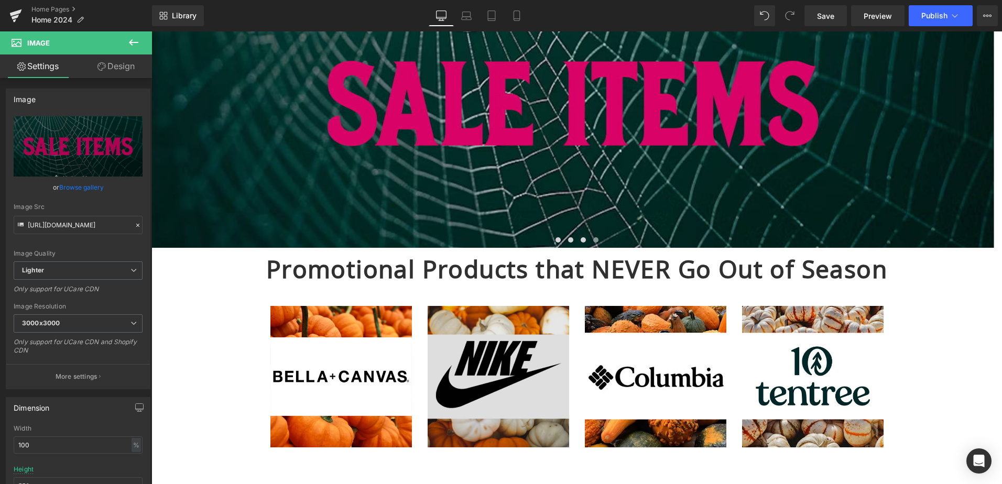
scroll to position [979, 0]
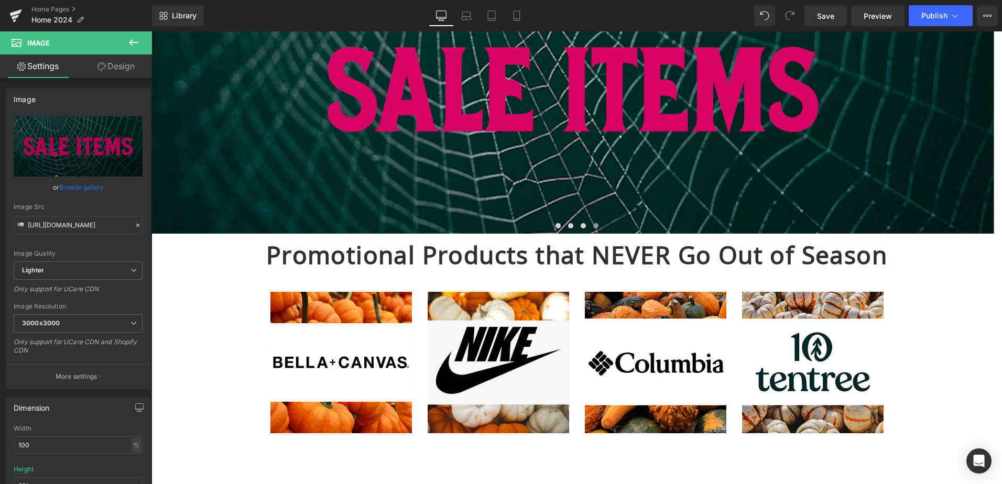
click at [542, 258] on h1 "Promotional Products that NEVER Go Out of Season" at bounding box center [576, 254] width 851 height 21
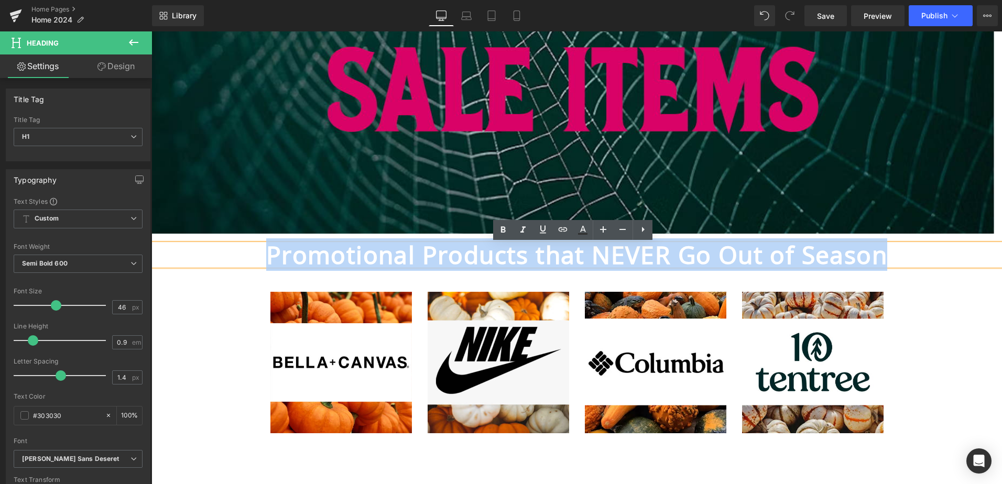
drag, startPoint x: 881, startPoint y: 255, endPoint x: 234, endPoint y: 283, distance: 648.0
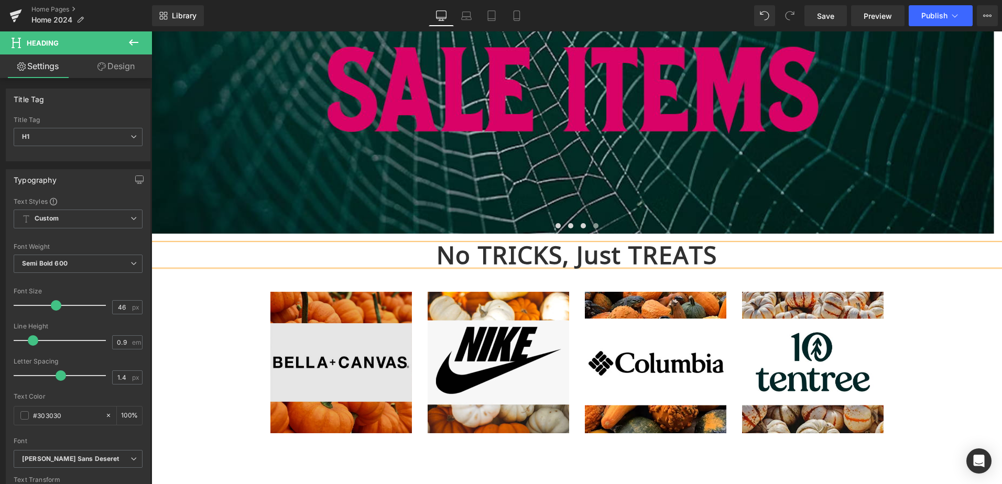
click at [354, 373] on img at bounding box center [341, 363] width 142 height 142
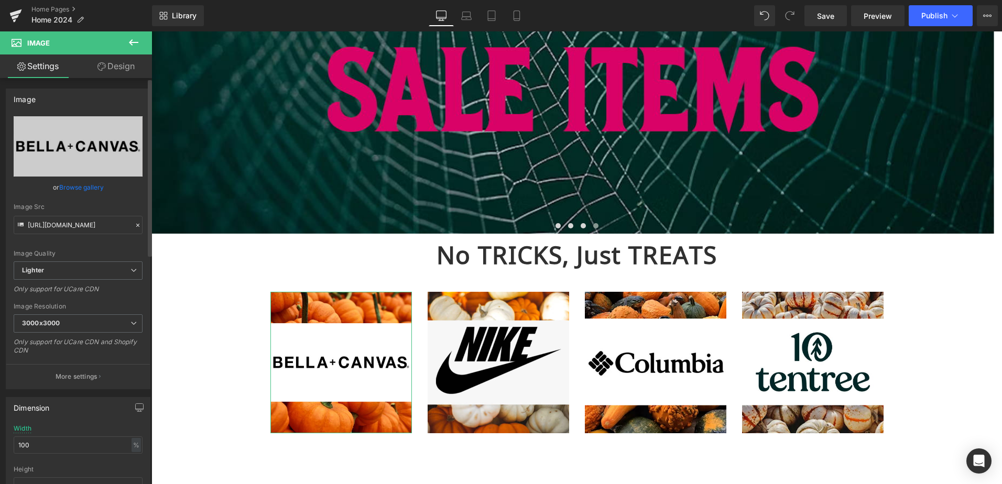
click at [83, 188] on link "Browse gallery" at bounding box center [81, 187] width 45 height 18
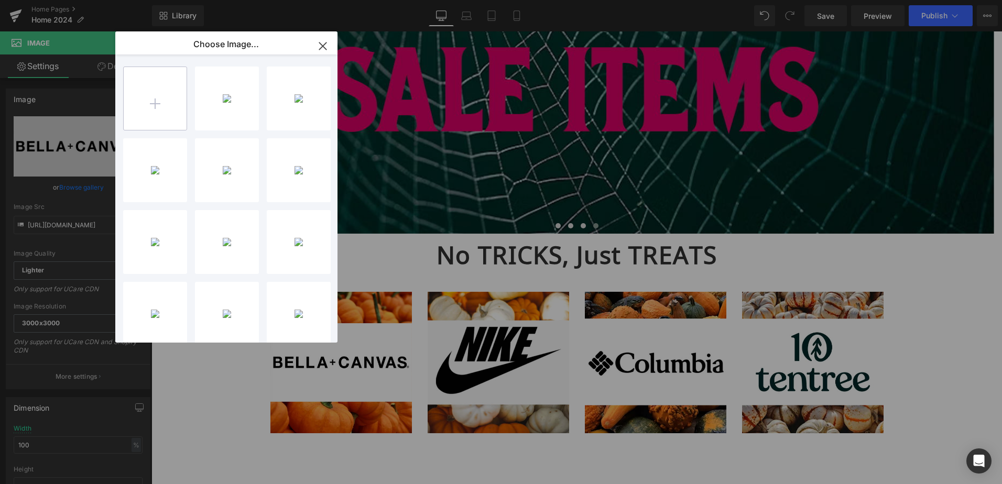
click at [159, 104] on input "file" at bounding box center [155, 98] width 63 height 63
type input "C:\fakepath\Berne.png"
click at [245, 94] on div "Berne...erne.png 340.00 KB" at bounding box center [227, 99] width 64 height 64
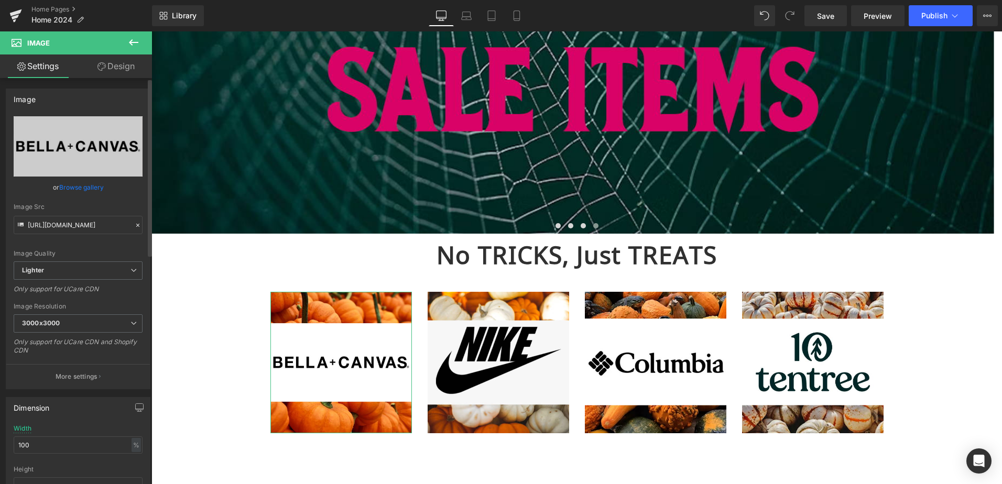
click at [67, 188] on link "Browse gallery" at bounding box center [81, 187] width 45 height 18
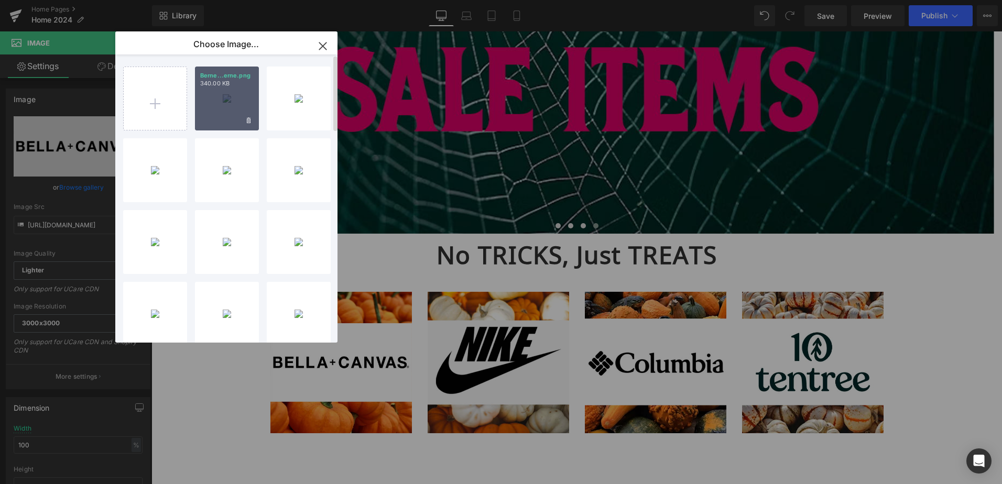
click at [234, 89] on div "Berne...erne.png 340.00 KB" at bounding box center [227, 99] width 64 height 64
type input "[URL][DOMAIN_NAME]"
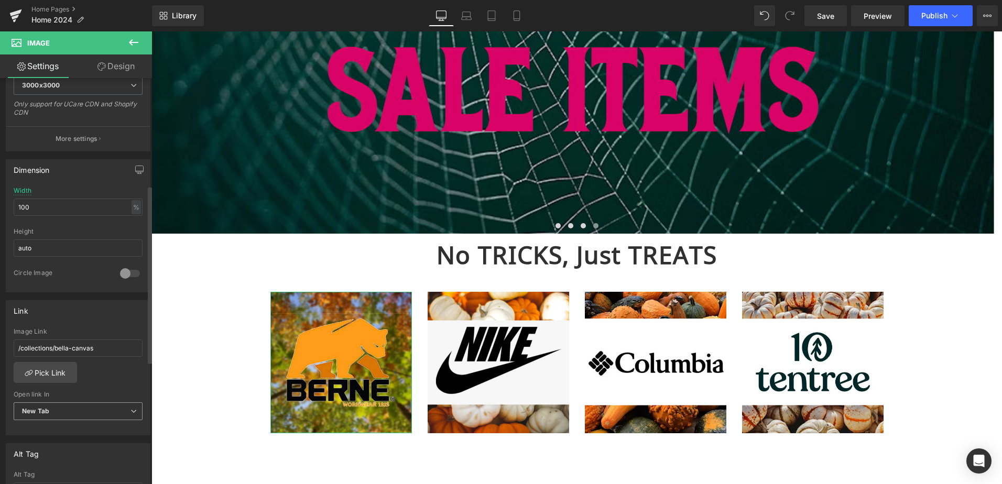
scroll to position [245, 0]
click at [46, 375] on link "Pick Link" at bounding box center [45, 365] width 63 height 21
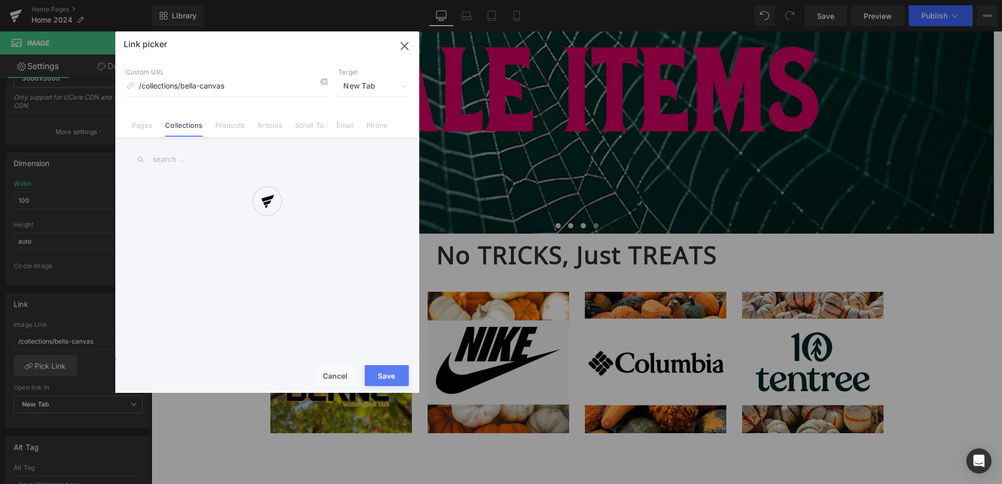
click at [180, 163] on div at bounding box center [267, 212] width 304 height 362
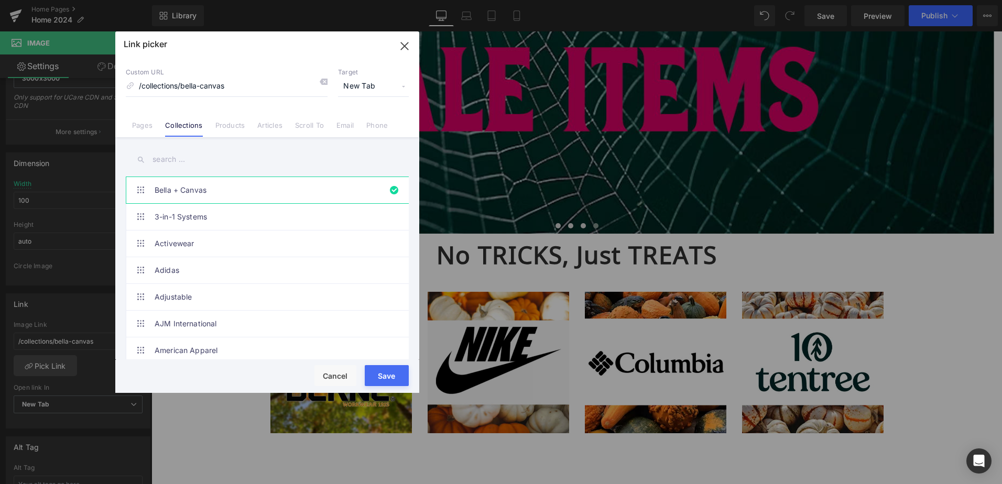
click at [186, 157] on input "text" at bounding box center [267, 160] width 283 height 24
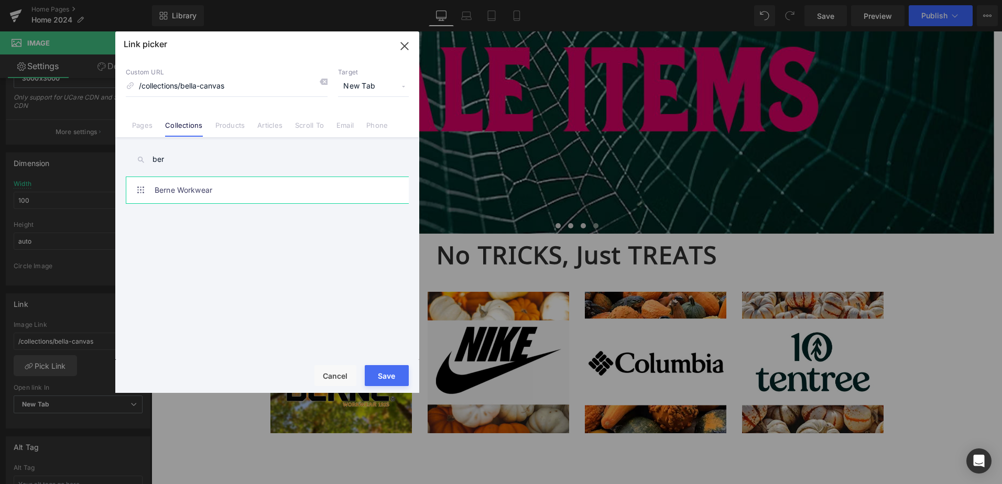
type input "ber"
click at [200, 197] on link "Berne Workwear" at bounding box center [270, 190] width 231 height 26
type input "/collections/berne-workwear"
click at [398, 376] on button "Save" at bounding box center [387, 375] width 44 height 21
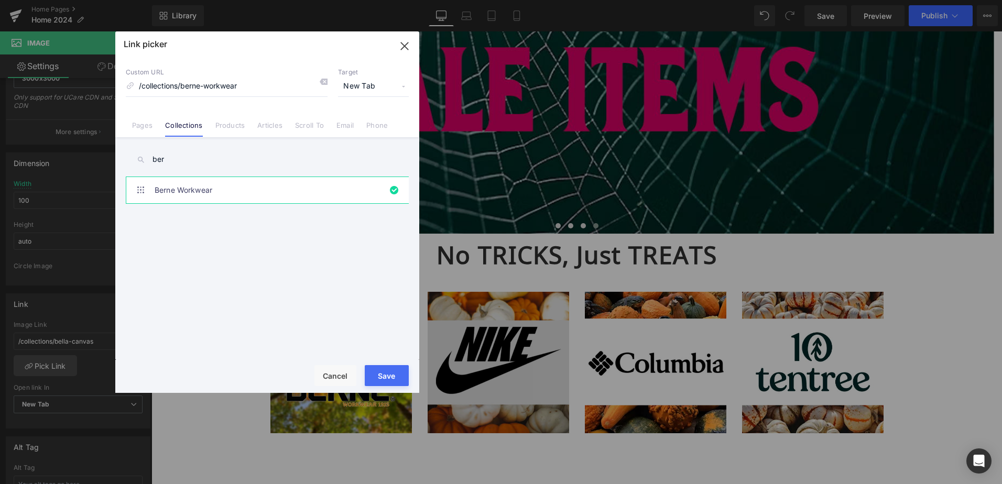
type input "/collections/berne-workwear"
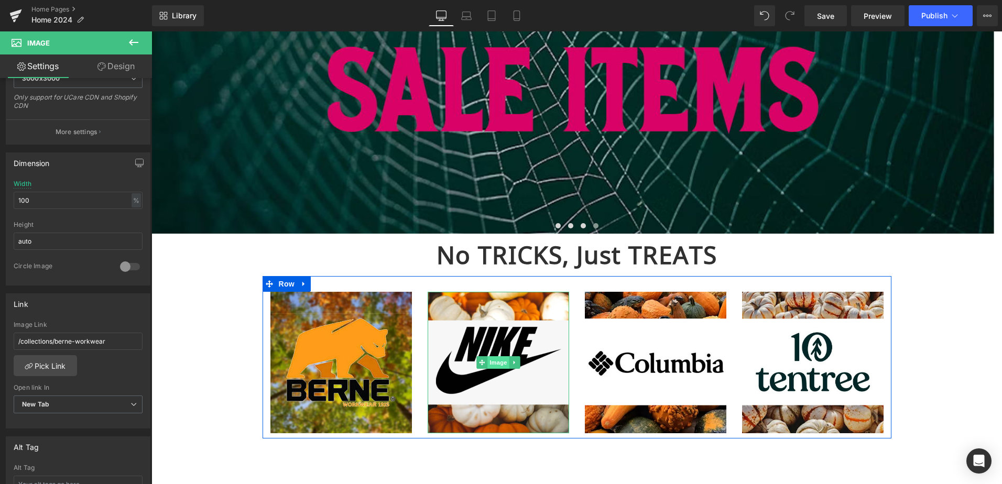
click at [498, 362] on span "Image" at bounding box center [499, 362] width 22 height 13
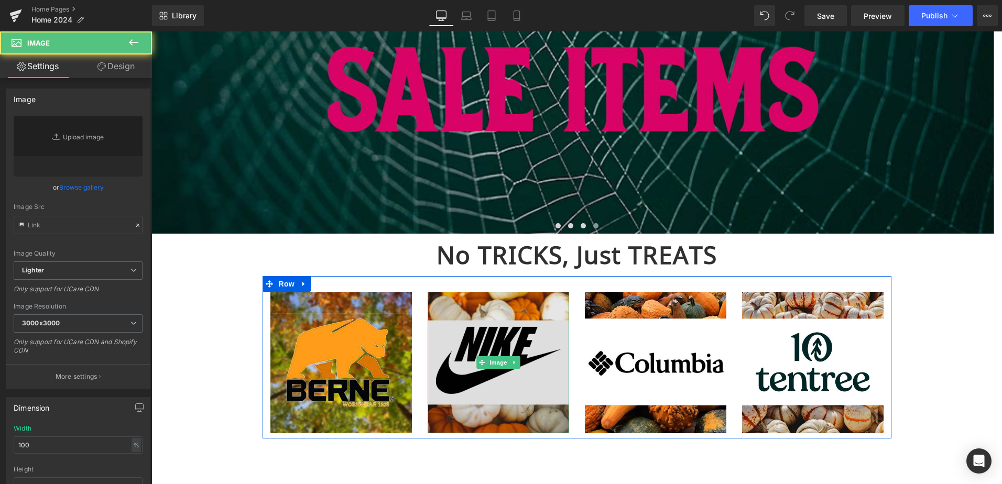
type input "[URL][DOMAIN_NAME]"
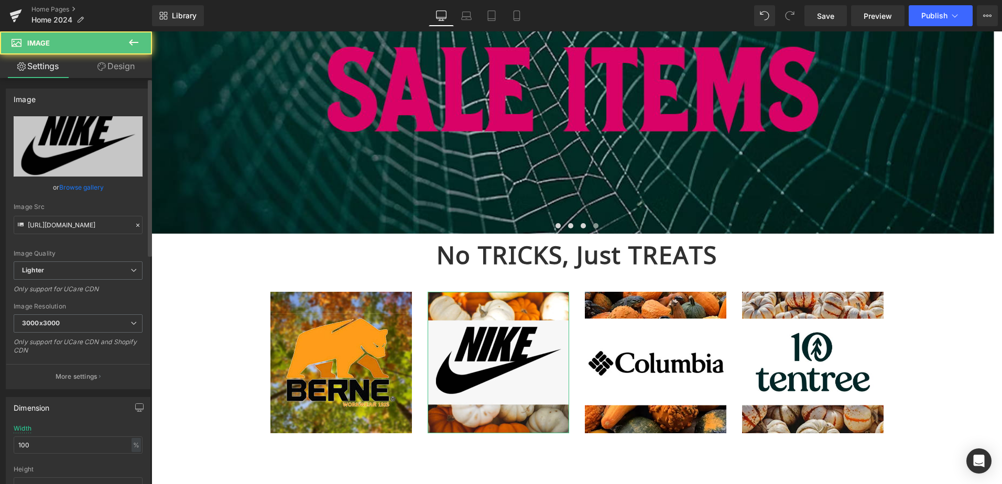
click at [89, 187] on link "Browse gallery" at bounding box center [81, 187] width 45 height 18
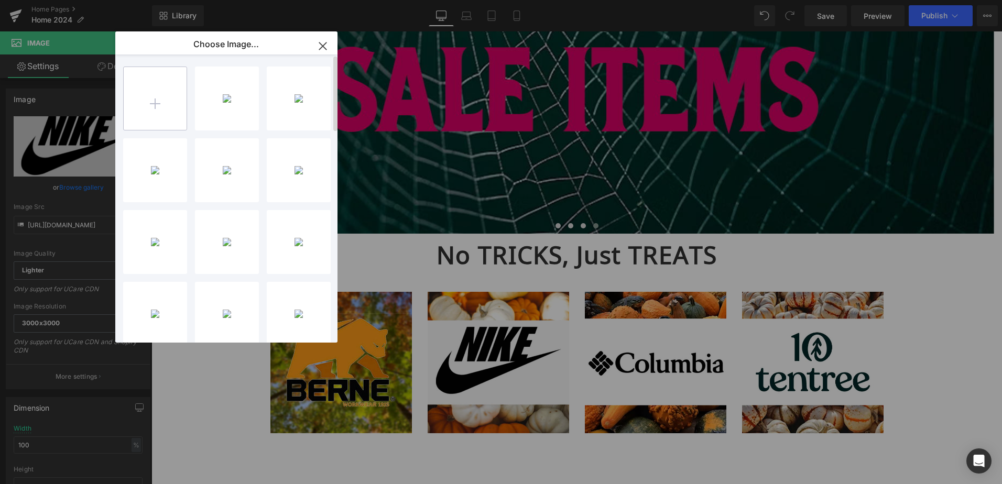
click at [154, 98] on input "file" at bounding box center [155, 98] width 63 height 63
type input "C:\fakepath\Handsome Gloves.png"
click at [232, 99] on div "Handsom...oves.png 351.73 KB" at bounding box center [227, 99] width 64 height 64
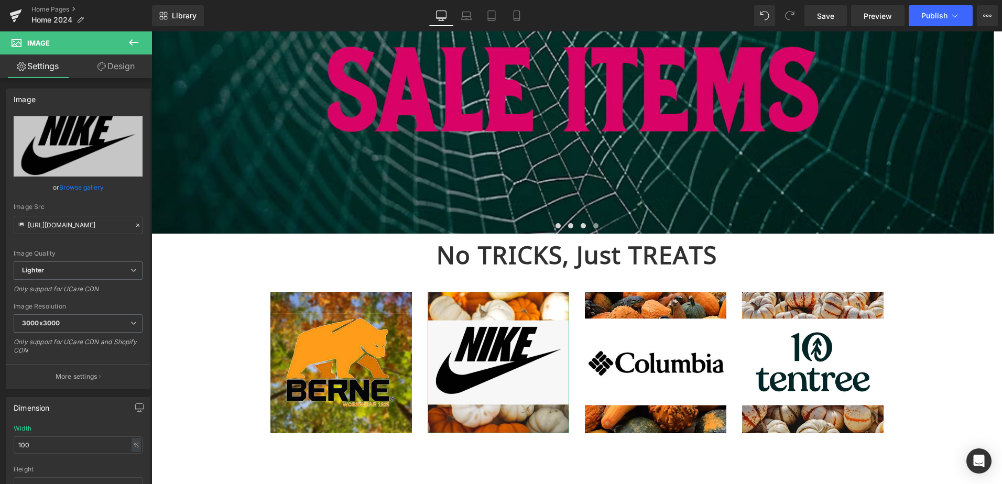
drag, startPoint x: 75, startPoint y: 188, endPoint x: 152, endPoint y: 146, distance: 87.7
click at [75, 188] on link "Browse gallery" at bounding box center [81, 187] width 45 height 18
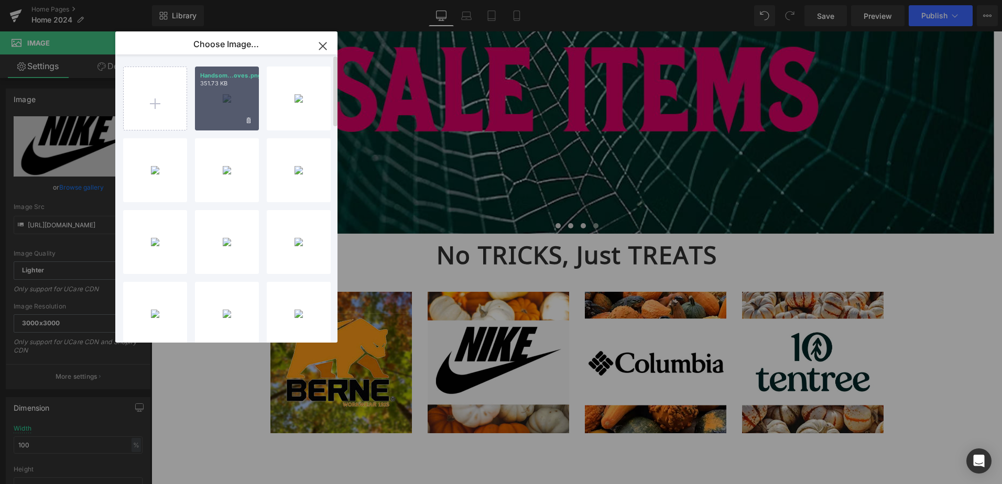
drag, startPoint x: 219, startPoint y: 96, endPoint x: 2, endPoint y: 154, distance: 224.6
click at [219, 96] on div "Handsom...oves.png 351.73 KB" at bounding box center [227, 99] width 64 height 64
type input "[URL][DOMAIN_NAME]"
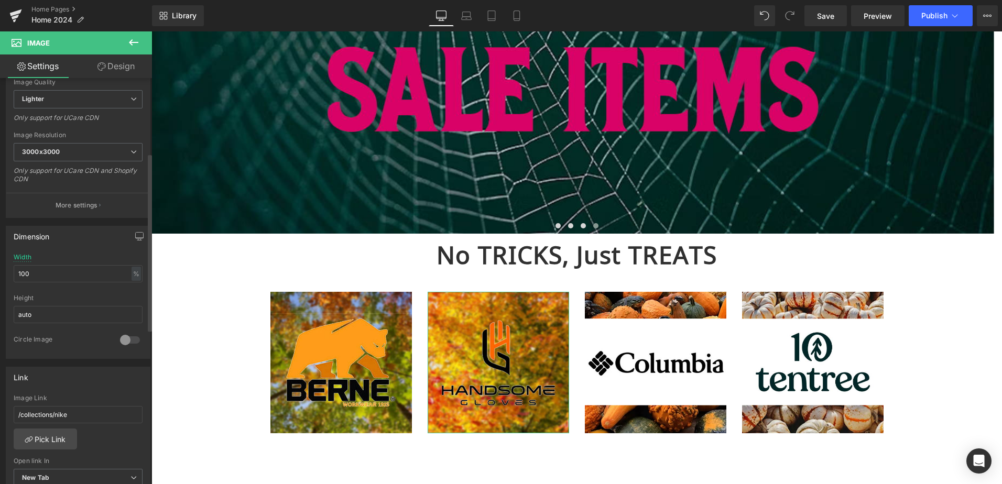
scroll to position [210, 0]
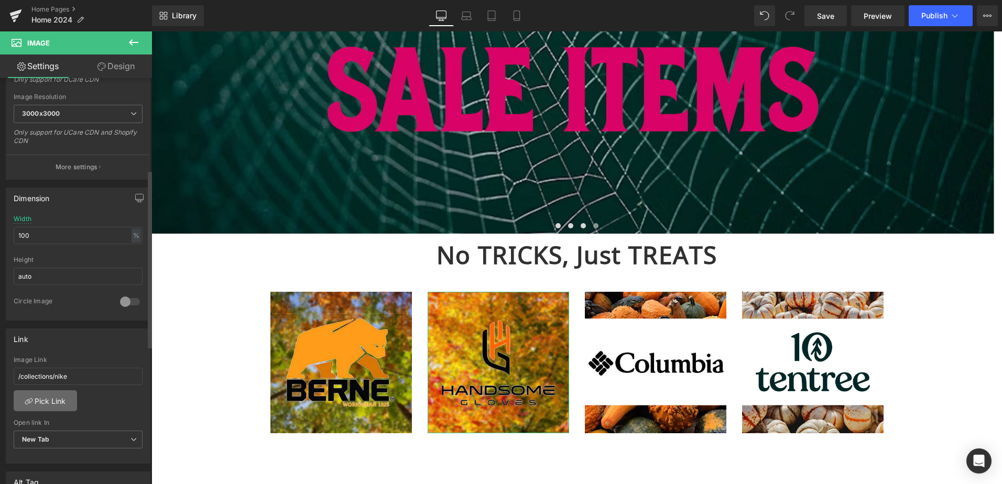
click at [52, 409] on link "Pick Link" at bounding box center [45, 401] width 63 height 21
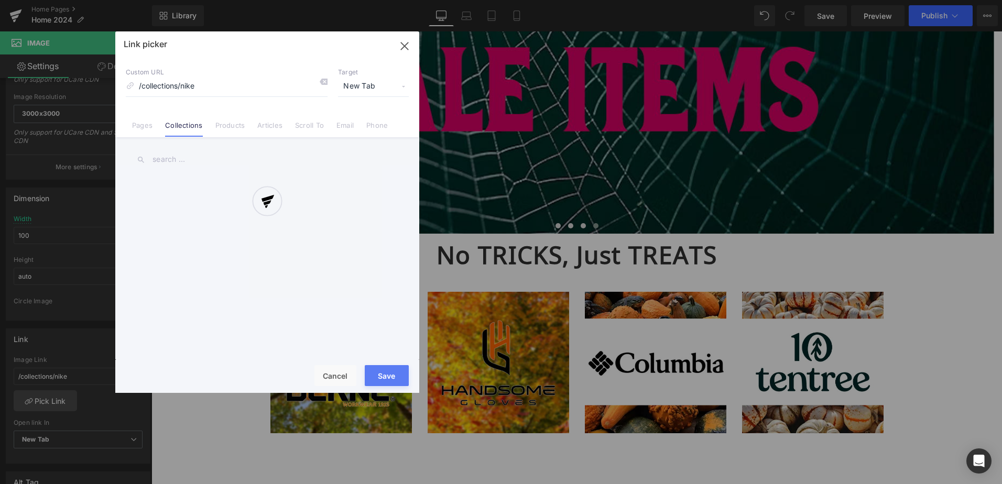
click at [216, 151] on input "text" at bounding box center [267, 160] width 283 height 24
type input "hand"
click at [207, 187] on link "Handsome Gloves" at bounding box center [270, 190] width 231 height 26
type input "/collections/handsome-gloves"
click at [393, 377] on button "Save" at bounding box center [387, 375] width 44 height 21
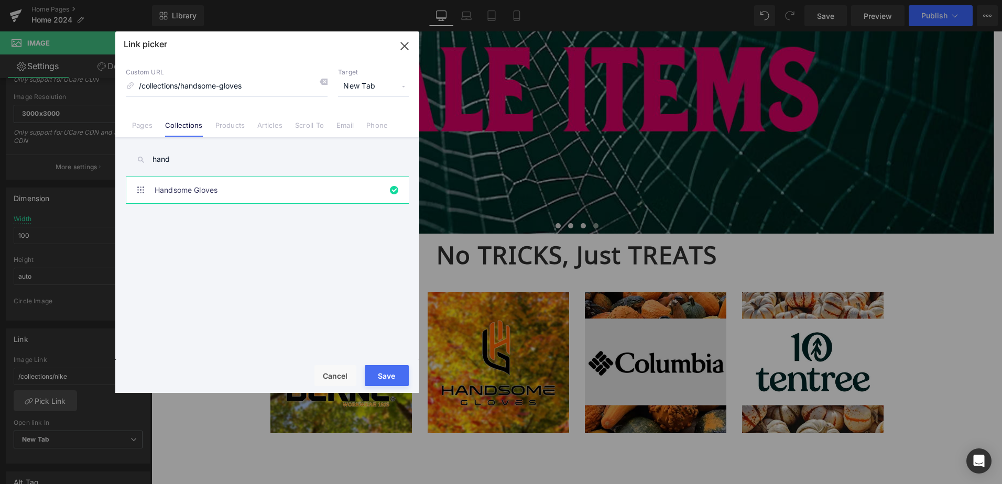
type input "/collections/handsome-gloves"
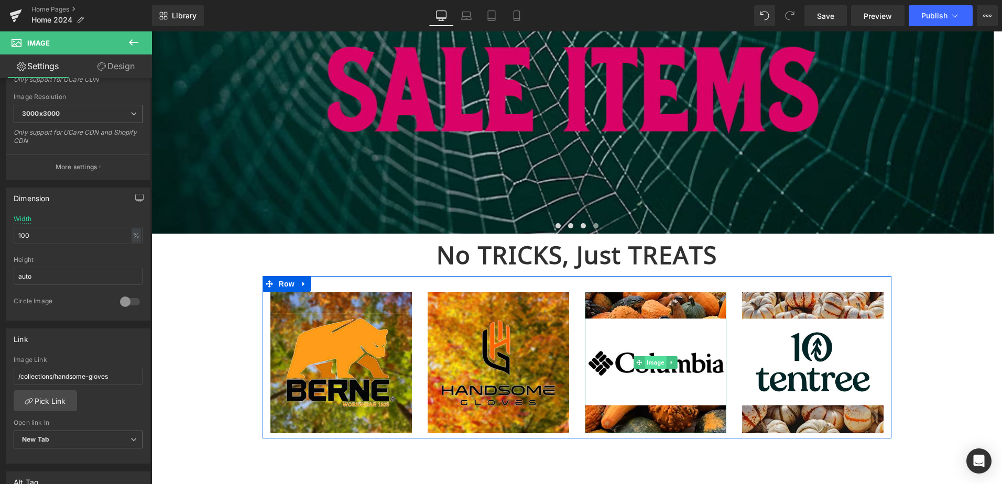
click at [649, 360] on span "Image" at bounding box center [656, 362] width 22 height 13
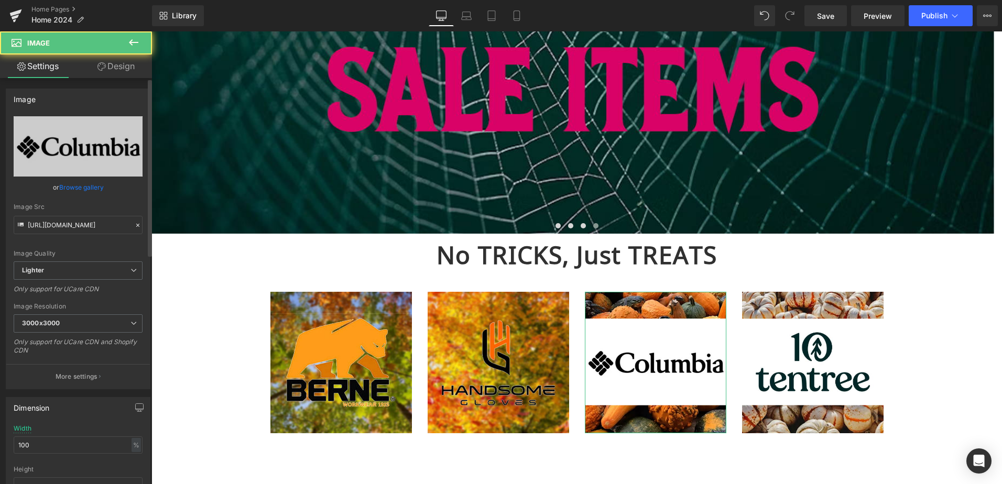
click at [84, 185] on link "Browse gallery" at bounding box center [81, 187] width 45 height 18
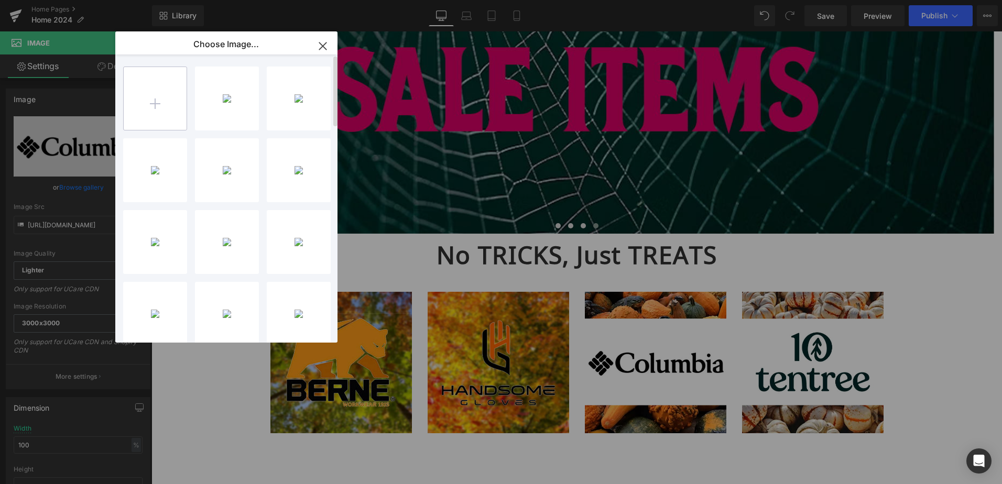
click at [167, 99] on input "file" at bounding box center [155, 98] width 63 height 63
type input "C:\fakepath\Carhartt.png"
click at [231, 106] on div "[PERSON_NAME]...artt.png 268.58 KB" at bounding box center [227, 99] width 64 height 64
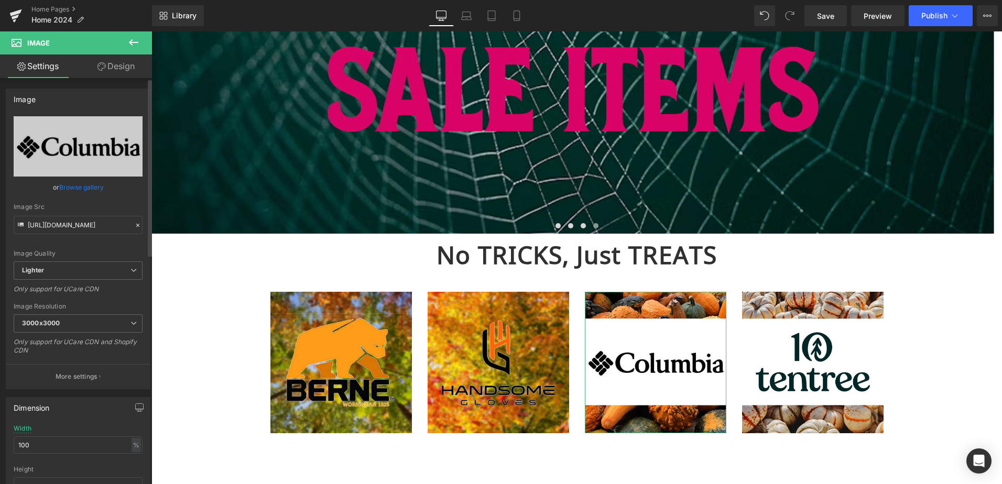
click at [79, 192] on link "Browse gallery" at bounding box center [81, 187] width 45 height 18
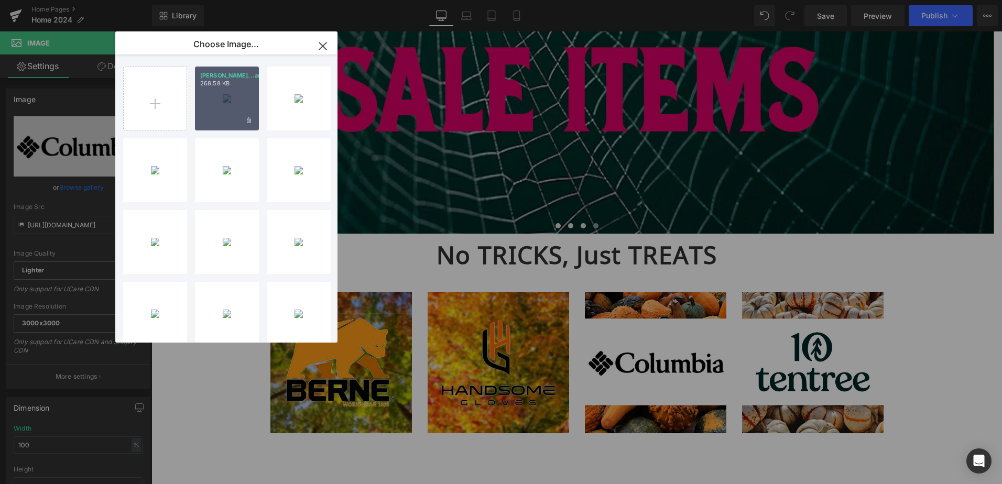
click at [219, 83] on p "268.58 KB" at bounding box center [226, 84] width 53 height 8
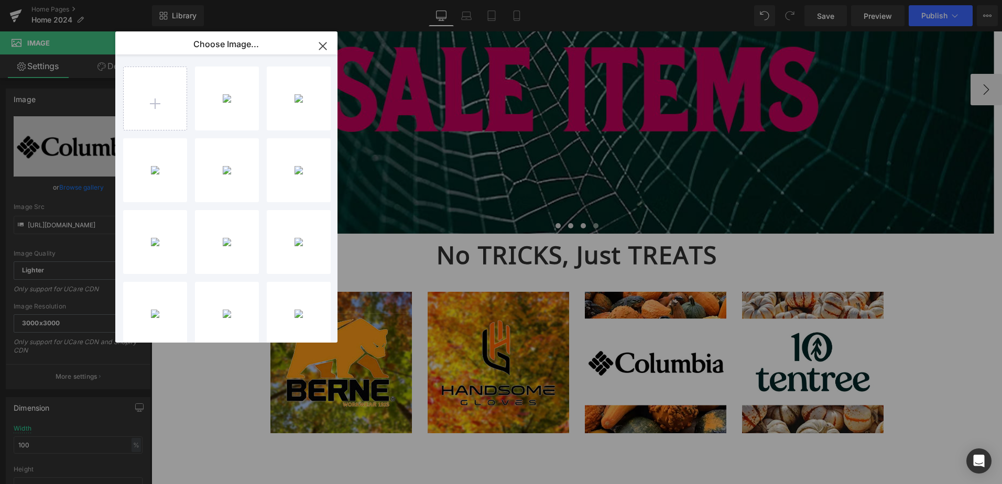
type input "[URL][DOMAIN_NAME]"
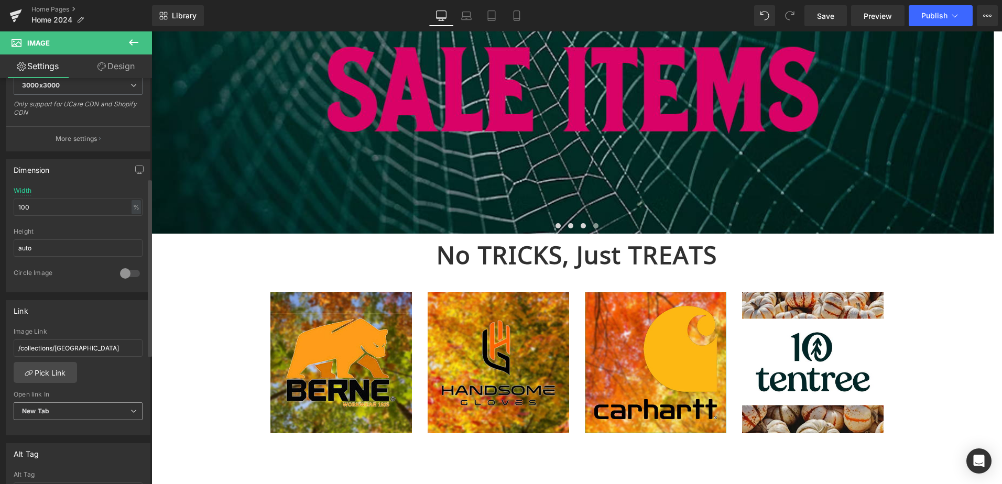
scroll to position [245, 0]
click at [56, 362] on link "Pick Link" at bounding box center [45, 365] width 63 height 21
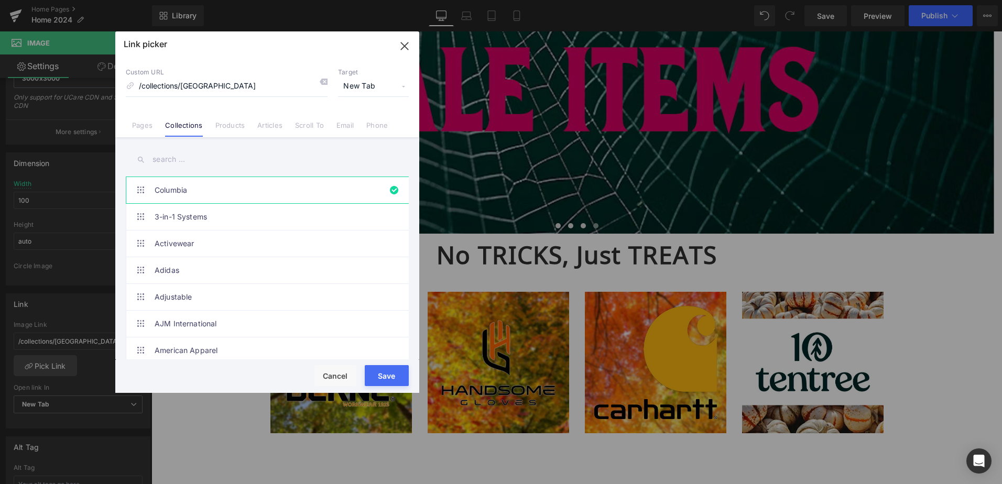
click at [171, 159] on input "text" at bounding box center [267, 160] width 283 height 24
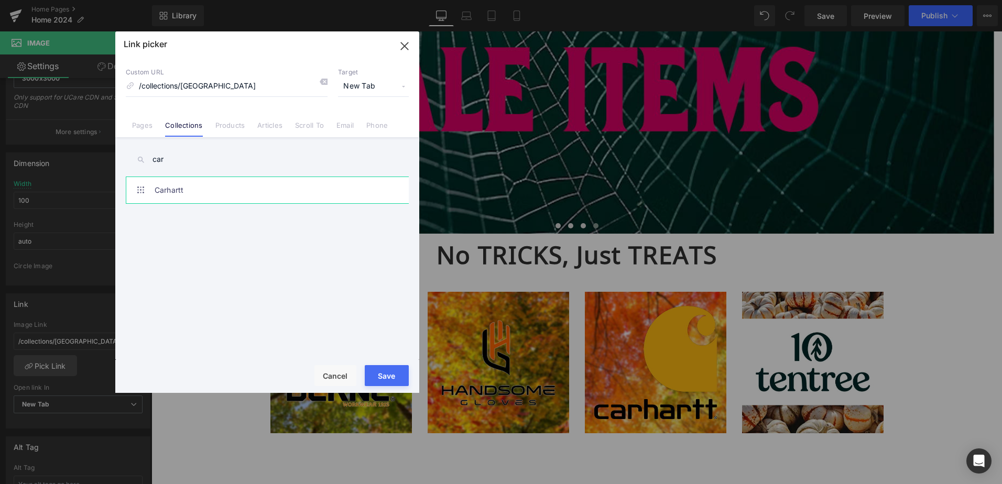
type input "car"
click at [225, 181] on link "Carhartt" at bounding box center [270, 190] width 231 height 26
type input "/collections/carhartt"
click at [402, 374] on button "Save" at bounding box center [387, 375] width 44 height 21
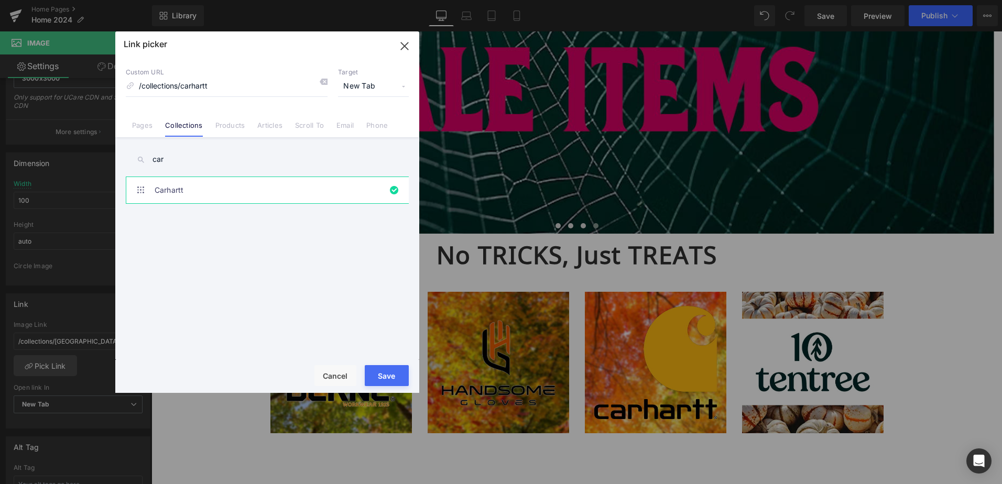
type input "/collections/carhartt"
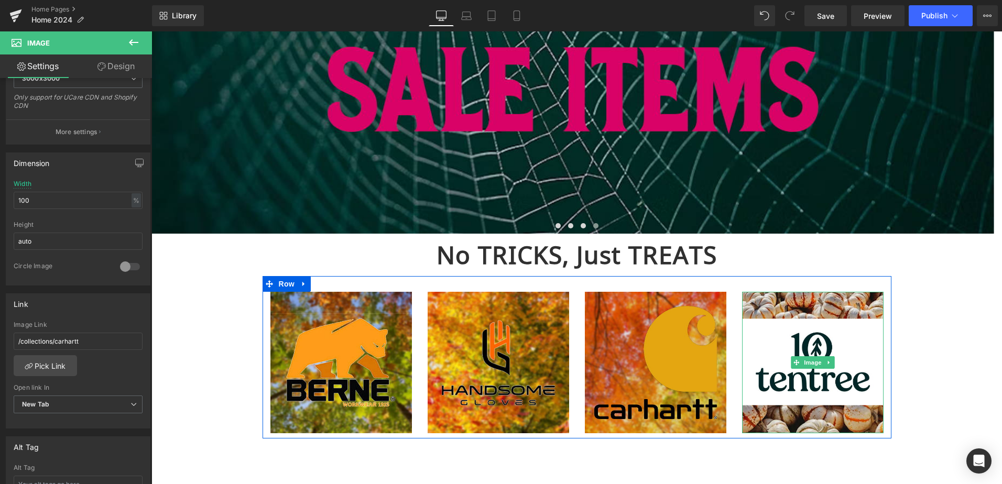
drag, startPoint x: 807, startPoint y: 365, endPoint x: 654, endPoint y: 318, distance: 160.2
click at [807, 365] on span "Image" at bounding box center [813, 362] width 22 height 13
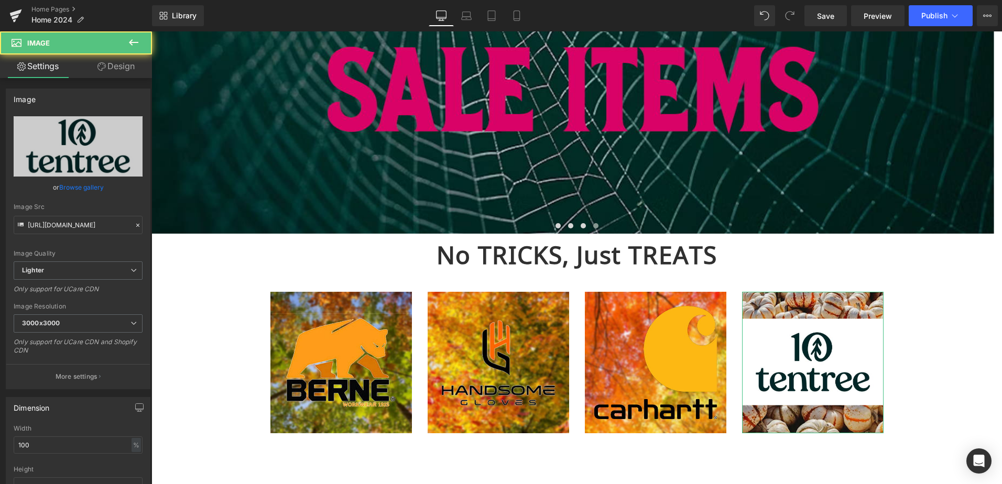
click at [82, 190] on link "Browse gallery" at bounding box center [81, 187] width 45 height 18
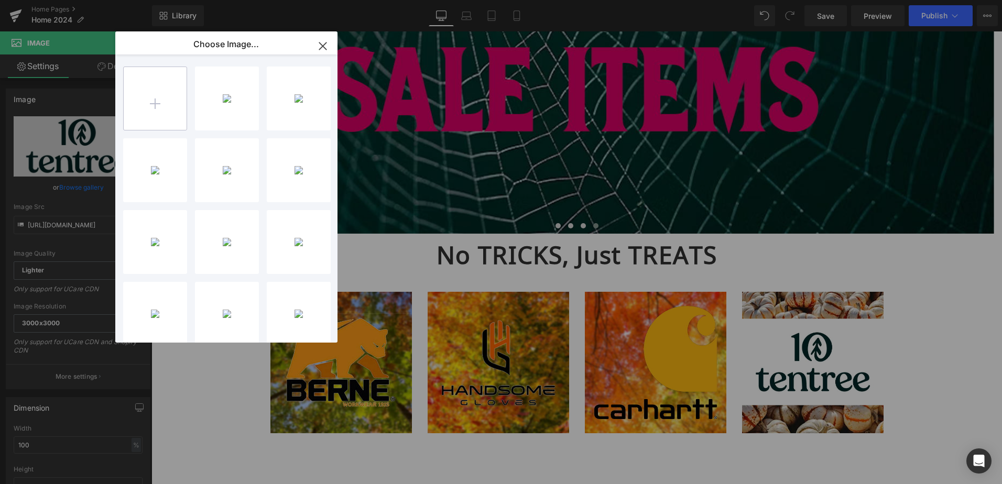
click at [153, 93] on input "file" at bounding box center [155, 98] width 63 height 63
type input "C:\fakepath\Red Kap.png"
click at [218, 114] on div "Red Kap... Kap.png 309.96 KB" at bounding box center [227, 99] width 64 height 64
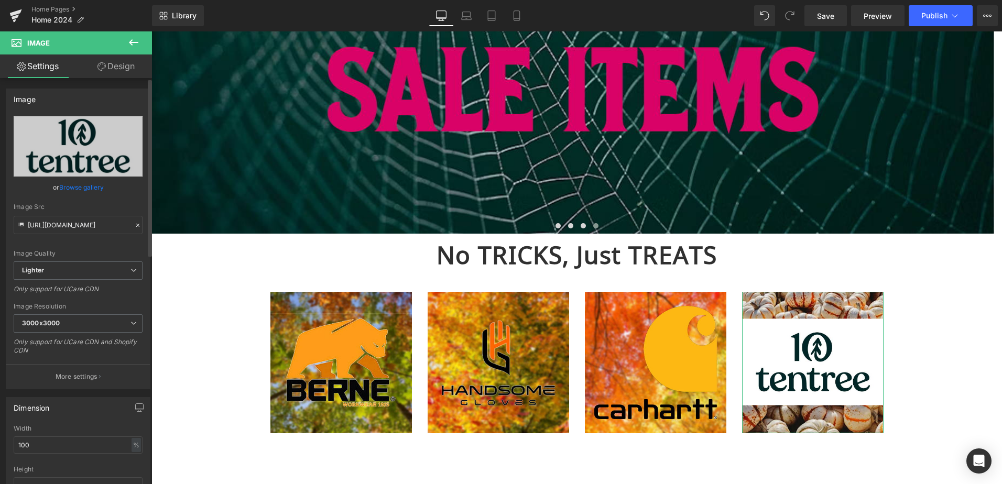
click at [80, 190] on link "Browse gallery" at bounding box center [81, 187] width 45 height 18
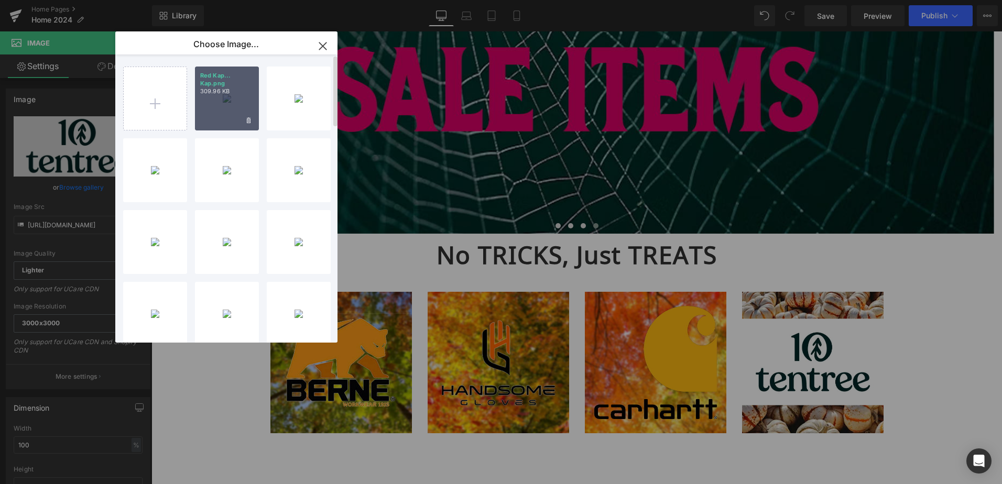
click at [217, 106] on div "Red Kap... Kap.png 309.96 KB" at bounding box center [227, 99] width 64 height 64
type input "[URL][DOMAIN_NAME]"
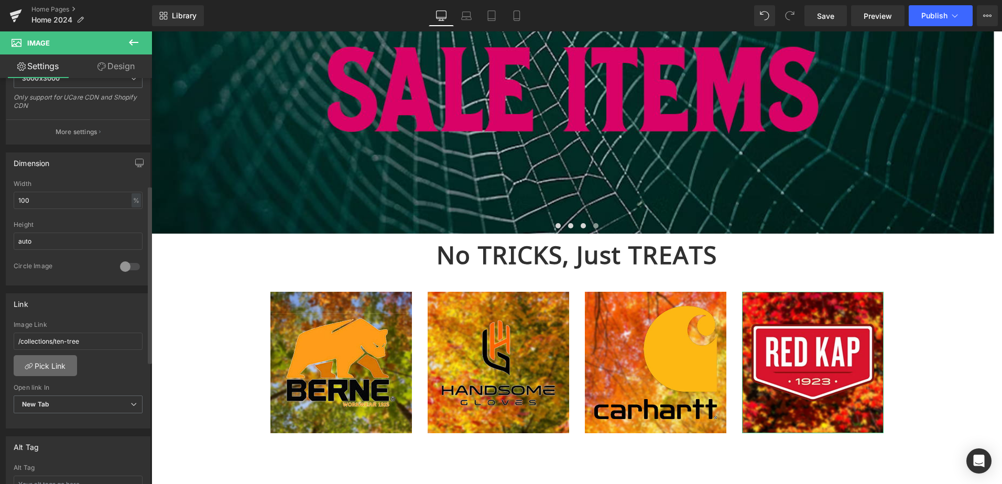
click at [52, 364] on link "Pick Link" at bounding box center [45, 365] width 63 height 21
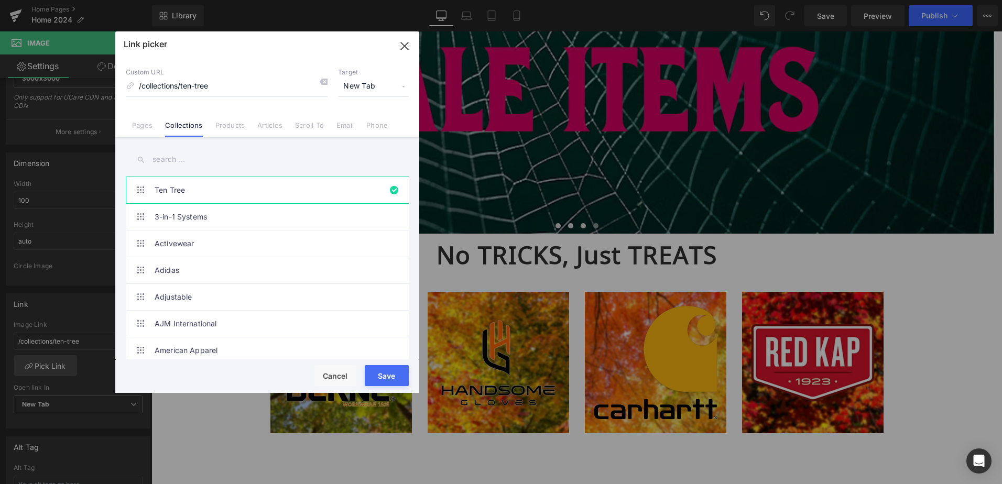
click at [182, 166] on input "text" at bounding box center [267, 160] width 283 height 24
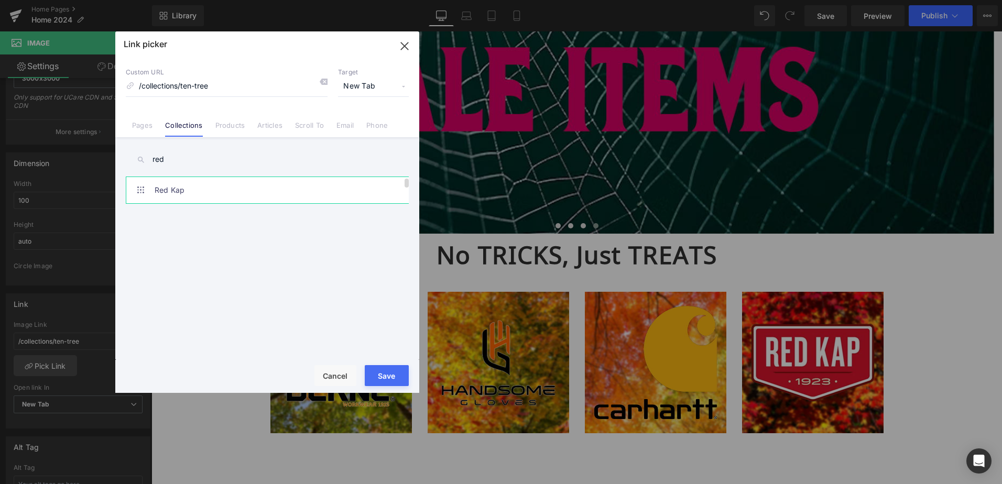
type input "red"
click at [177, 196] on link "Red Kap" at bounding box center [270, 190] width 231 height 26
type input "/collections/red-kap"
click at [391, 377] on button "Save" at bounding box center [387, 375] width 44 height 21
type input "/collections/red-kap"
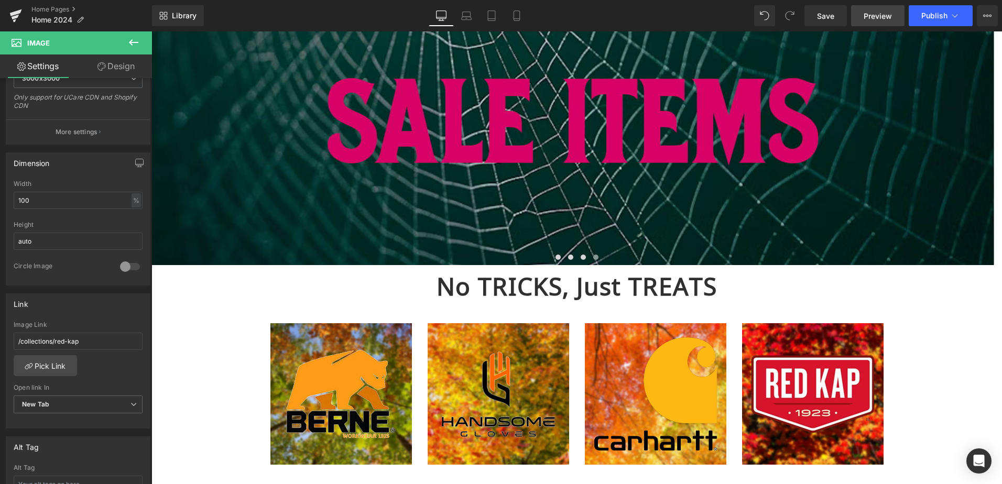
scroll to position [944, 0]
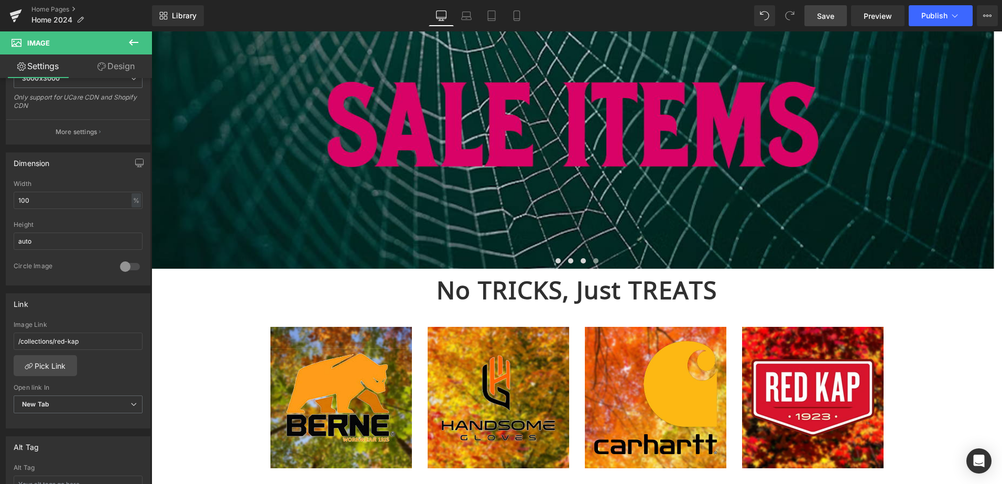
click at [836, 18] on link "Save" at bounding box center [826, 15] width 42 height 21
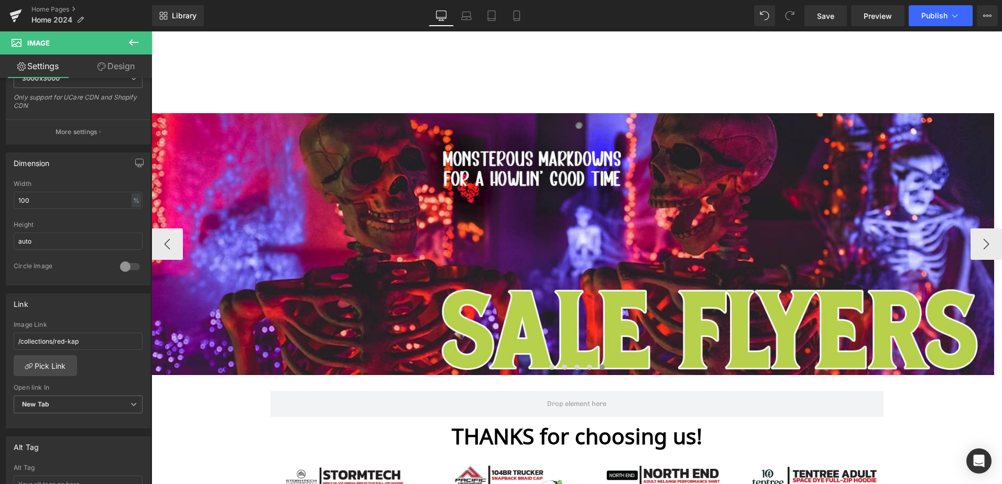
scroll to position [35, 0]
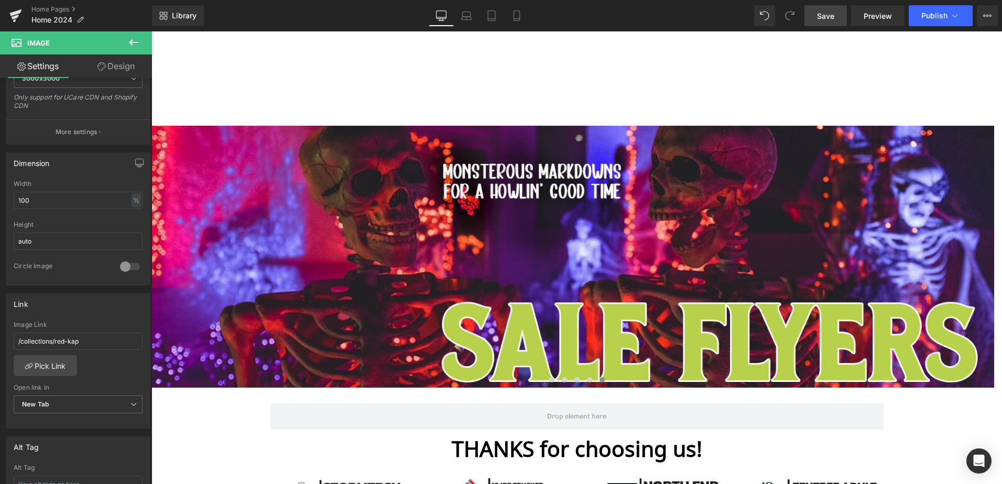
click at [825, 18] on span "Save" at bounding box center [825, 15] width 17 height 11
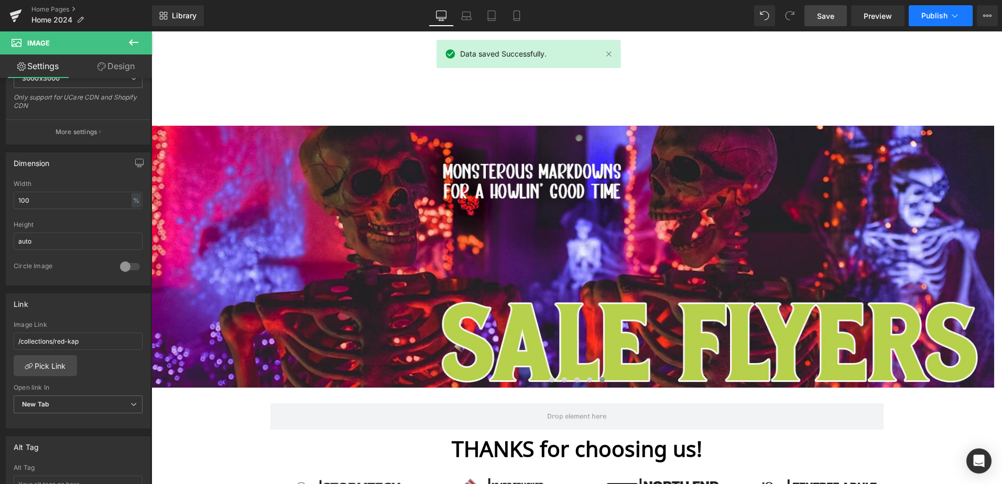
click at [952, 10] on icon at bounding box center [955, 15] width 10 height 10
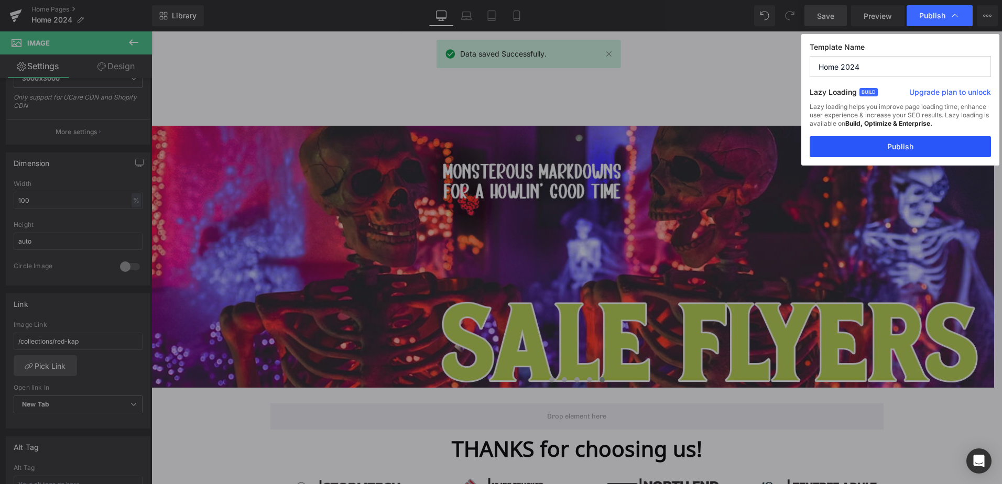
click at [927, 145] on button "Publish" at bounding box center [900, 146] width 181 height 21
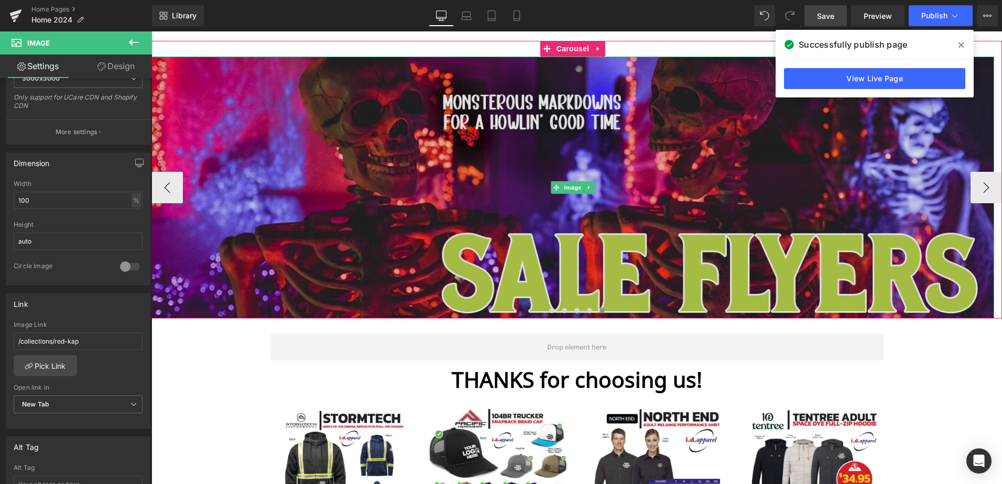
scroll to position [105, 0]
